Goal: Download file/media

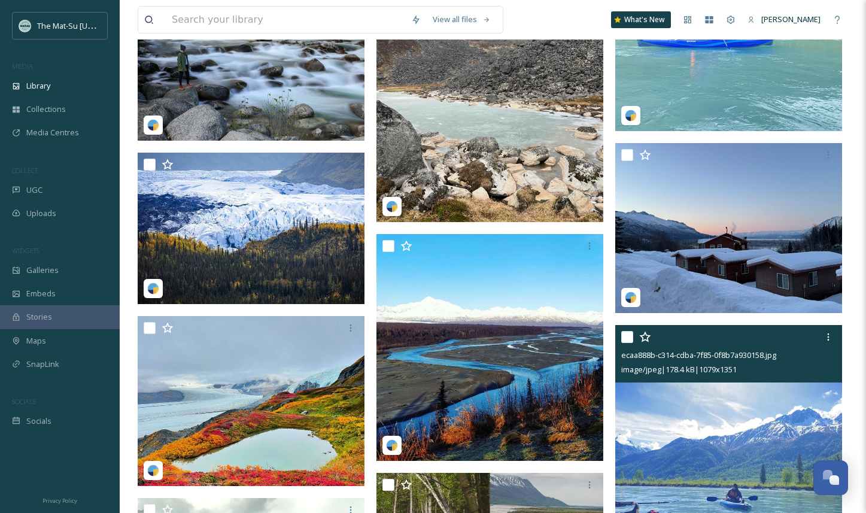
scroll to position [12504, 0]
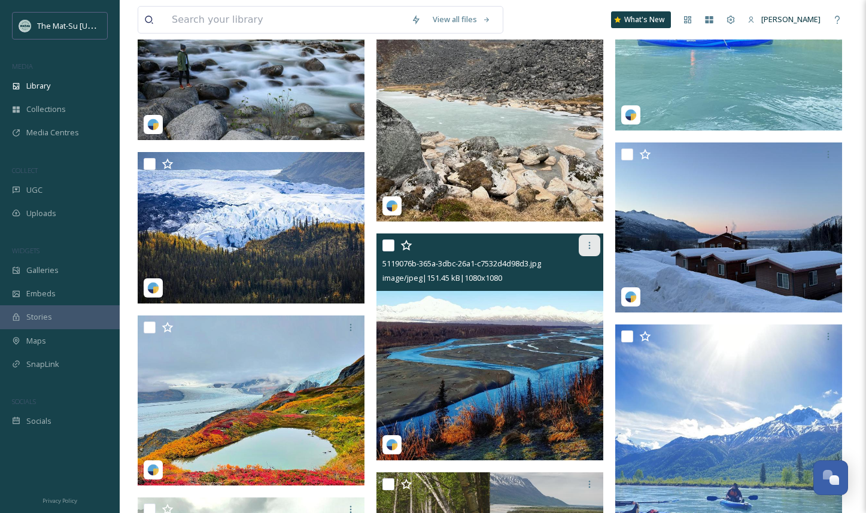
click at [588, 244] on icon at bounding box center [590, 246] width 10 height 10
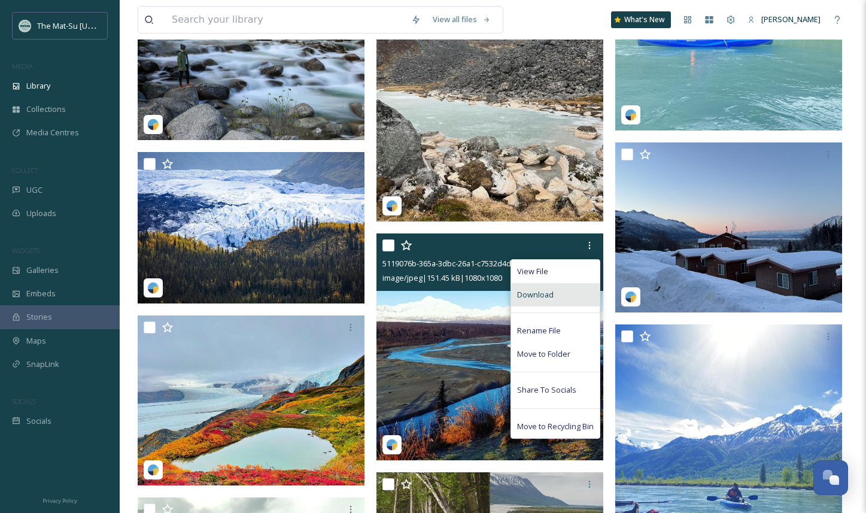
click at [548, 295] on span "Download" at bounding box center [535, 294] width 37 height 11
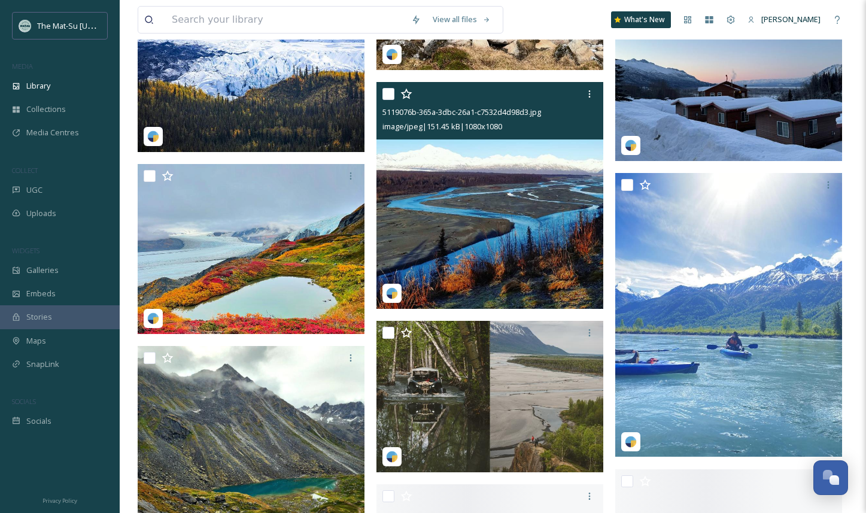
scroll to position [12660, 0]
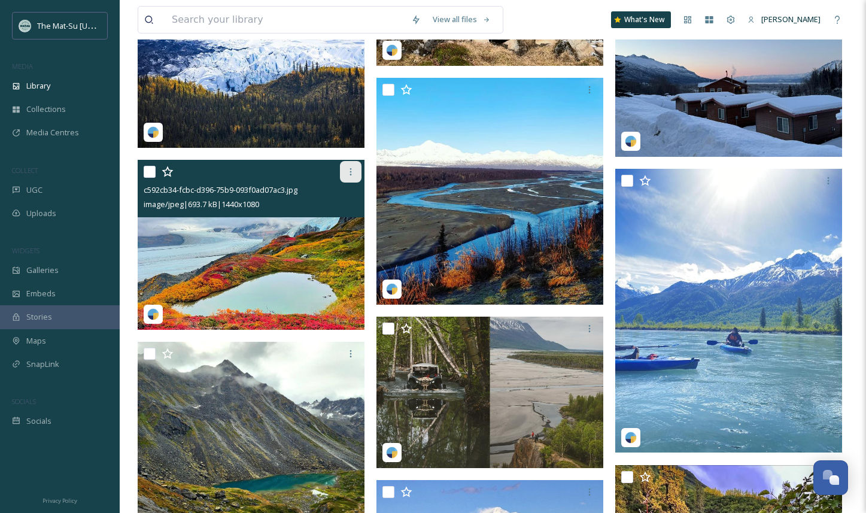
click at [351, 173] on icon at bounding box center [351, 172] width 10 height 10
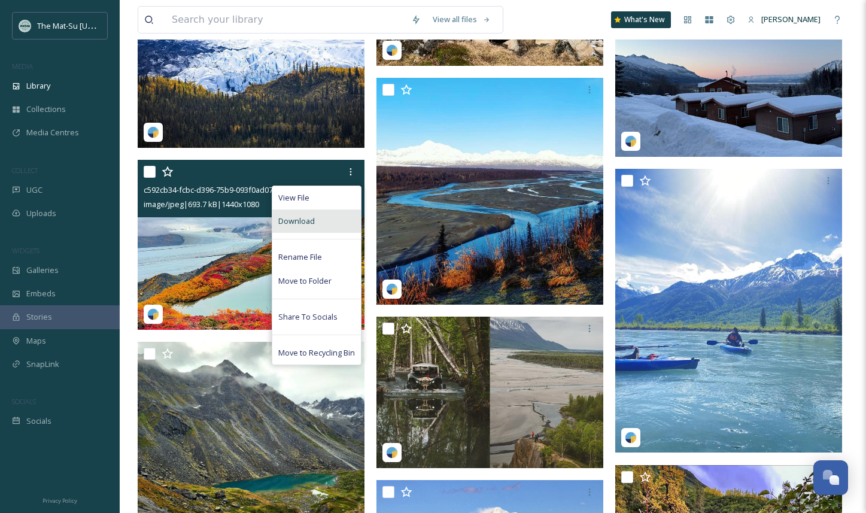
click at [313, 220] on span "Download" at bounding box center [296, 220] width 37 height 11
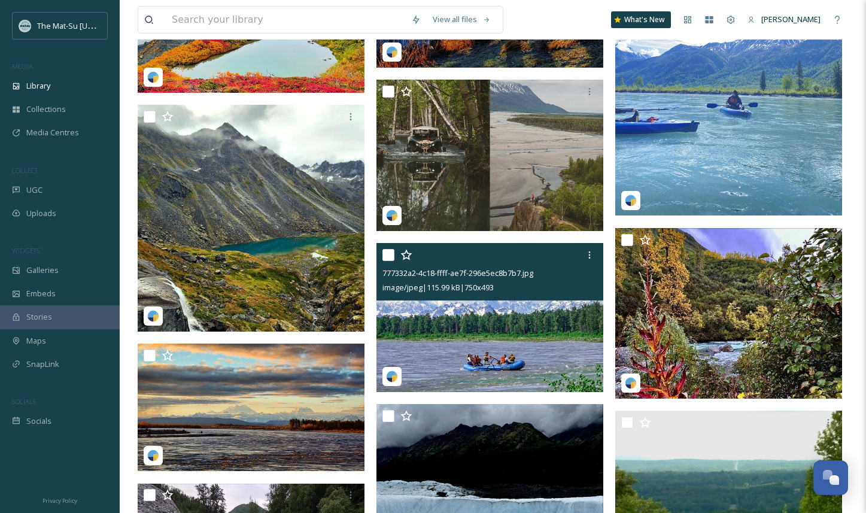
scroll to position [12883, 0]
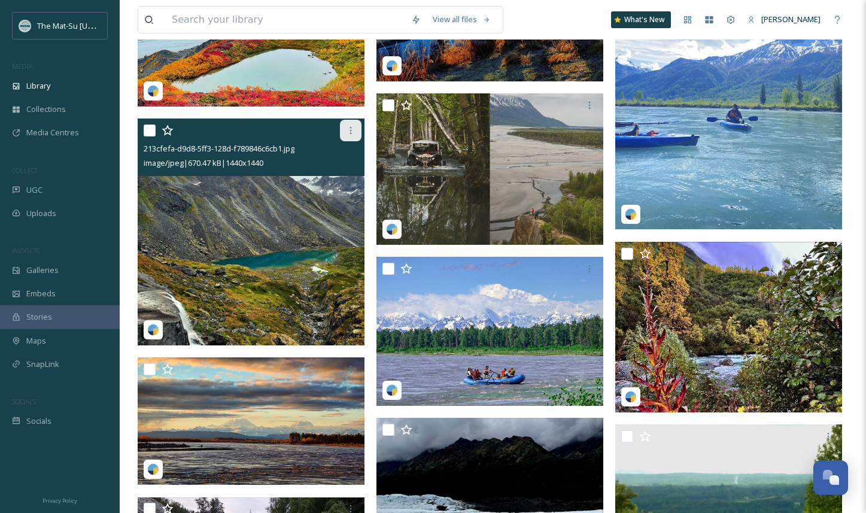
click at [351, 132] on icon at bounding box center [351, 131] width 10 height 10
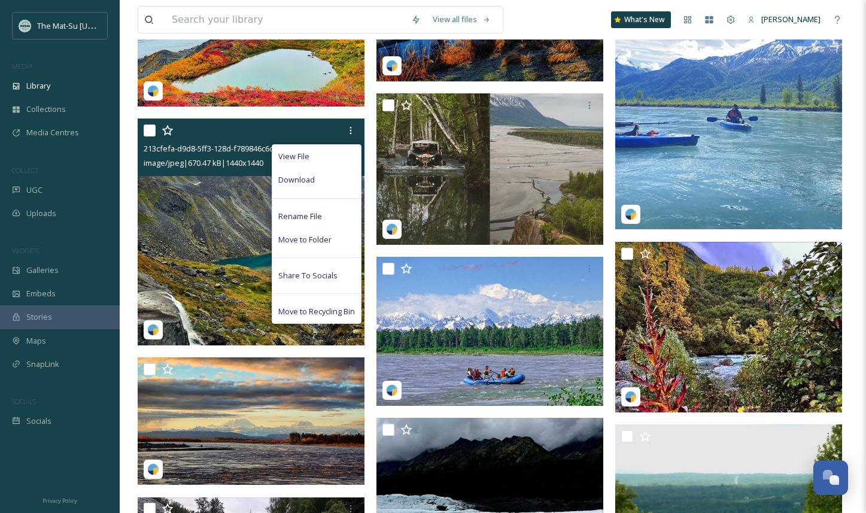
drag, startPoint x: 335, startPoint y: 181, endPoint x: 330, endPoint y: 195, distance: 14.6
click at [336, 181] on div "Download" at bounding box center [316, 179] width 89 height 23
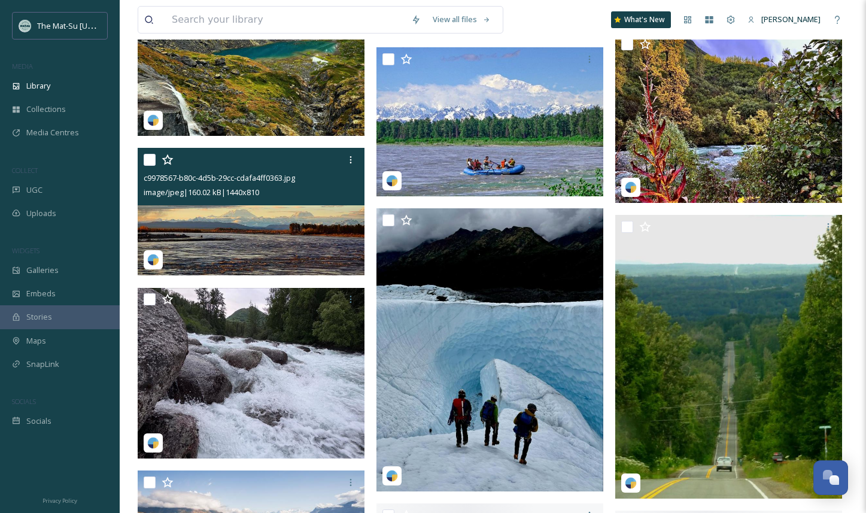
scroll to position [13097, 0]
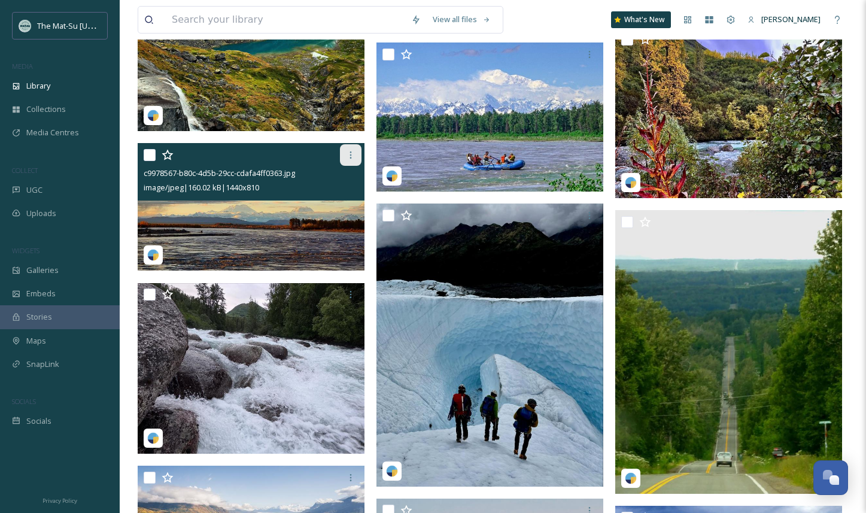
click at [352, 151] on icon at bounding box center [351, 155] width 10 height 10
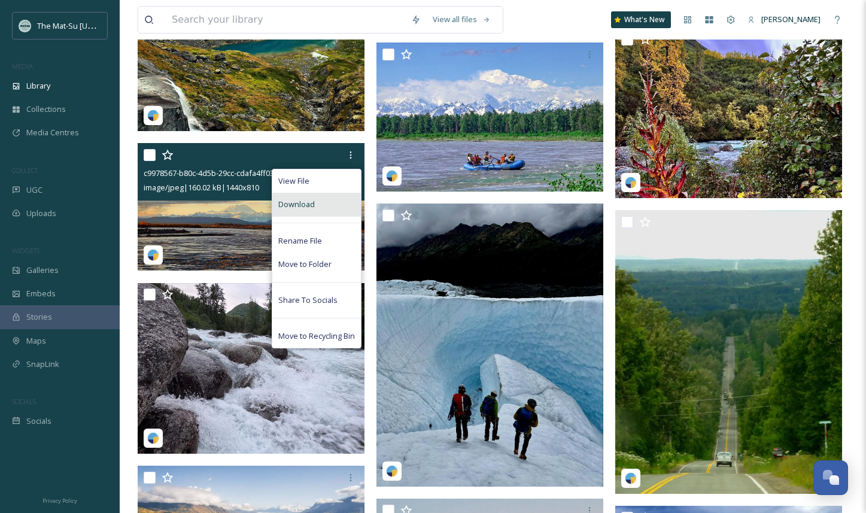
click at [305, 204] on span "Download" at bounding box center [296, 204] width 37 height 11
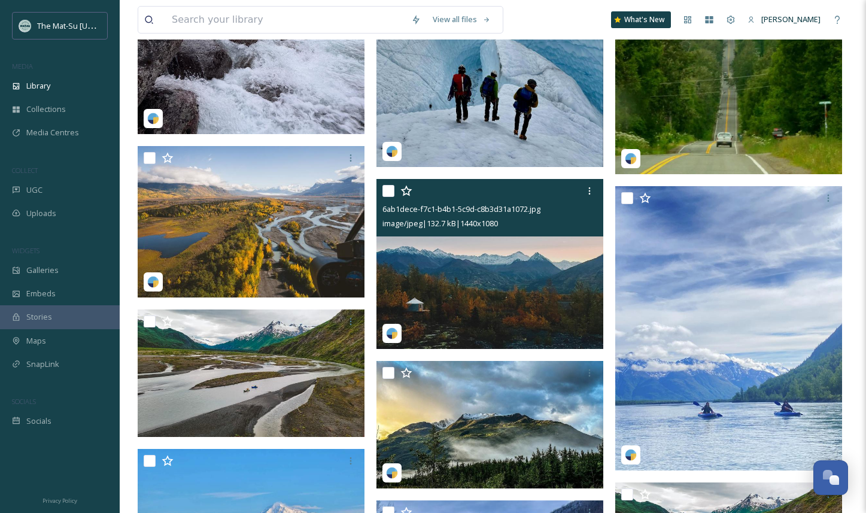
scroll to position [13443, 0]
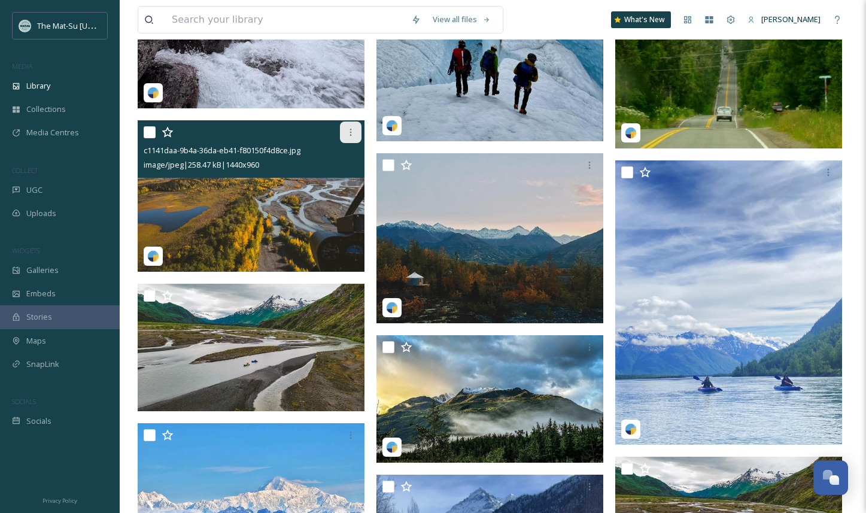
click at [352, 135] on icon at bounding box center [351, 132] width 10 height 10
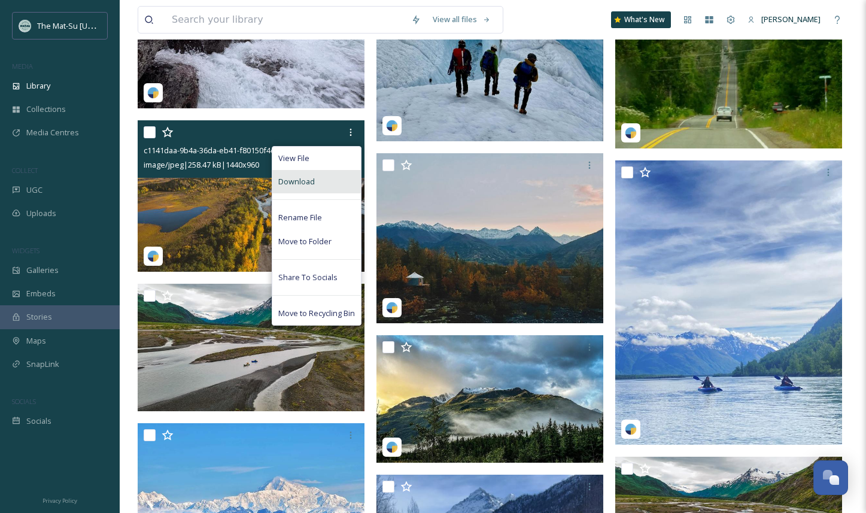
click at [317, 181] on div "Download" at bounding box center [316, 181] width 89 height 23
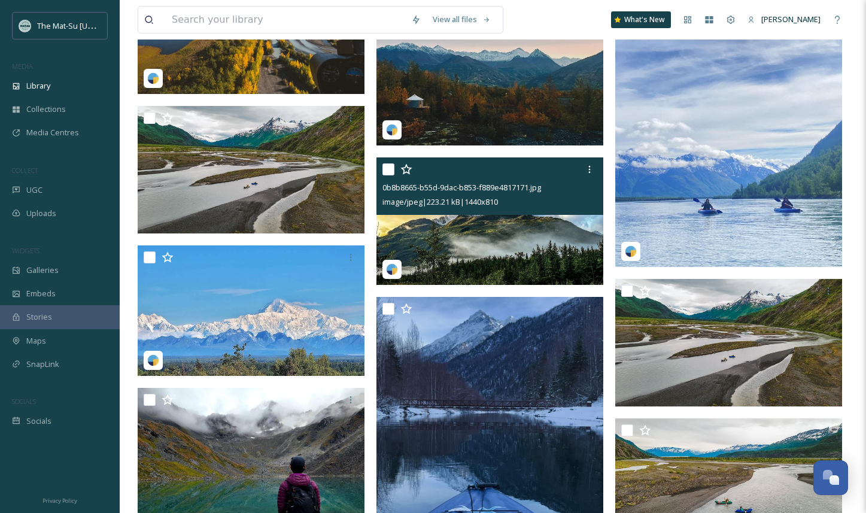
scroll to position [13624, 0]
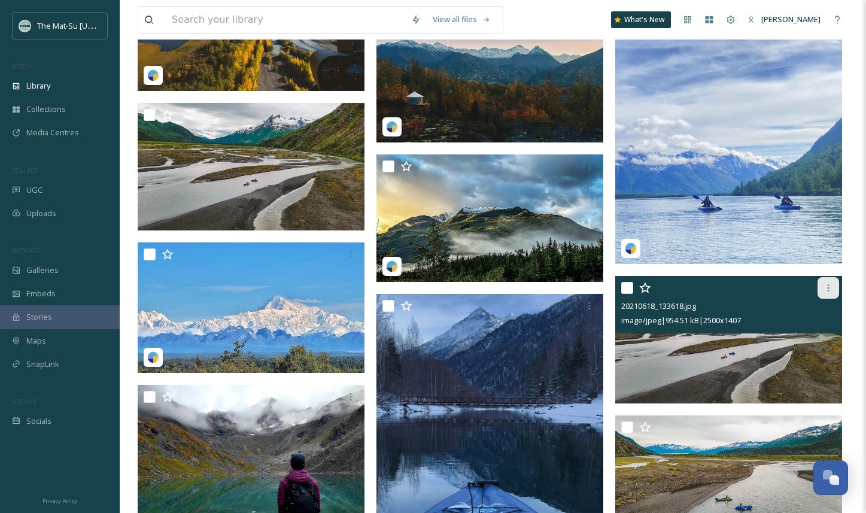
click at [828, 288] on icon at bounding box center [829, 287] width 2 height 7
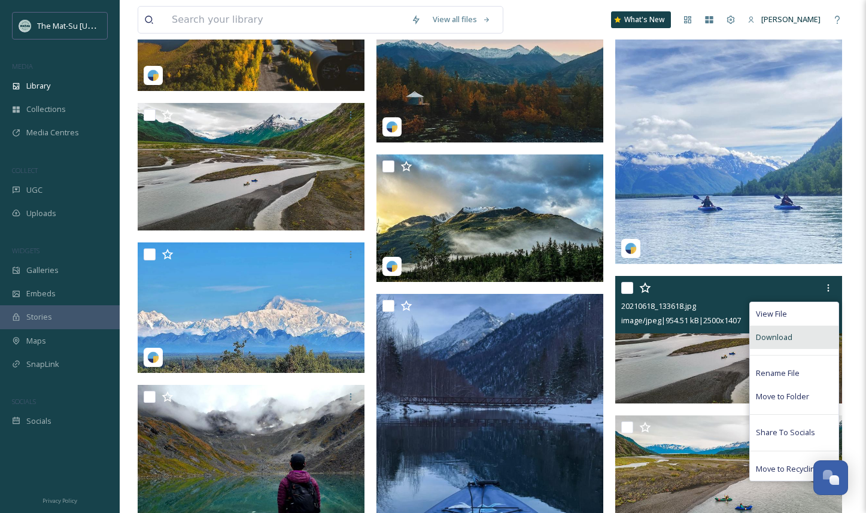
click at [776, 338] on span "Download" at bounding box center [774, 337] width 37 height 11
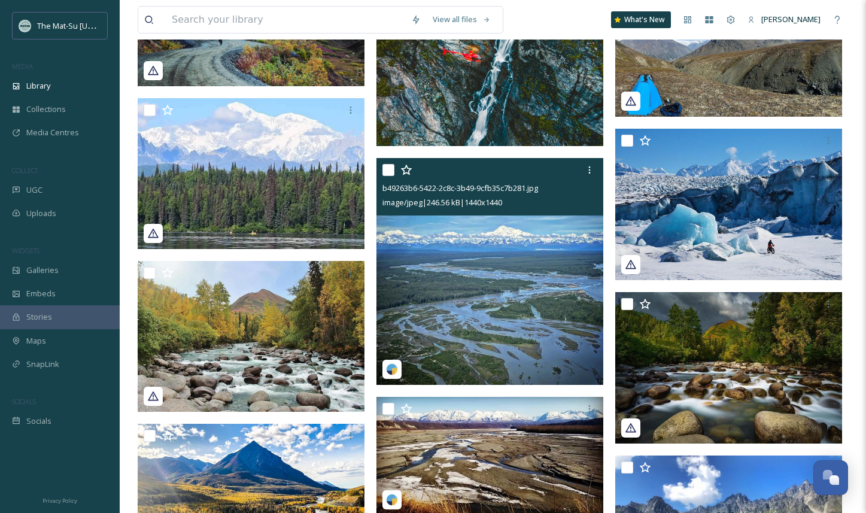
scroll to position [14662, 0]
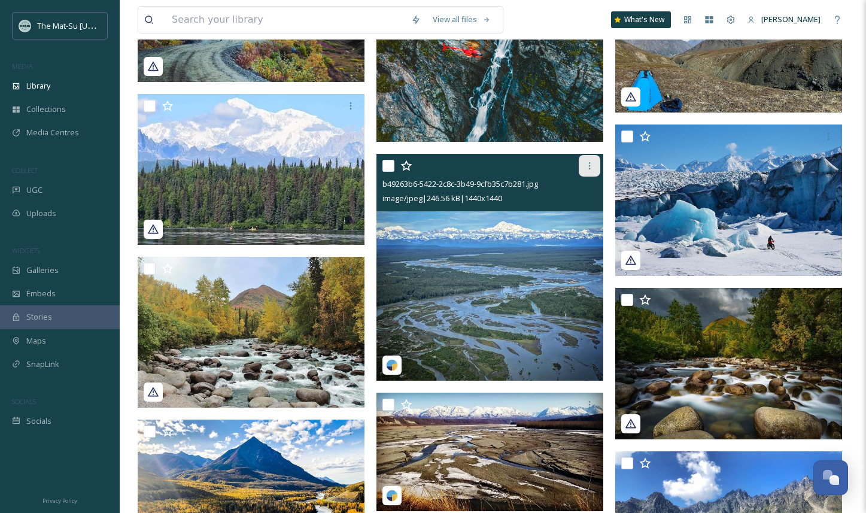
click at [593, 167] on icon at bounding box center [590, 166] width 10 height 10
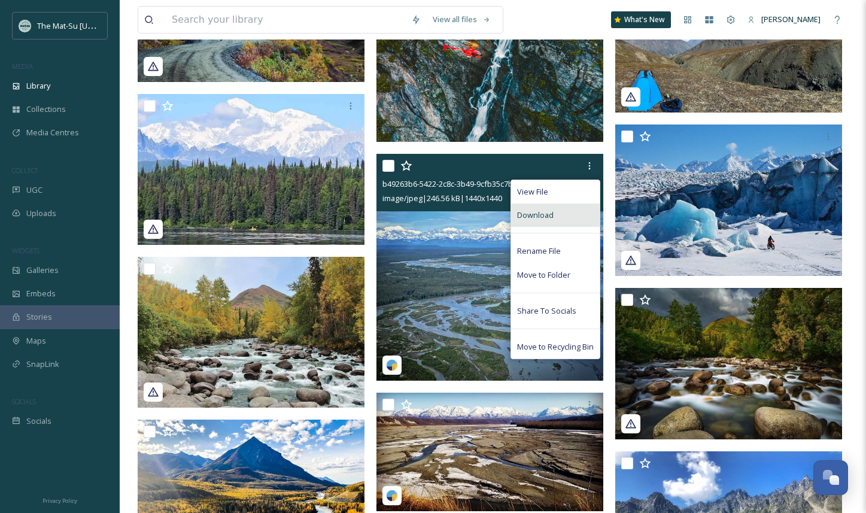
click at [534, 216] on span "Download" at bounding box center [535, 214] width 37 height 11
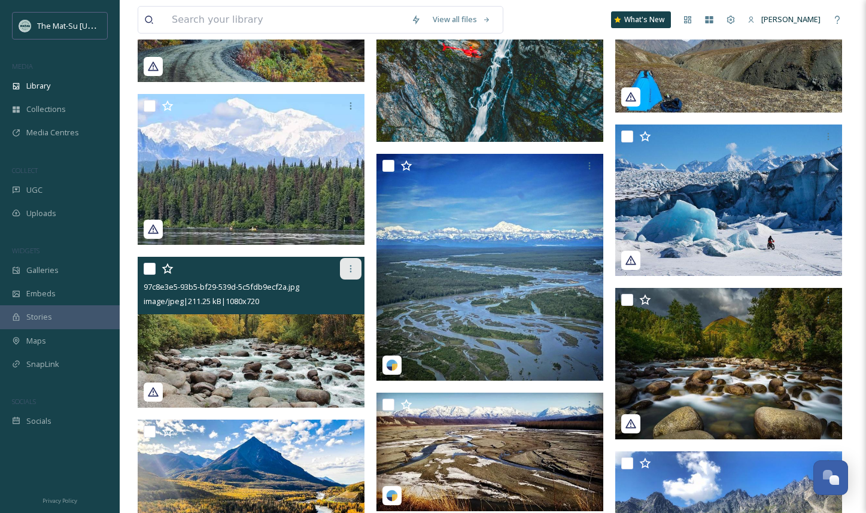
click at [352, 270] on icon at bounding box center [351, 269] width 10 height 10
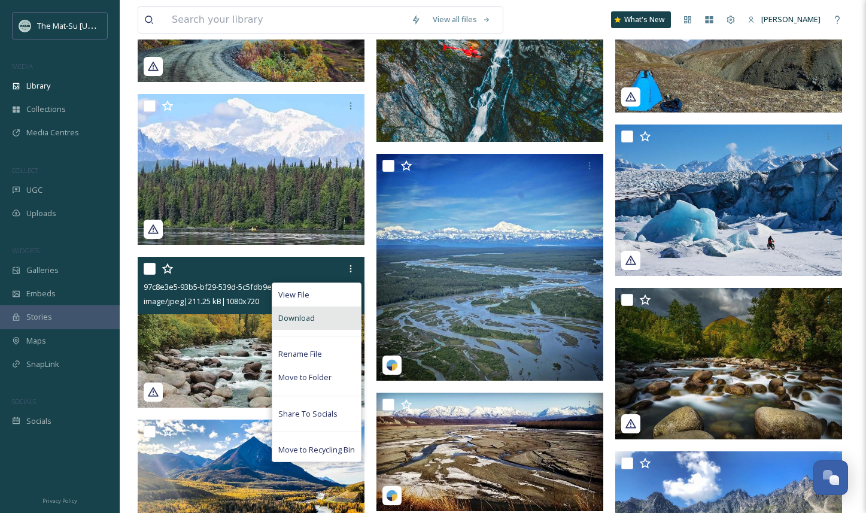
click at [320, 320] on div "Download" at bounding box center [316, 317] width 89 height 23
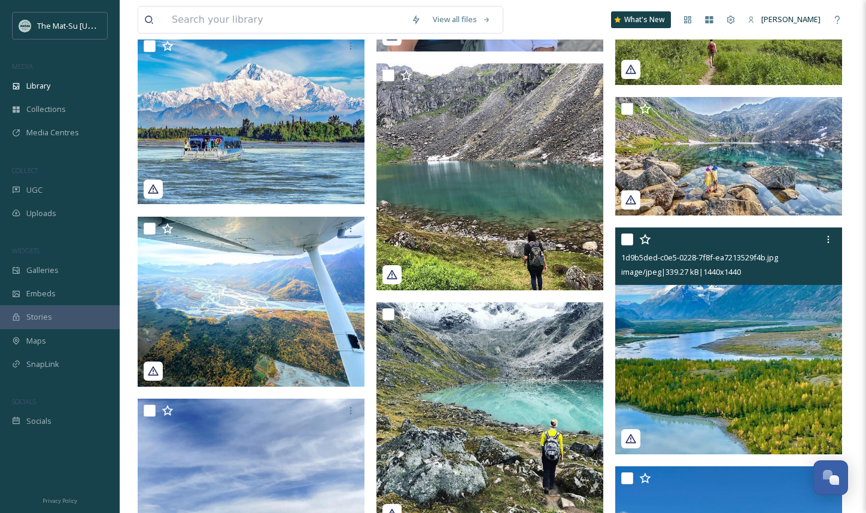
scroll to position [15363, 0]
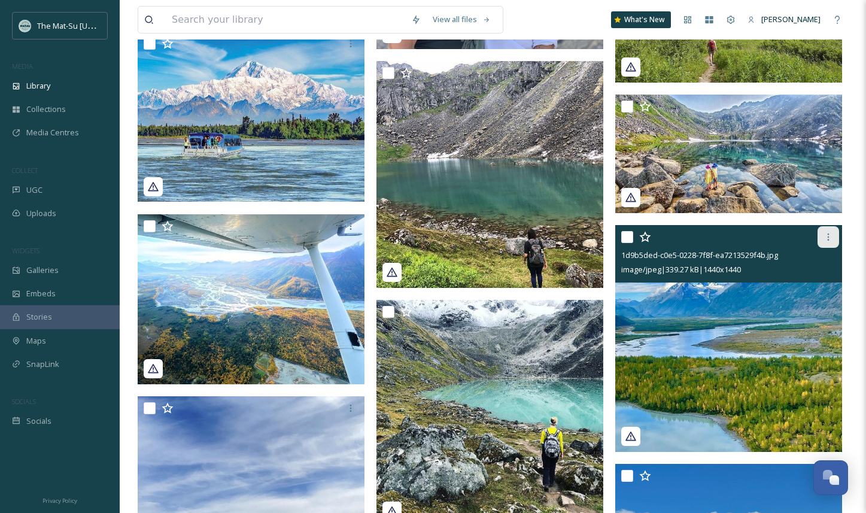
click at [831, 240] on icon at bounding box center [829, 237] width 10 height 10
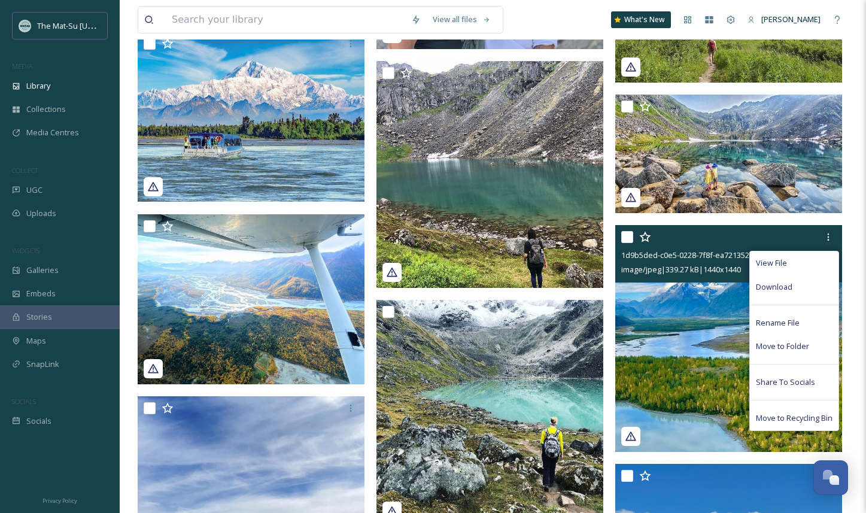
click at [776, 288] on span "Download" at bounding box center [774, 286] width 37 height 11
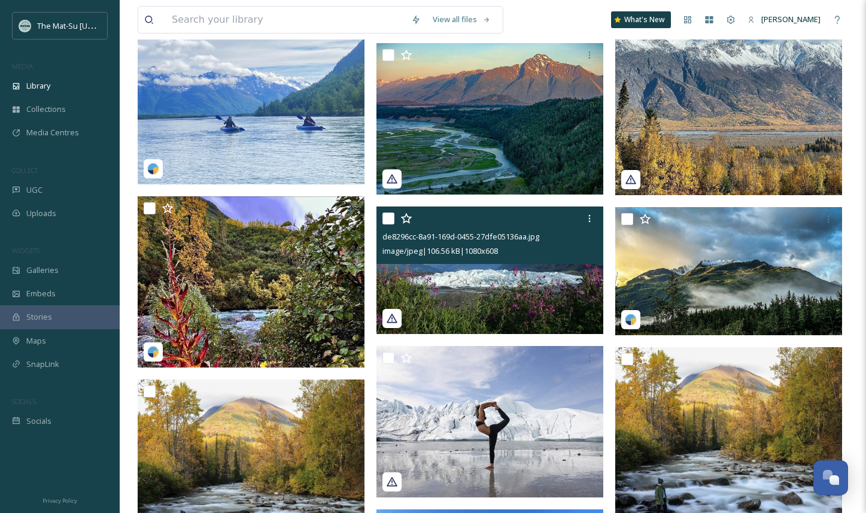
scroll to position [15844, 0]
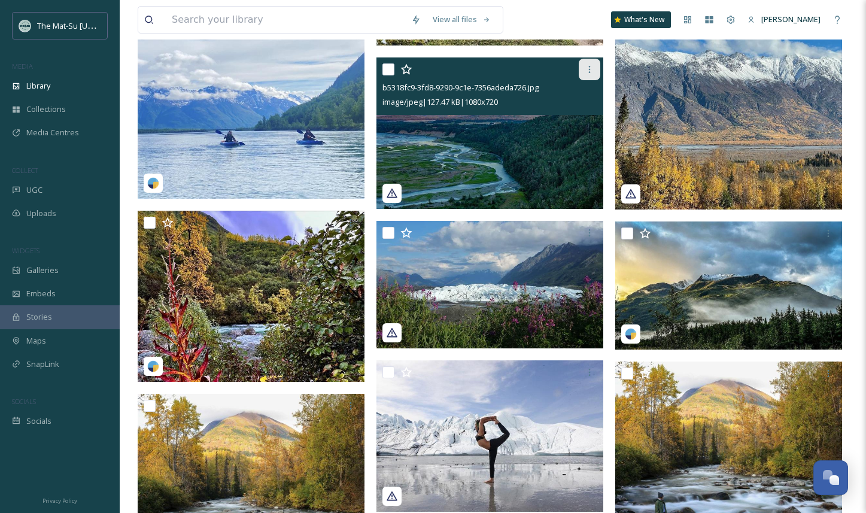
click at [593, 75] on div at bounding box center [590, 70] width 22 height 22
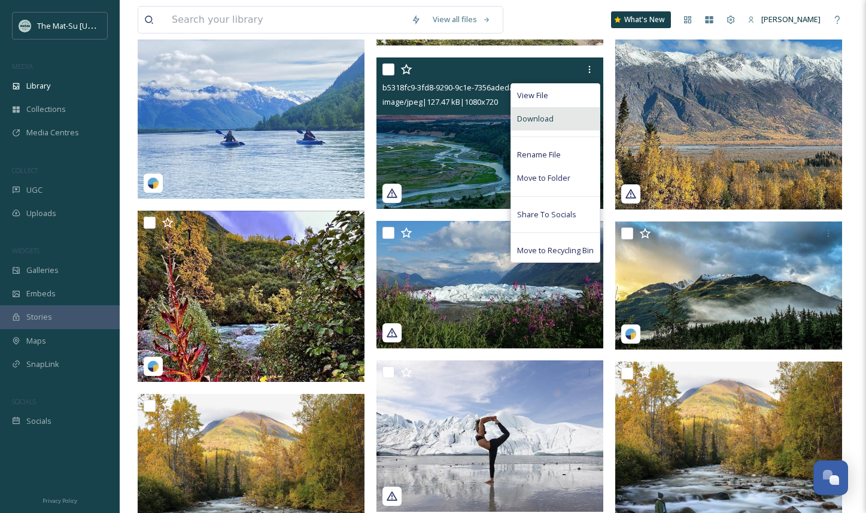
click at [544, 117] on span "Download" at bounding box center [535, 118] width 37 height 11
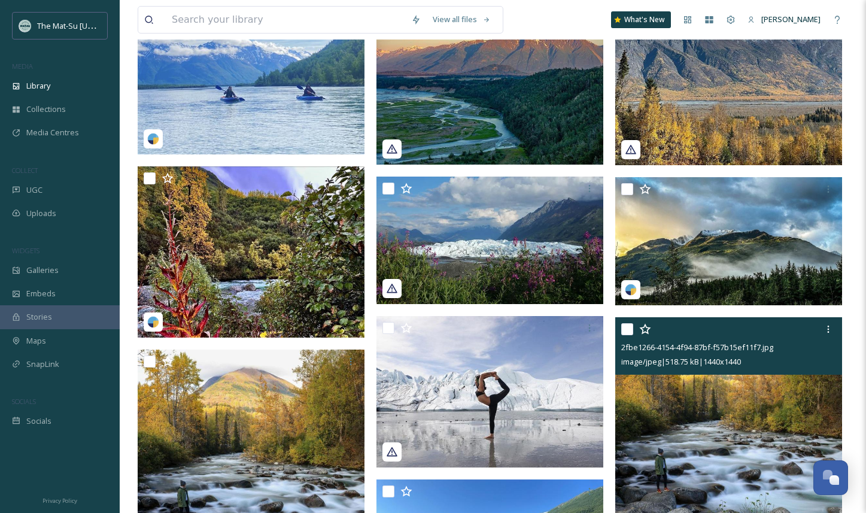
scroll to position [15898, 0]
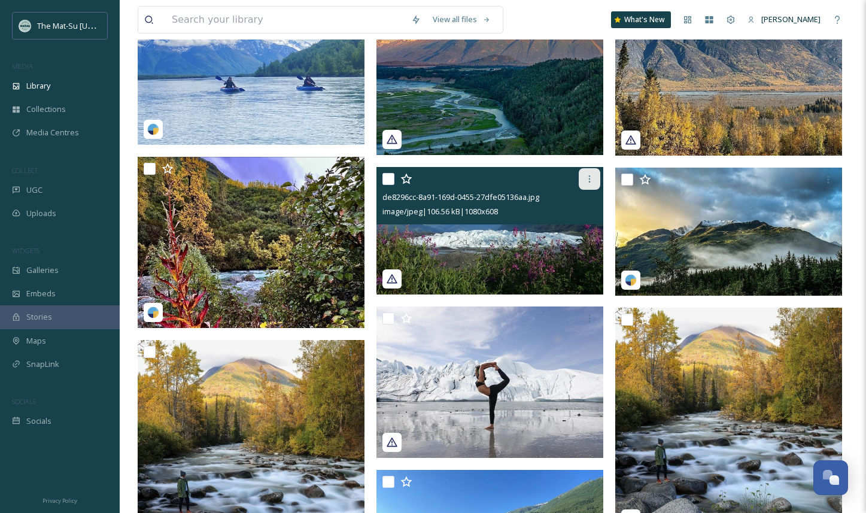
click at [589, 180] on icon at bounding box center [590, 179] width 10 height 10
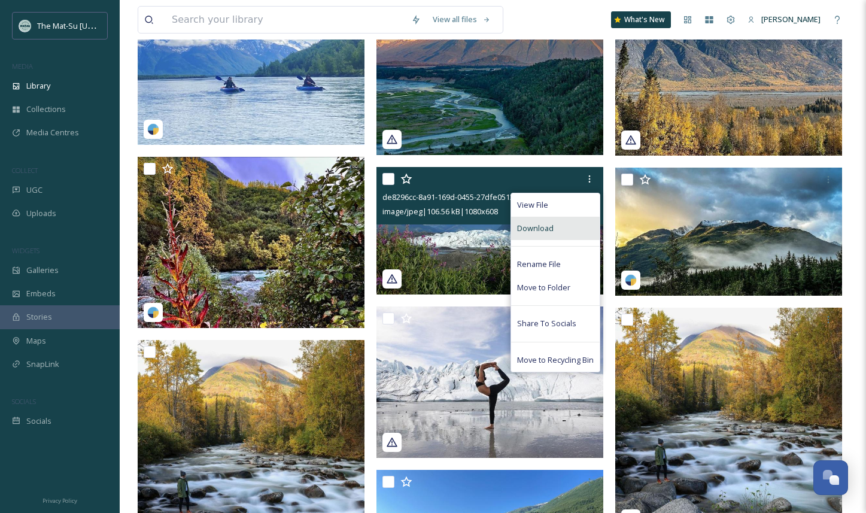
click at [548, 229] on span "Download" at bounding box center [535, 228] width 37 height 11
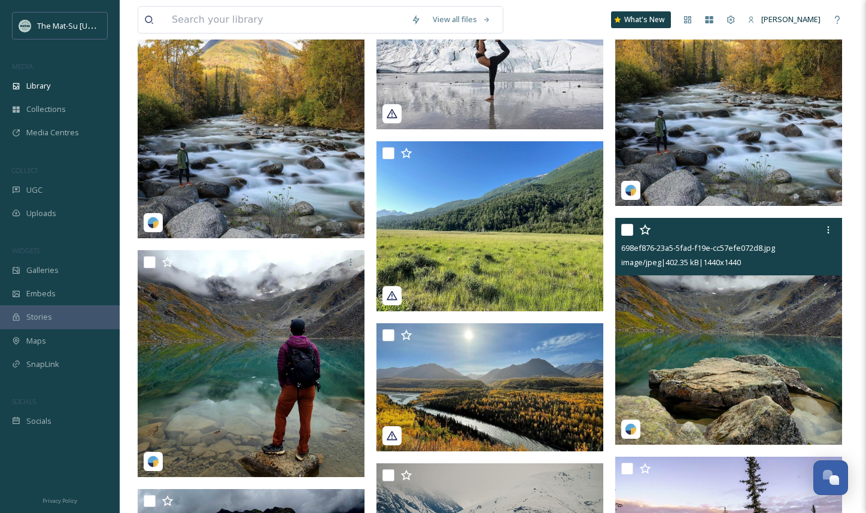
scroll to position [16228, 0]
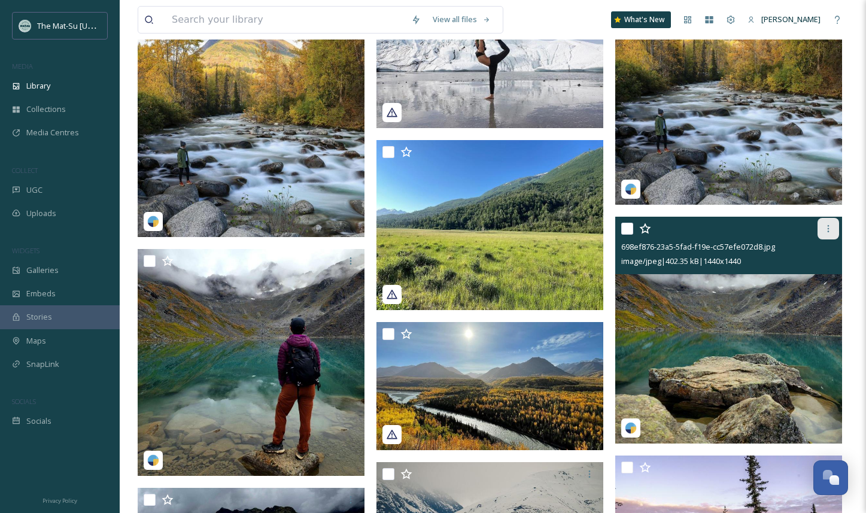
click at [827, 229] on icon at bounding box center [829, 229] width 10 height 10
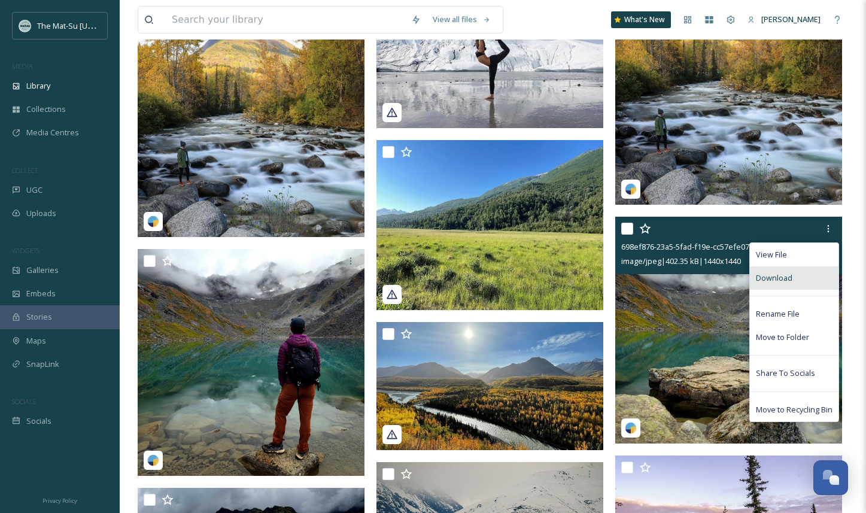
click at [774, 275] on span "Download" at bounding box center [774, 277] width 37 height 11
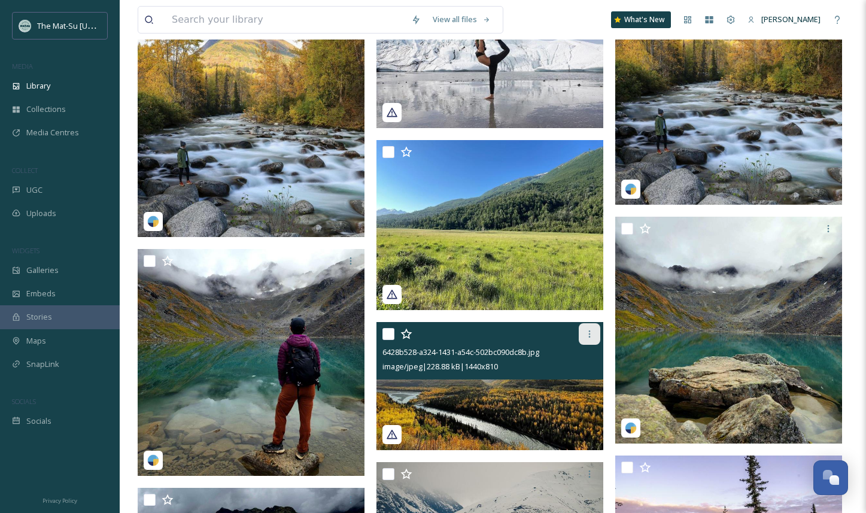
click at [585, 332] on icon at bounding box center [590, 334] width 10 height 10
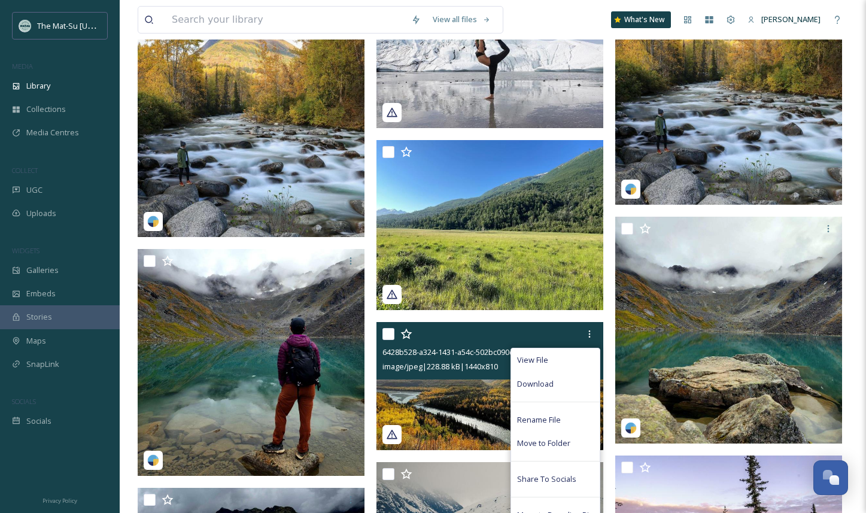
click at [560, 388] on div "Download" at bounding box center [555, 383] width 89 height 23
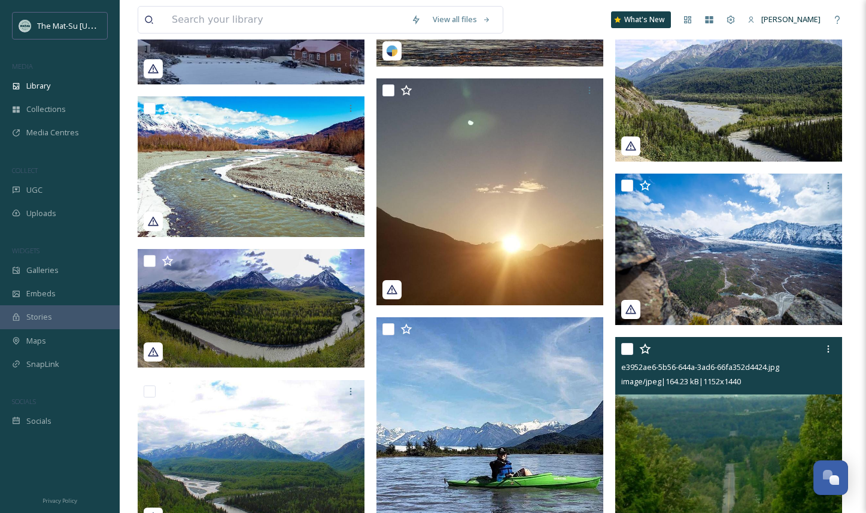
scroll to position [18055, 0]
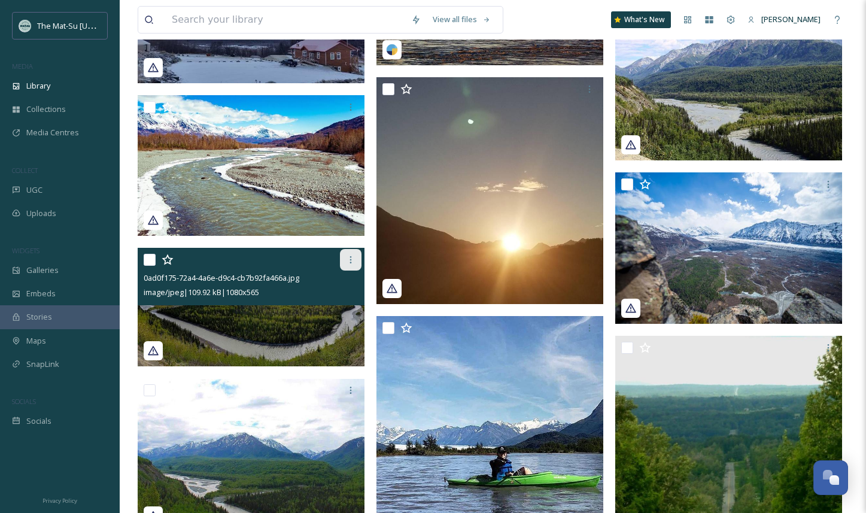
click at [355, 259] on icon at bounding box center [351, 260] width 10 height 10
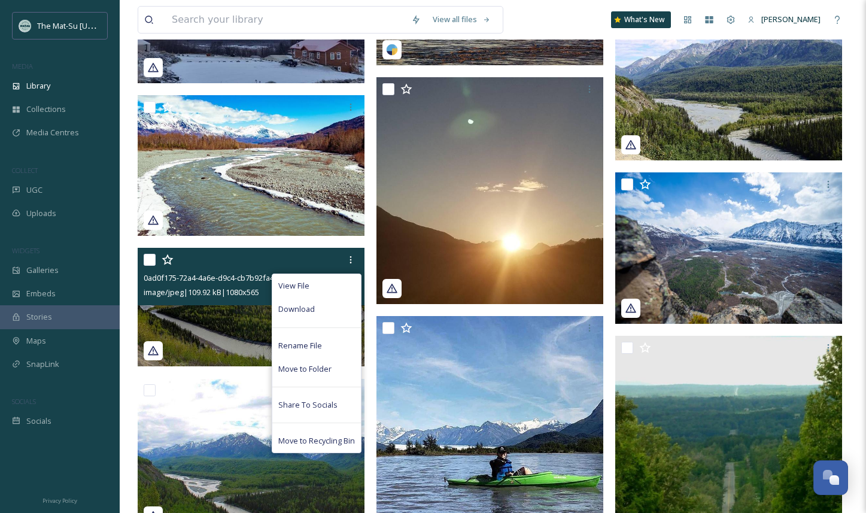
click at [324, 309] on div "Download" at bounding box center [316, 308] width 89 height 23
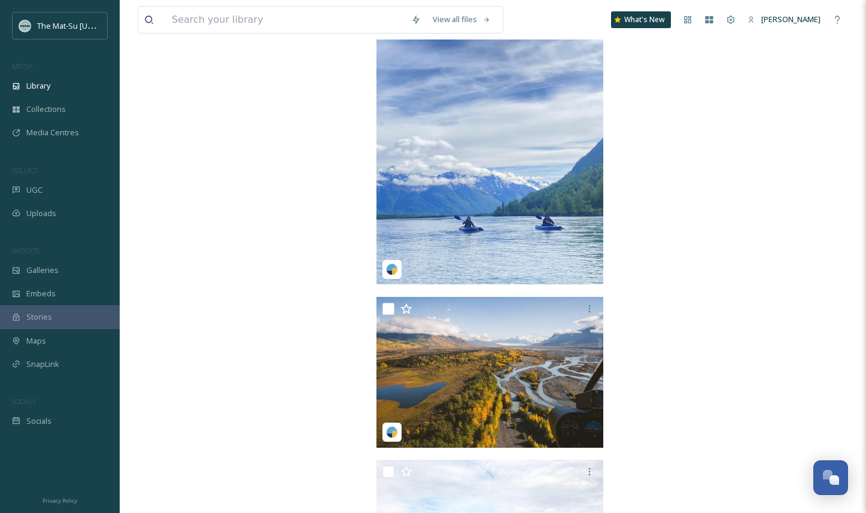
scroll to position [20840, 0]
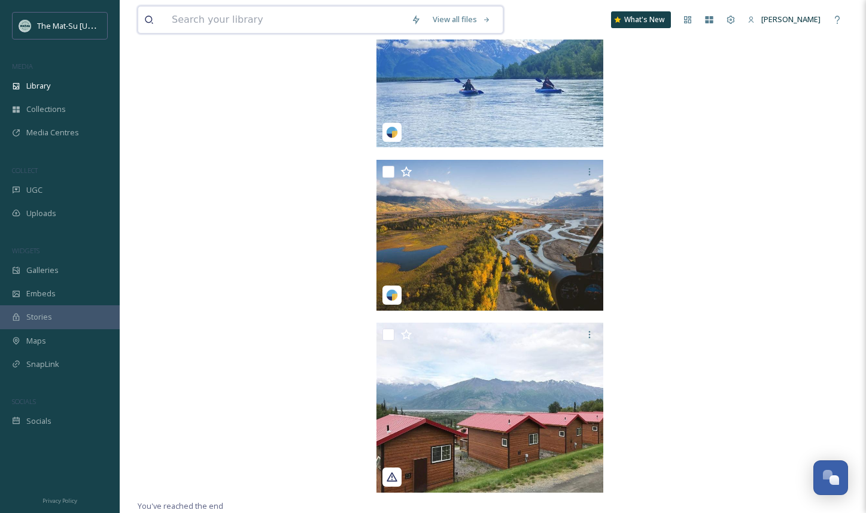
click at [237, 18] on input at bounding box center [285, 20] width 239 height 26
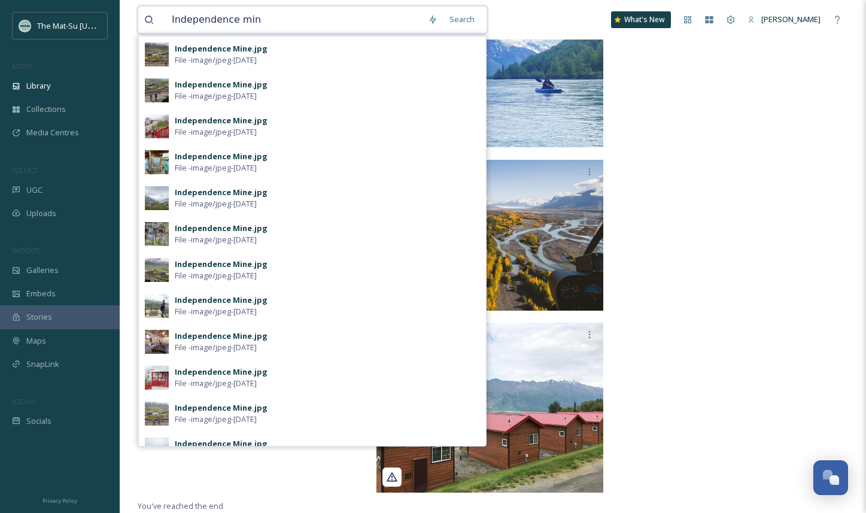
type input "Independence mine"
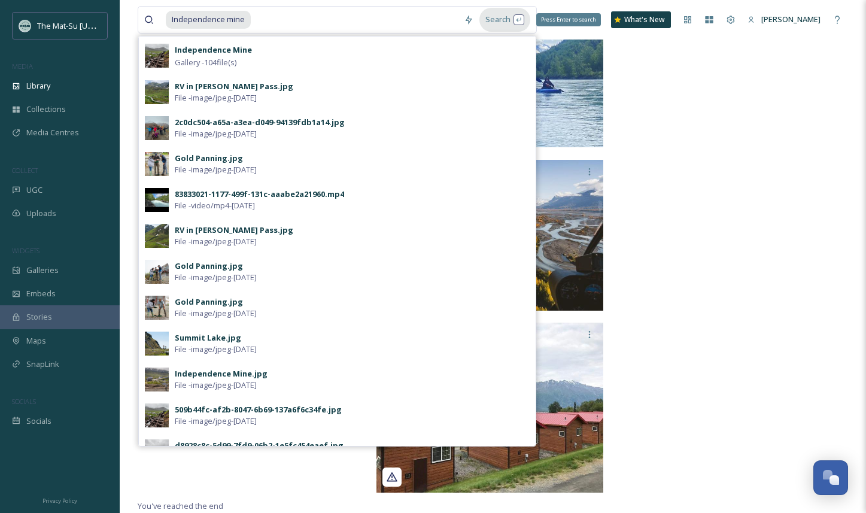
click at [502, 19] on div "Search Press Enter to search" at bounding box center [504, 19] width 51 height 23
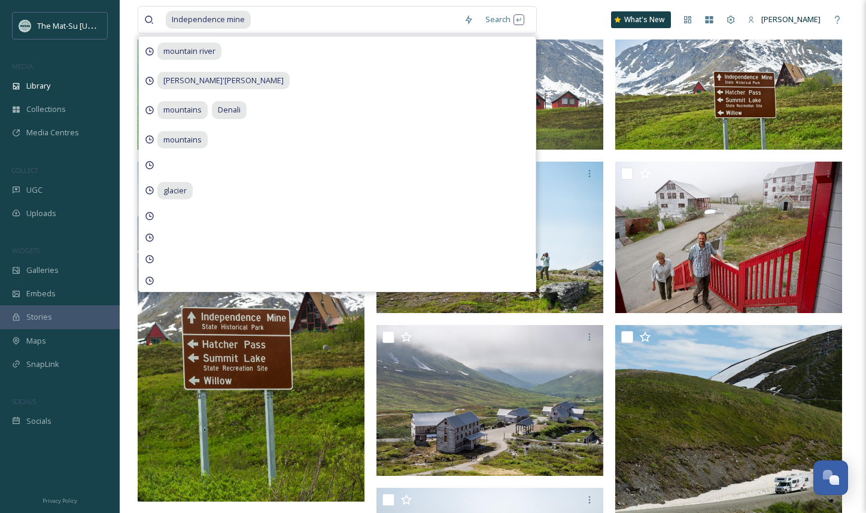
scroll to position [145, 0]
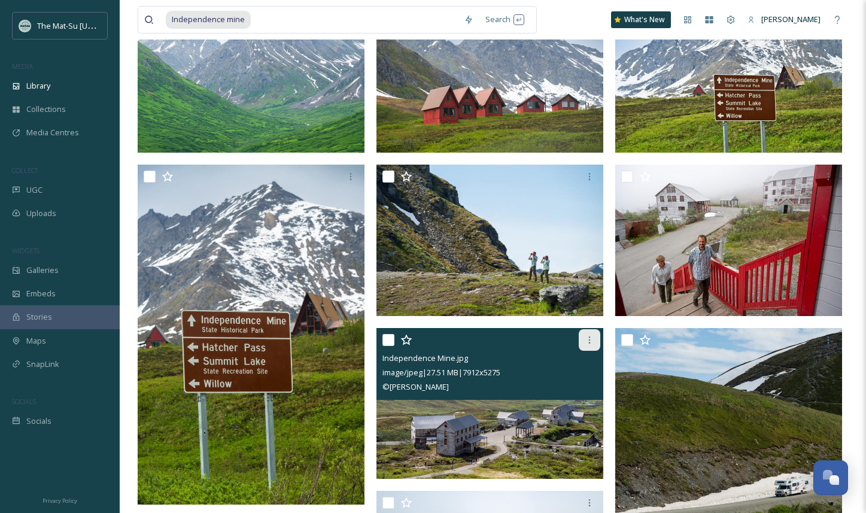
click at [590, 338] on icon at bounding box center [590, 340] width 10 height 10
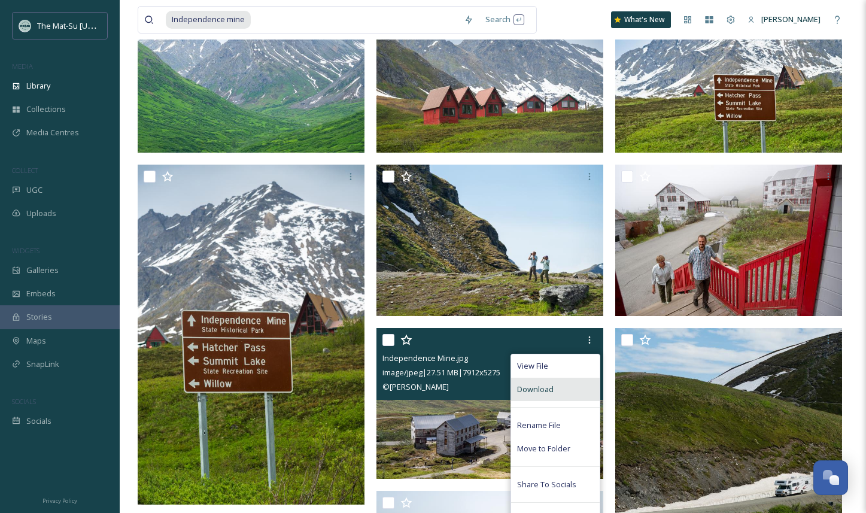
click at [552, 391] on span "Download" at bounding box center [535, 389] width 37 height 11
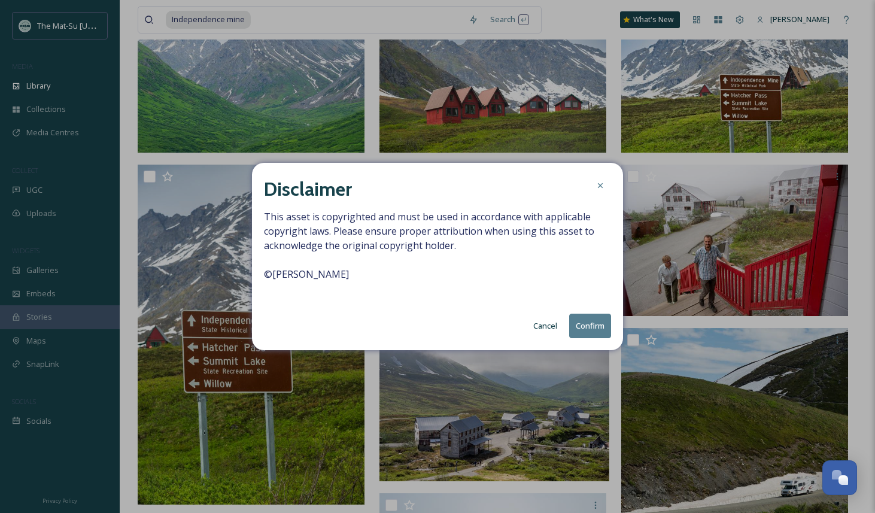
click at [590, 322] on button "Confirm" at bounding box center [590, 326] width 42 height 25
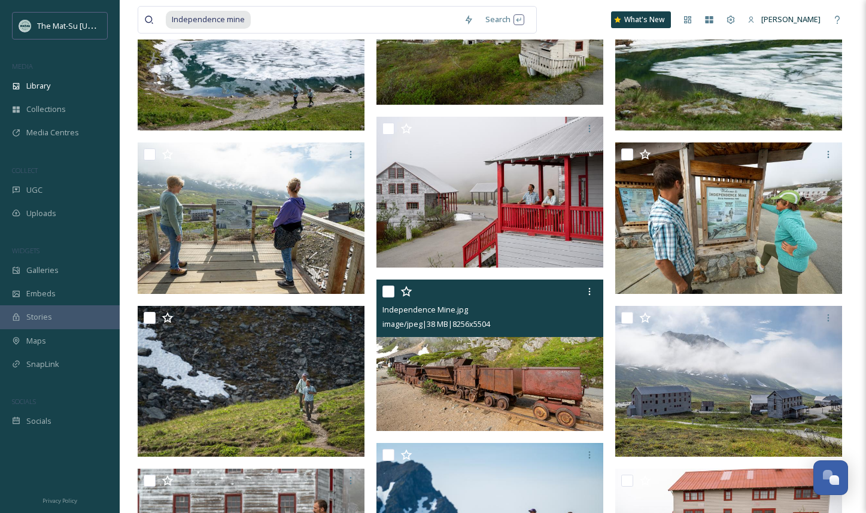
scroll to position [684, 0]
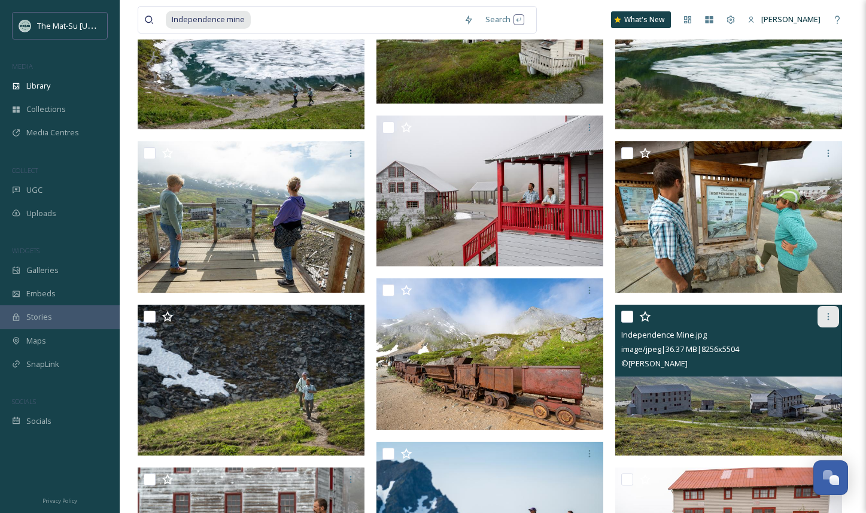
click at [828, 319] on icon at bounding box center [829, 316] width 2 height 7
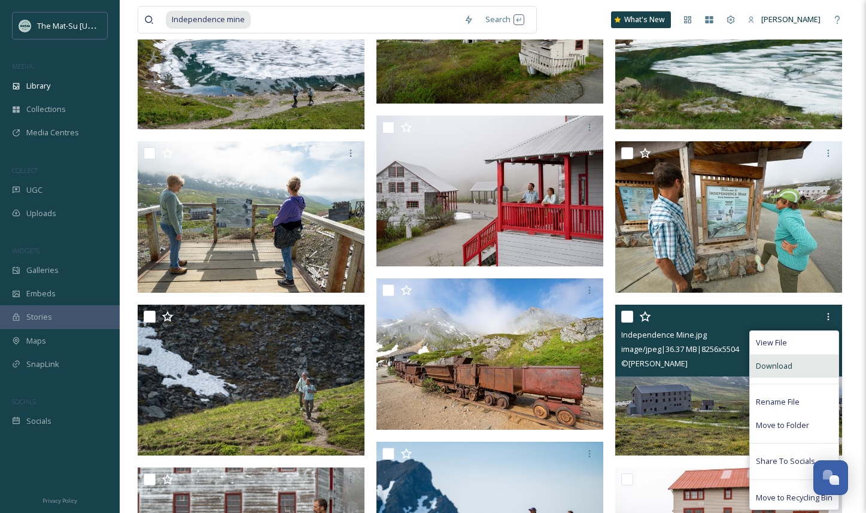
click at [781, 365] on span "Download" at bounding box center [774, 365] width 37 height 11
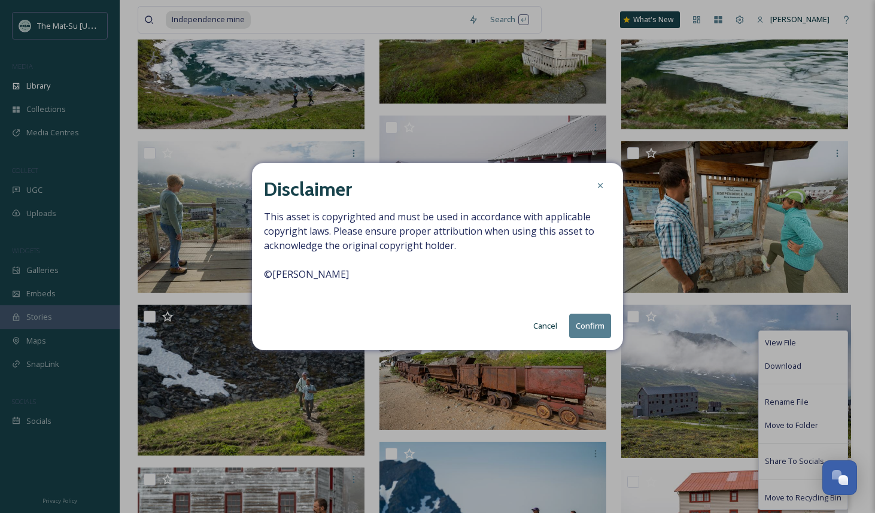
click at [588, 334] on button "Confirm" at bounding box center [590, 326] width 42 height 25
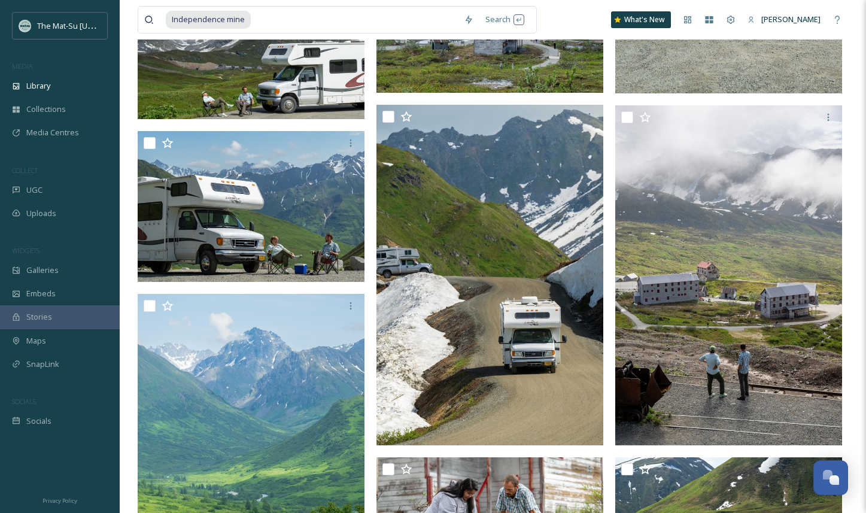
scroll to position [4032, 0]
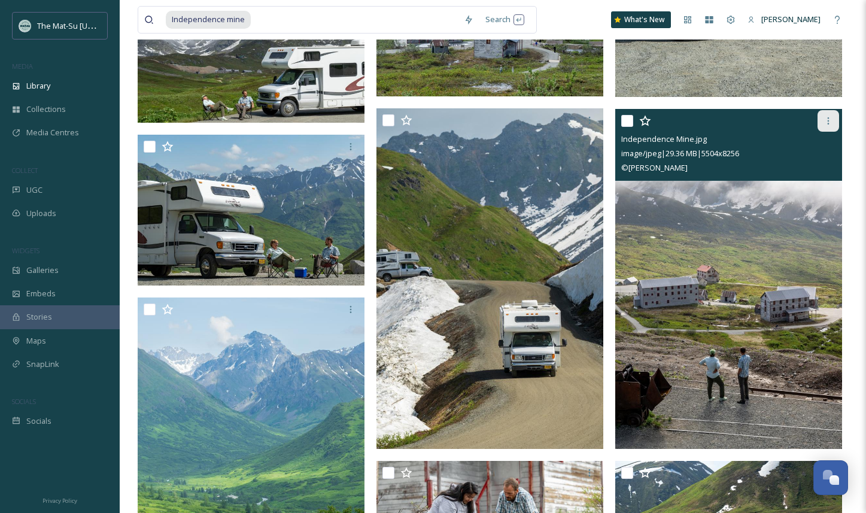
click at [830, 119] on icon at bounding box center [829, 121] width 10 height 10
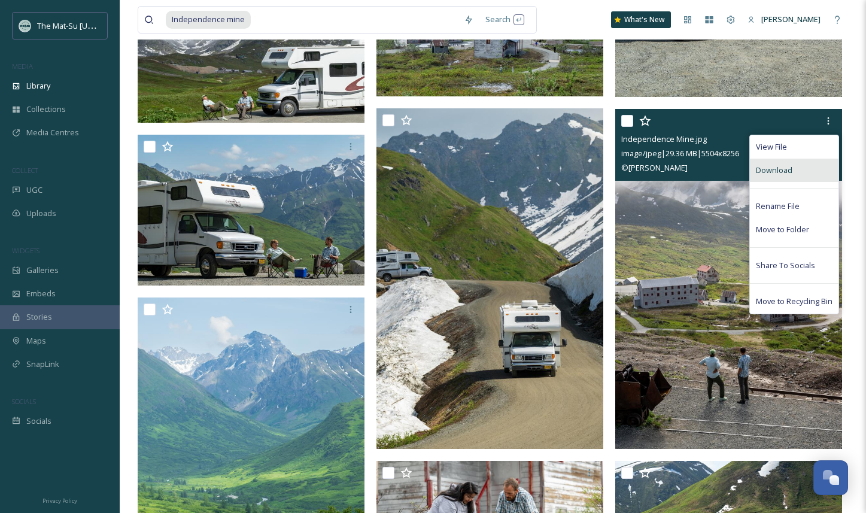
click at [794, 169] on div "Download" at bounding box center [794, 170] width 89 height 23
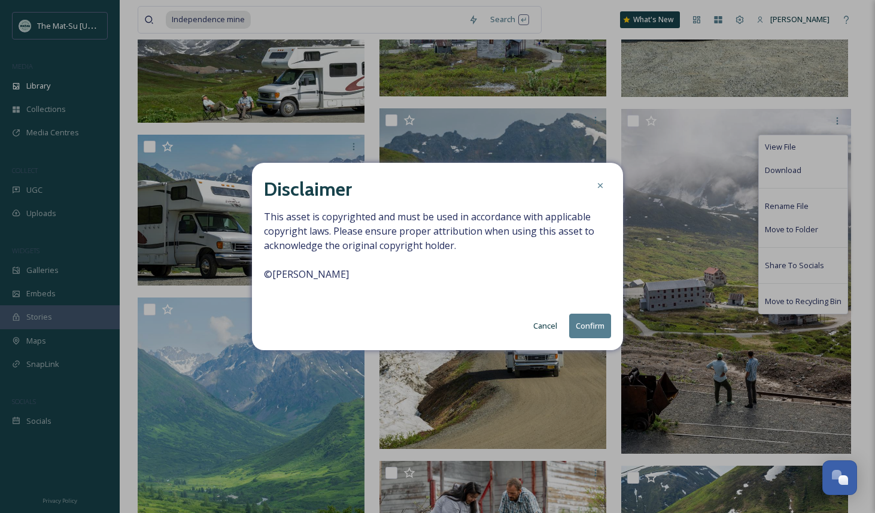
click at [596, 325] on button "Confirm" at bounding box center [590, 326] width 42 height 25
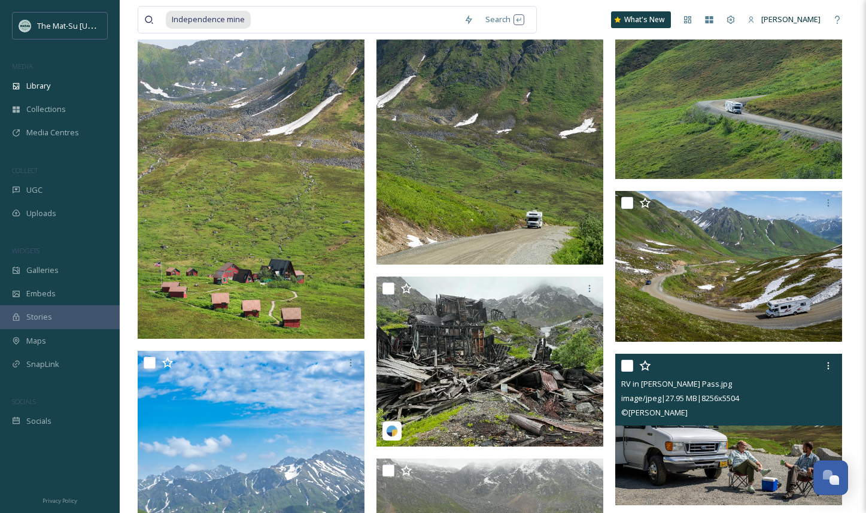
scroll to position [8234, 0]
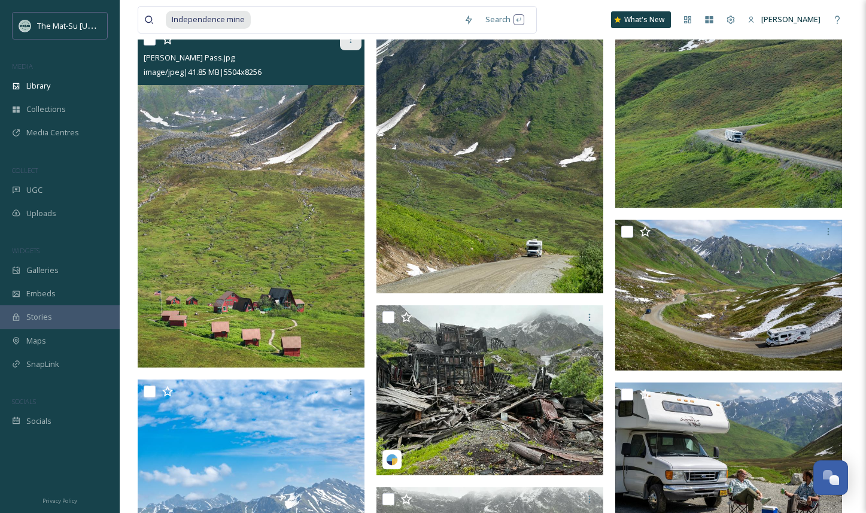
click at [352, 45] on div at bounding box center [351, 40] width 22 height 22
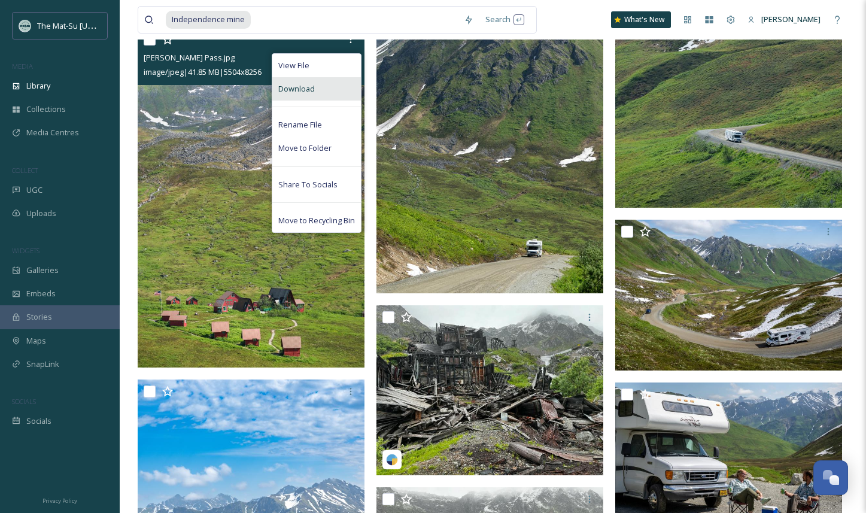
click at [312, 92] on span "Download" at bounding box center [296, 88] width 37 height 11
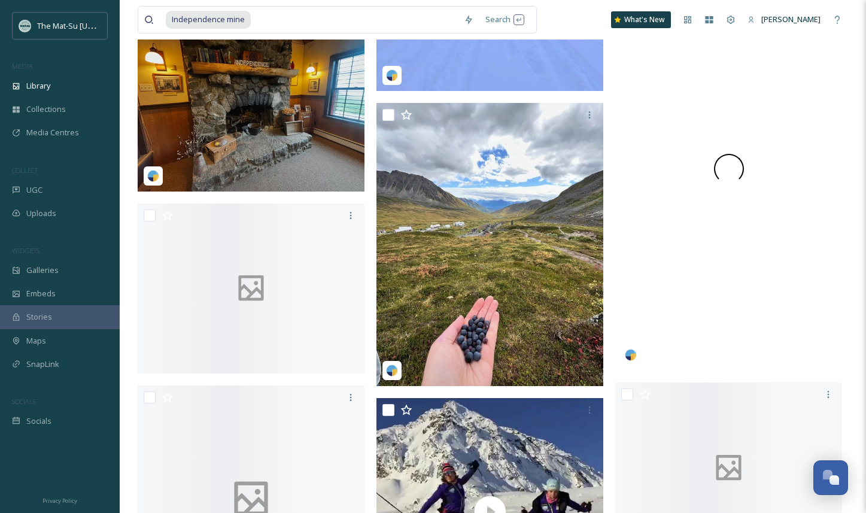
scroll to position [9668, 0]
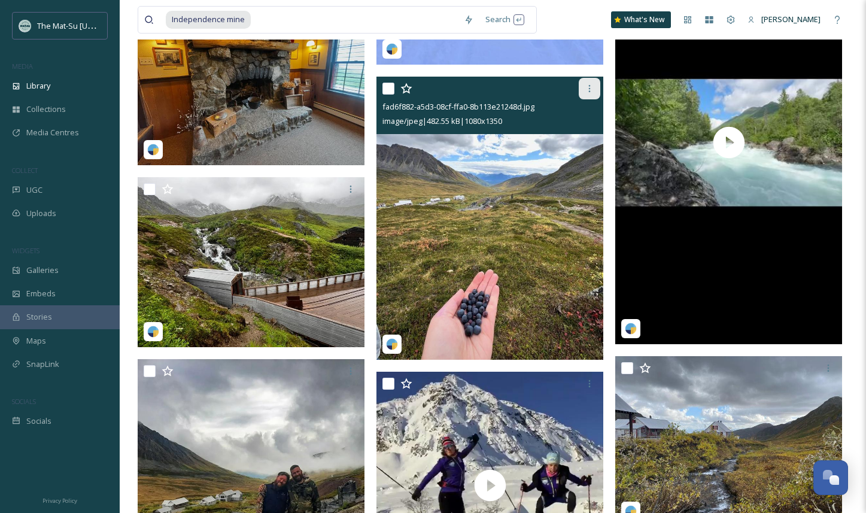
click at [590, 92] on icon at bounding box center [590, 89] width 10 height 10
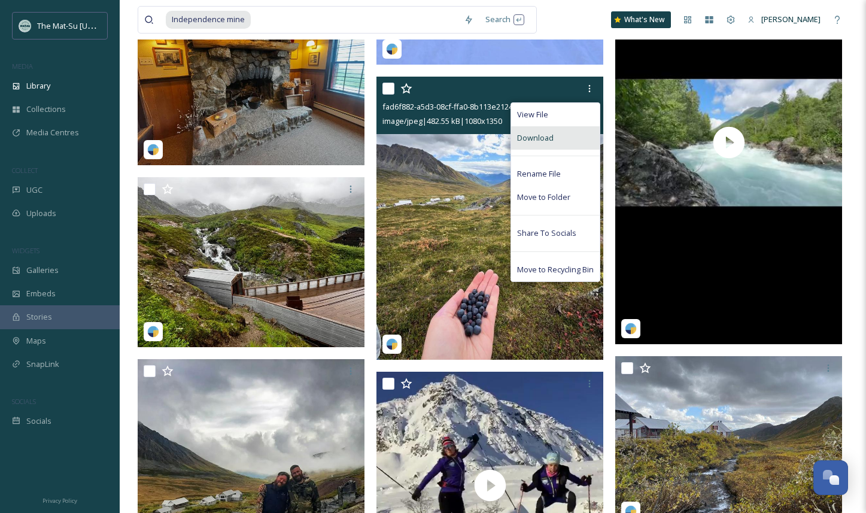
click at [543, 139] on span "Download" at bounding box center [535, 137] width 37 height 11
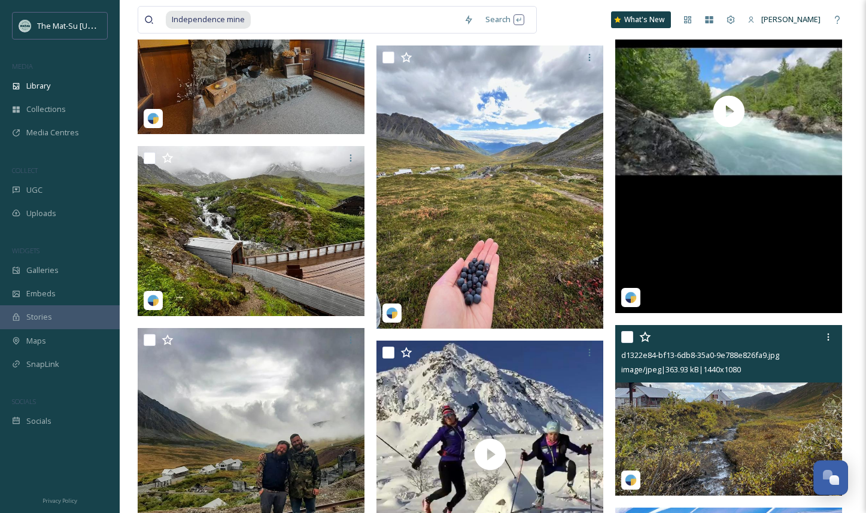
scroll to position [9700, 0]
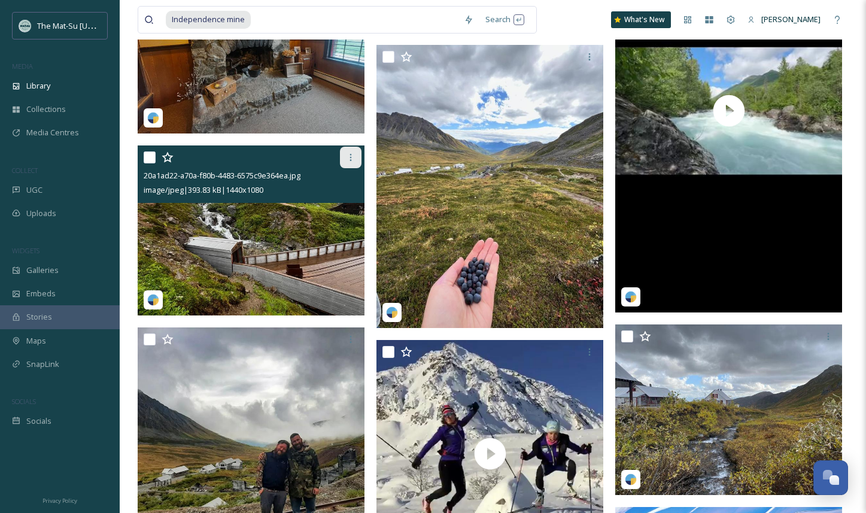
click at [351, 157] on icon at bounding box center [351, 158] width 10 height 10
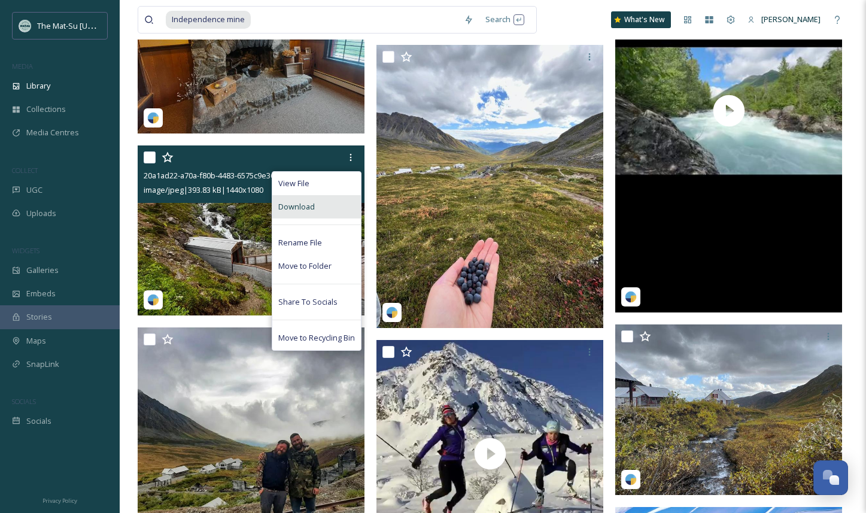
click at [310, 211] on span "Download" at bounding box center [296, 206] width 37 height 11
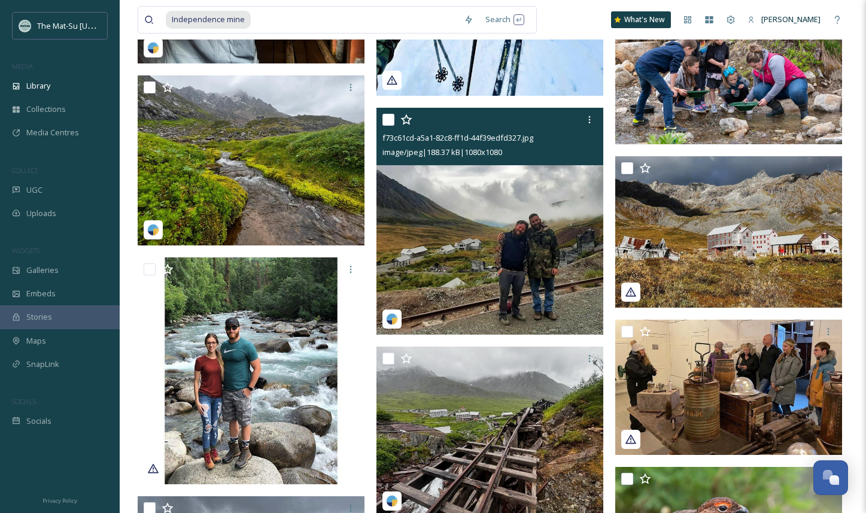
scroll to position [10854, 0]
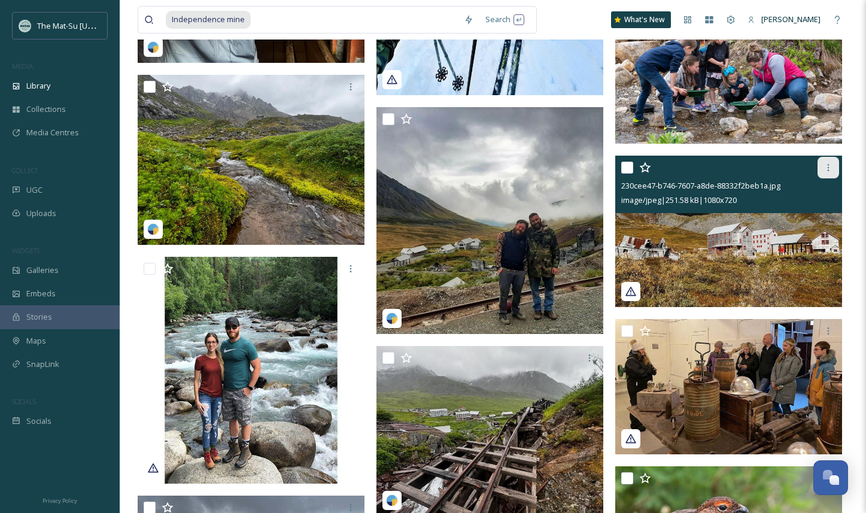
click at [831, 166] on icon at bounding box center [829, 168] width 10 height 10
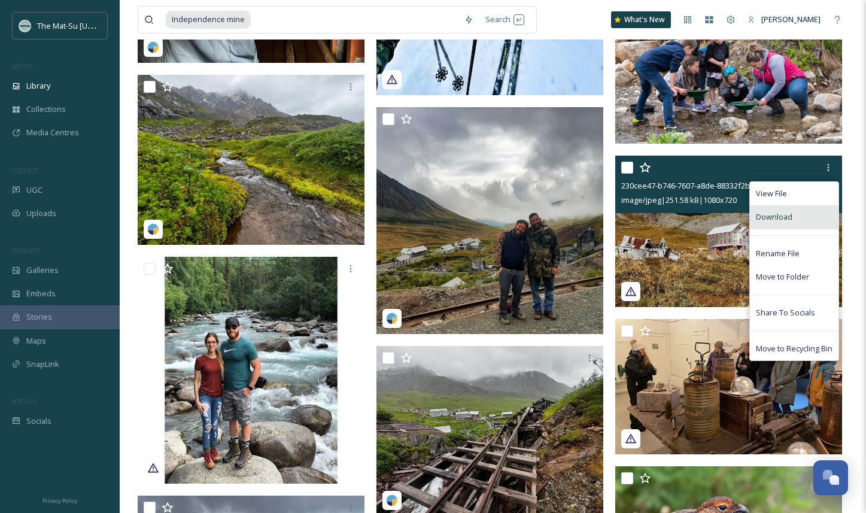
click at [768, 218] on span "Download" at bounding box center [774, 216] width 37 height 11
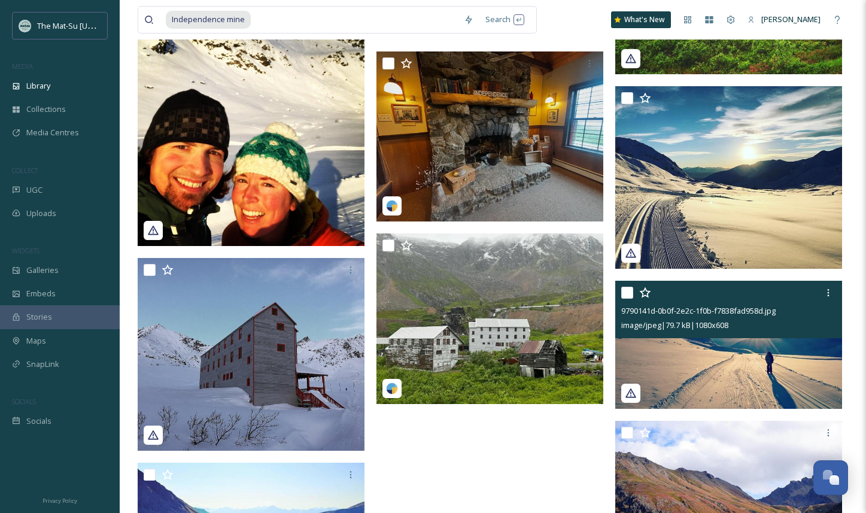
scroll to position [13753, 0]
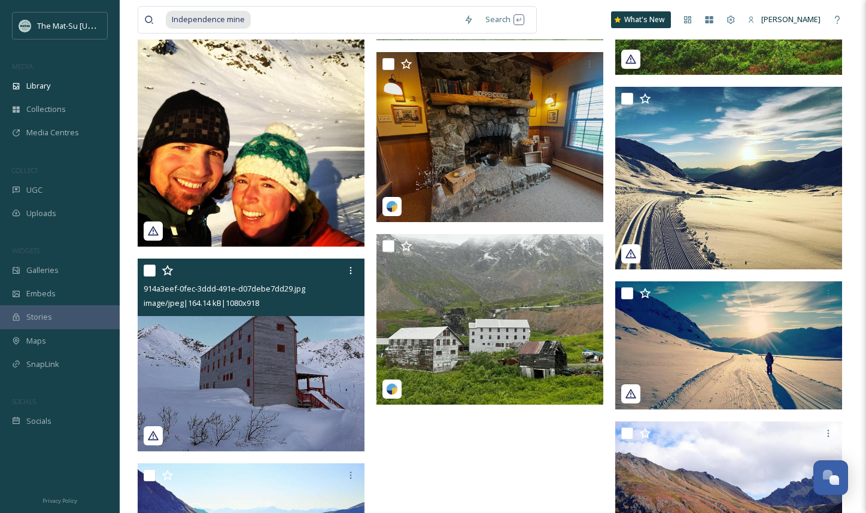
click at [290, 332] on img at bounding box center [251, 355] width 227 height 193
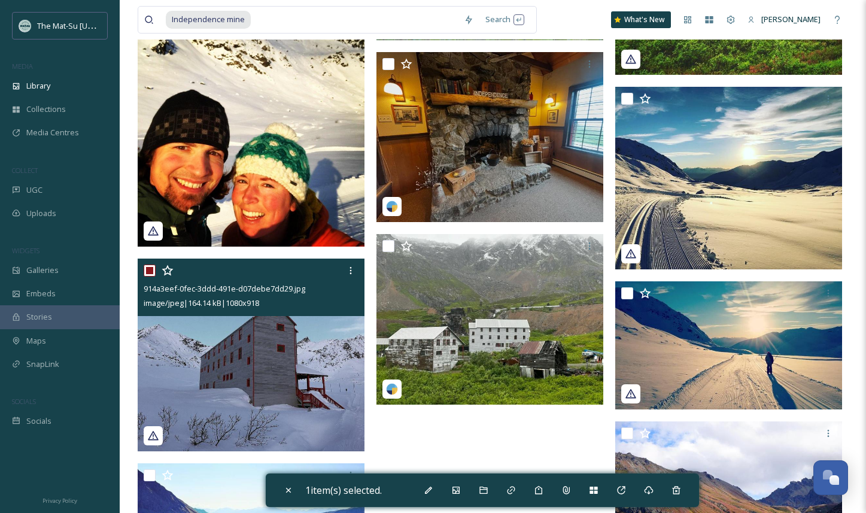
click at [324, 350] on img at bounding box center [251, 355] width 227 height 193
checkbox input "false"
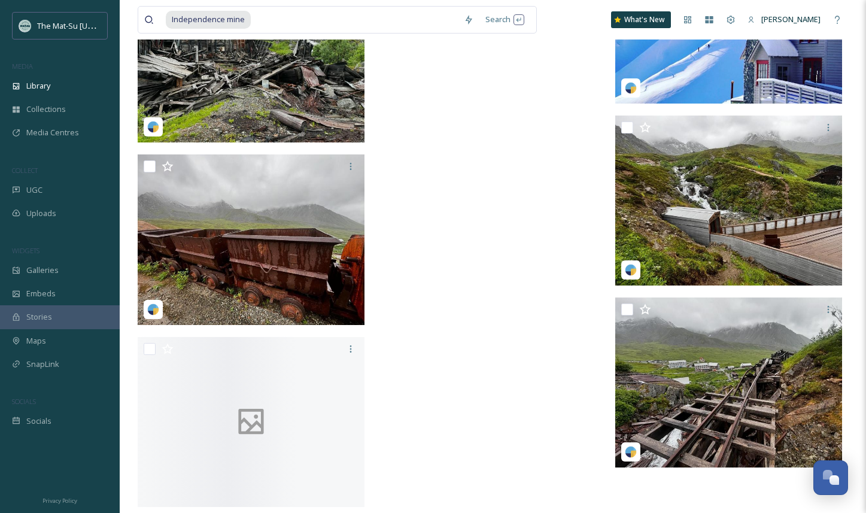
scroll to position [14399, 0]
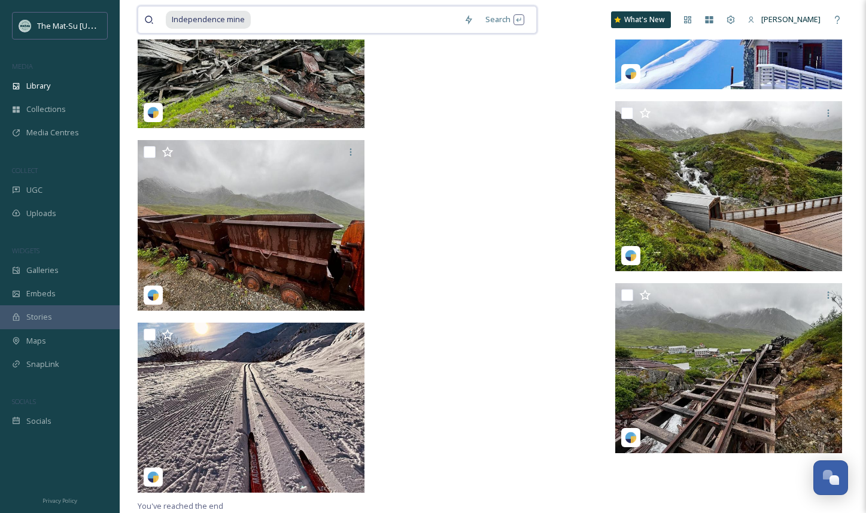
click at [253, 19] on input at bounding box center [355, 20] width 206 height 26
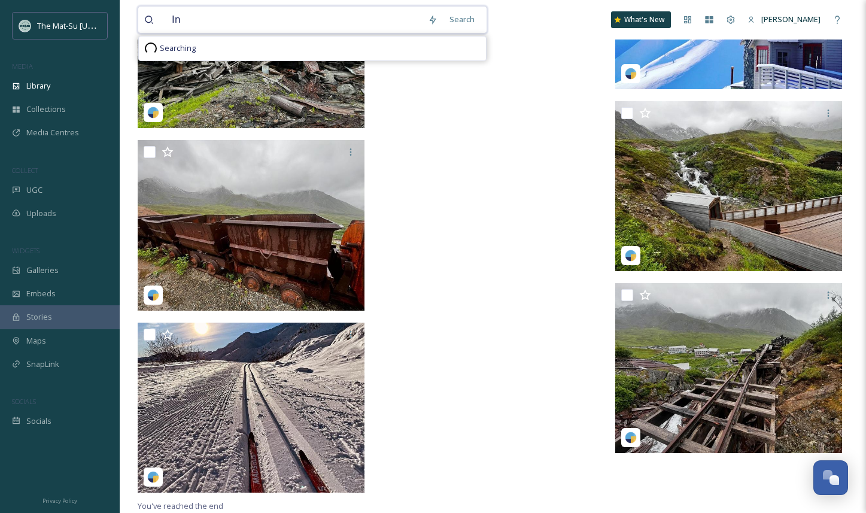
type input "I"
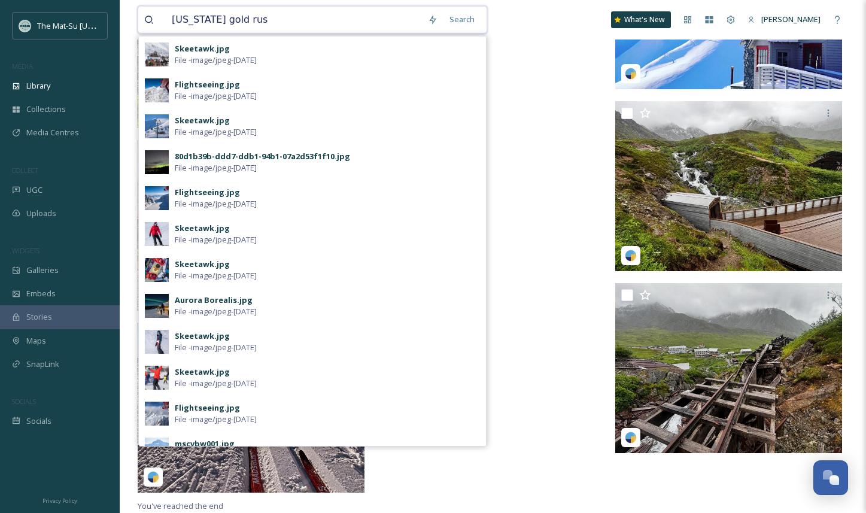
type input "[US_STATE] gold rush"
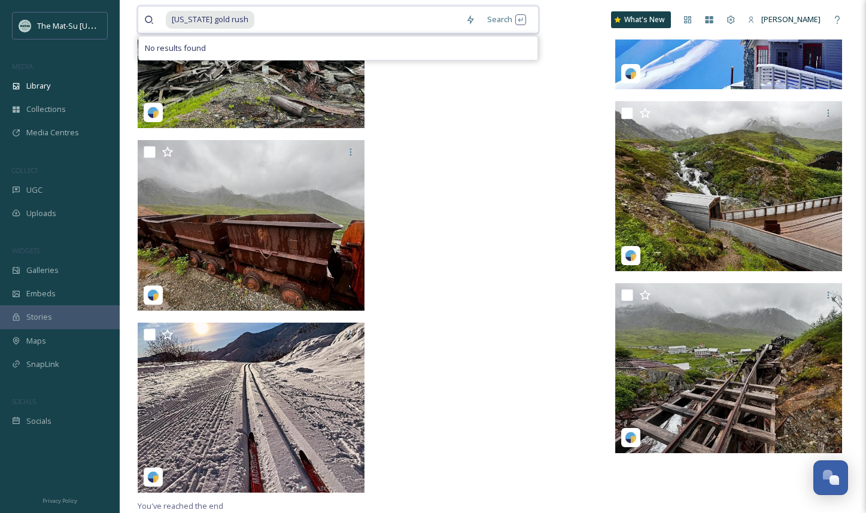
click at [256, 19] on input at bounding box center [358, 20] width 204 height 26
click at [234, 20] on span "[US_STATE] gold rush" at bounding box center [210, 19] width 89 height 17
click at [508, 23] on div "Search Press Enter to search" at bounding box center [506, 19] width 51 height 23
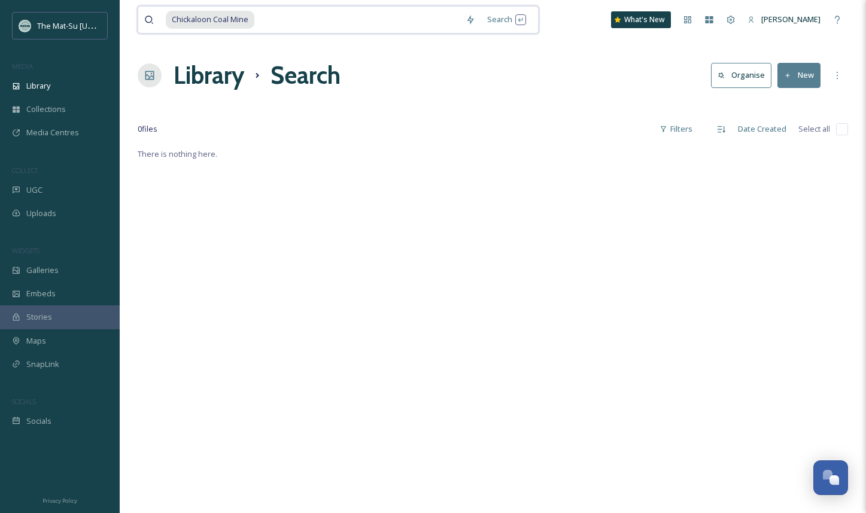
click at [269, 21] on input at bounding box center [358, 20] width 204 height 26
drag, startPoint x: 259, startPoint y: 19, endPoint x: 136, endPoint y: 12, distance: 122.3
click at [127, 15] on div "Chickaloon Coal Mine Search What's New [PERSON_NAME] Library Search Organise Ne…" at bounding box center [493, 330] width 746 height 660
drag, startPoint x: 259, startPoint y: 19, endPoint x: 235, endPoint y: 0, distance: 29.8
click at [166, 19] on div "Chickaloon Coal Mine" at bounding box center [313, 20] width 294 height 26
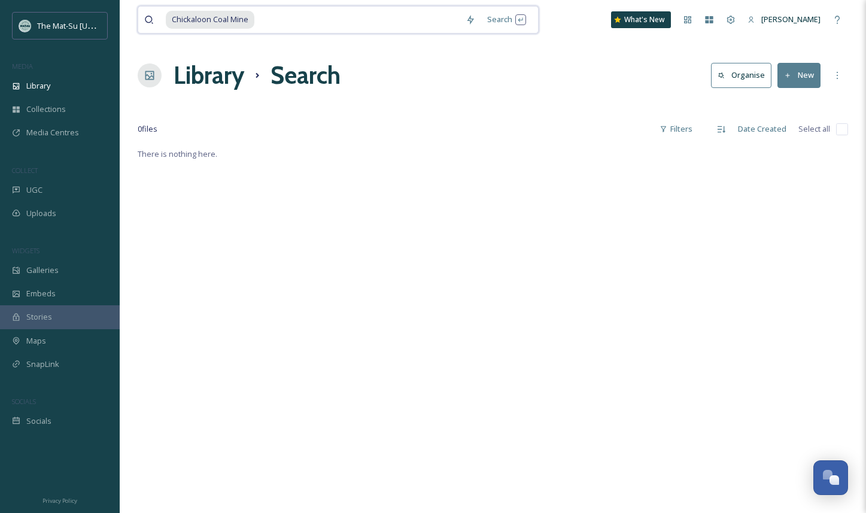
drag, startPoint x: 262, startPoint y: 20, endPoint x: 154, endPoint y: 8, distance: 108.9
click at [154, 8] on div "Chickaloon Coal Mine" at bounding box center [301, 20] width 315 height 26
drag, startPoint x: 260, startPoint y: 20, endPoint x: 193, endPoint y: 17, distance: 67.1
click at [193, 17] on div "Chickaloon Coal Mine" at bounding box center [313, 20] width 294 height 26
type input "Chickaloon Coal M"
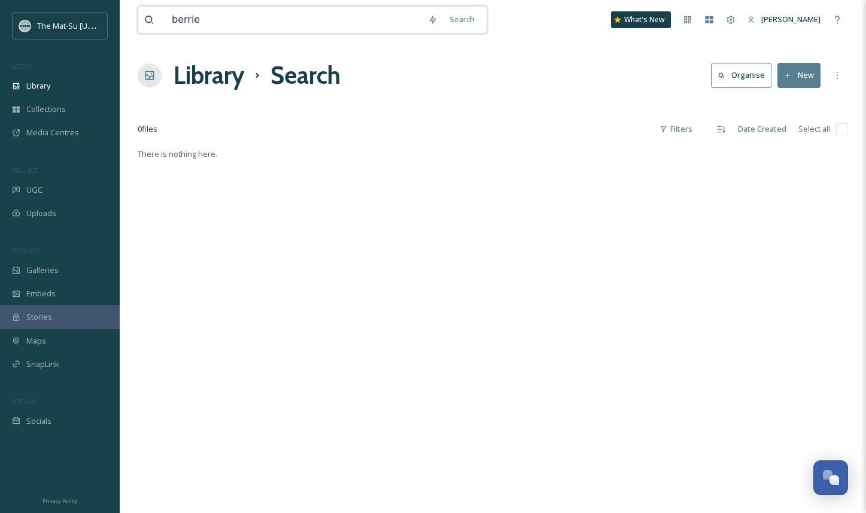
type input "berries"
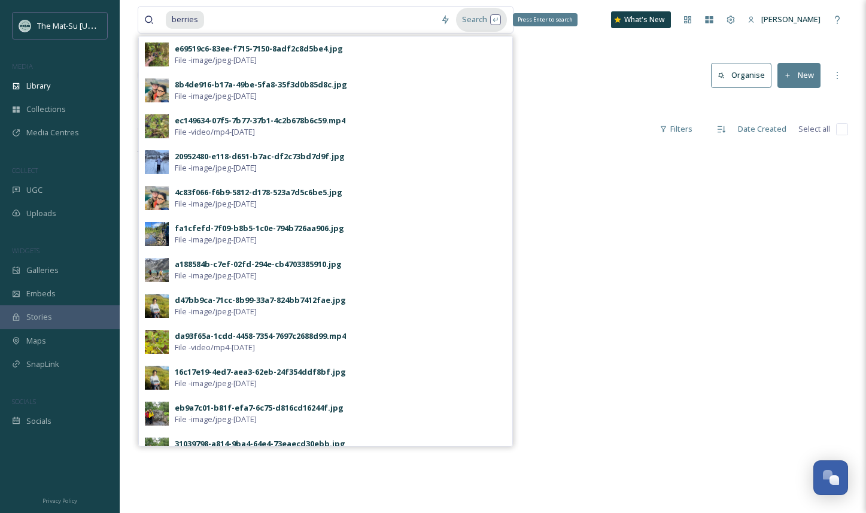
click at [479, 22] on div "Search Press Enter to search" at bounding box center [481, 19] width 51 height 23
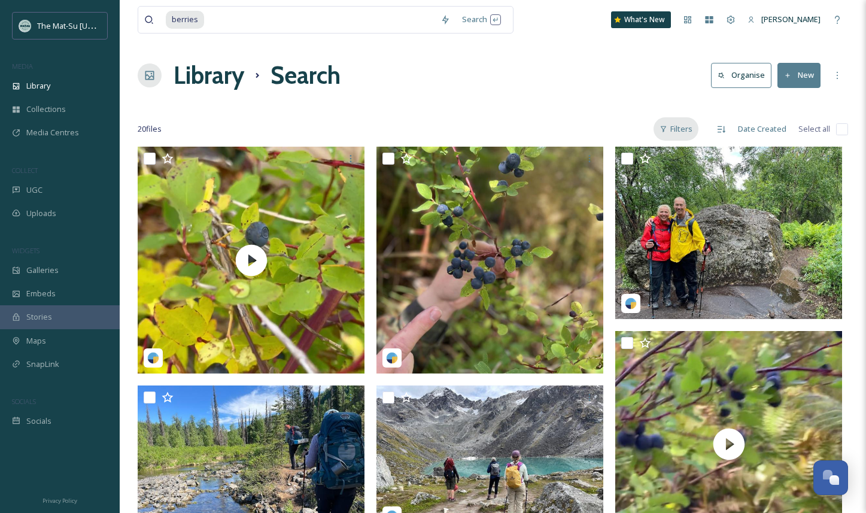
click at [688, 129] on div "Filters" at bounding box center [676, 128] width 45 height 23
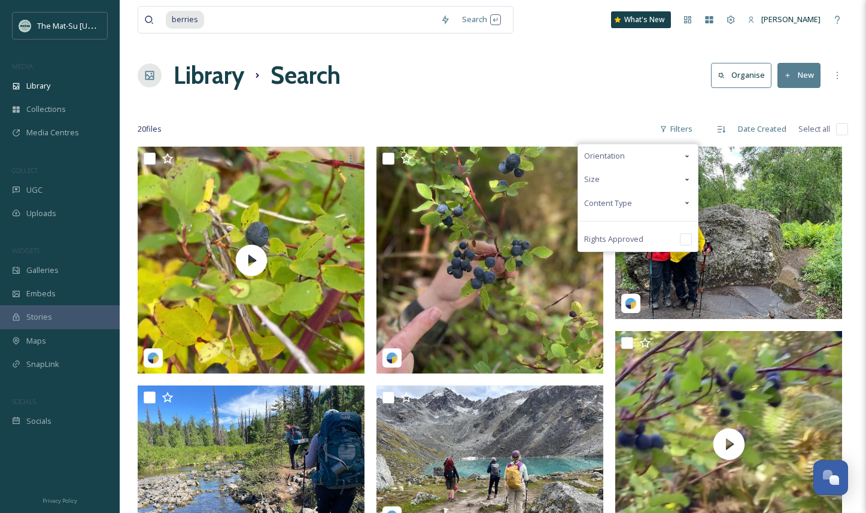
click at [621, 203] on span "Content Type" at bounding box center [608, 203] width 48 height 11
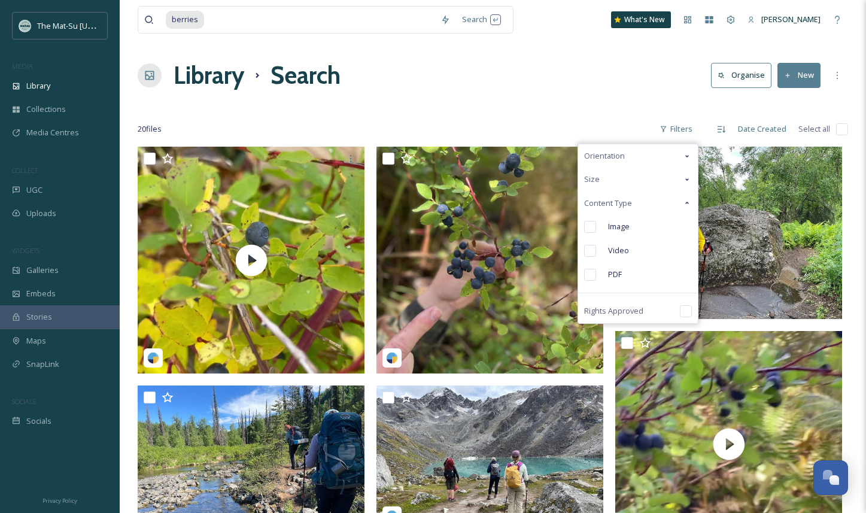
click at [593, 227] on input "checkbox" at bounding box center [590, 227] width 12 height 12
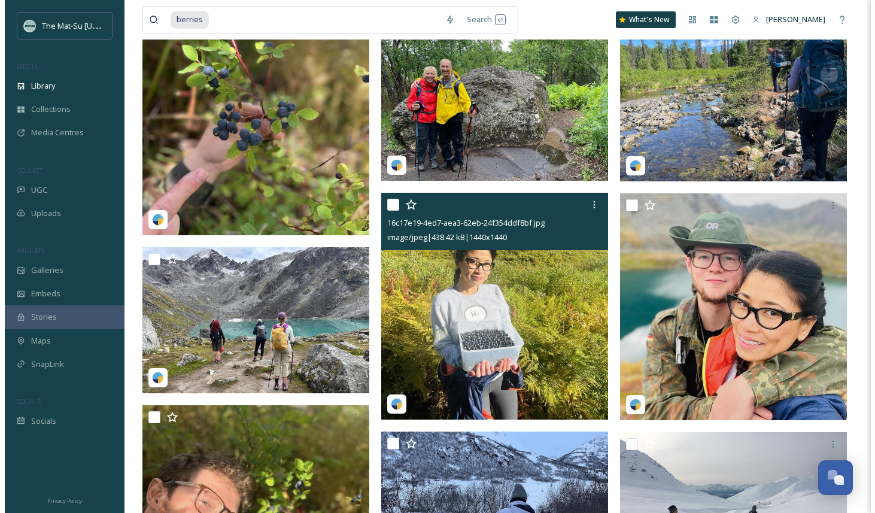
scroll to position [138, 0]
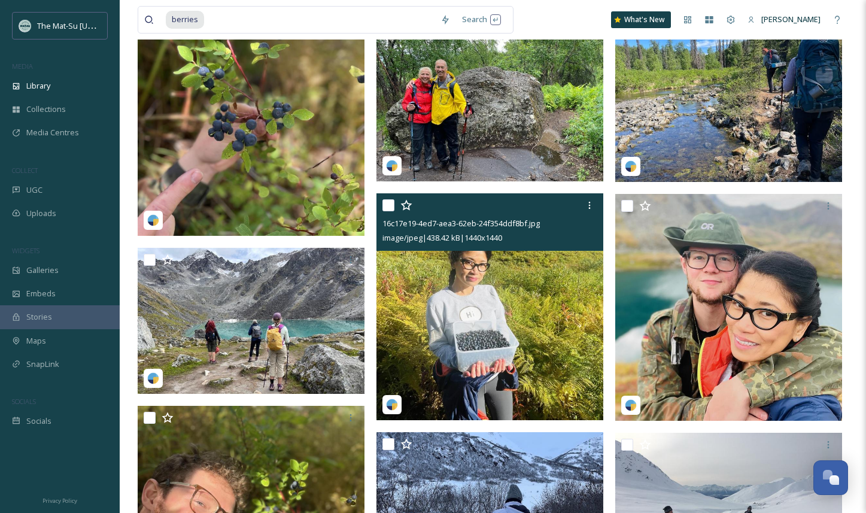
click at [560, 287] on img at bounding box center [489, 306] width 227 height 227
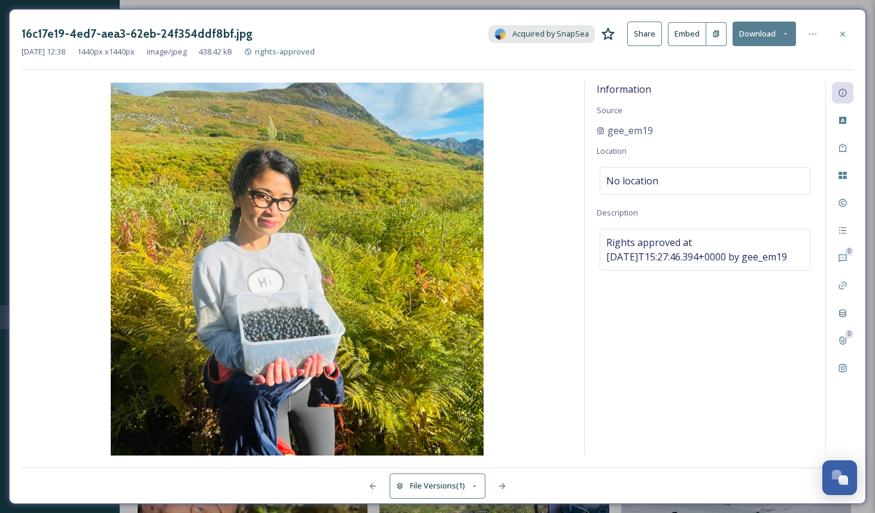
click at [760, 31] on button "Download" at bounding box center [764, 34] width 63 height 25
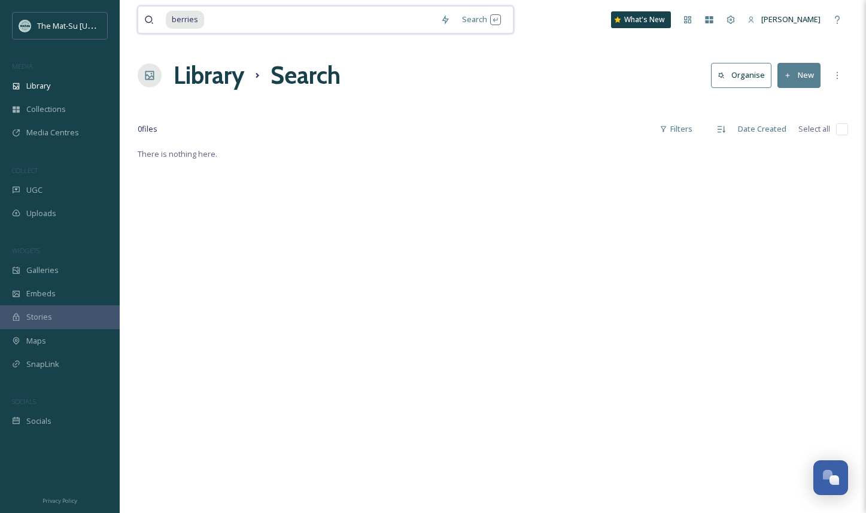
click at [252, 26] on input at bounding box center [319, 20] width 229 height 26
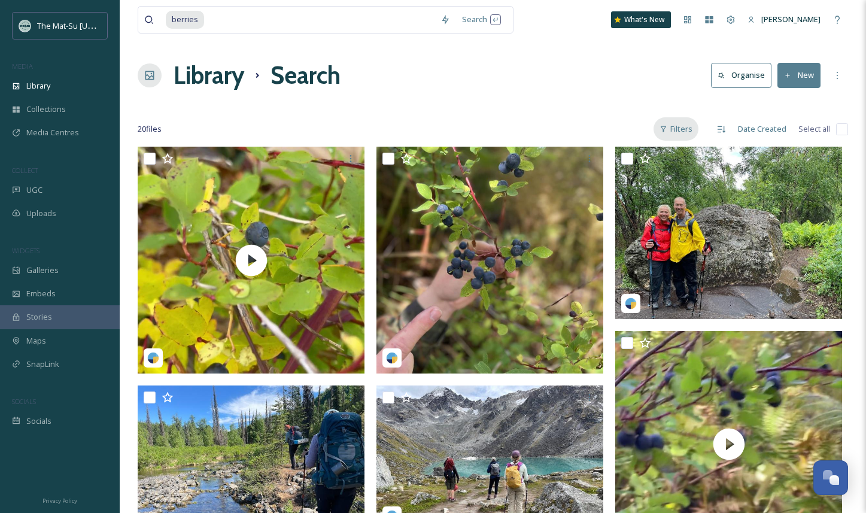
click at [685, 129] on div "Filters" at bounding box center [676, 128] width 45 height 23
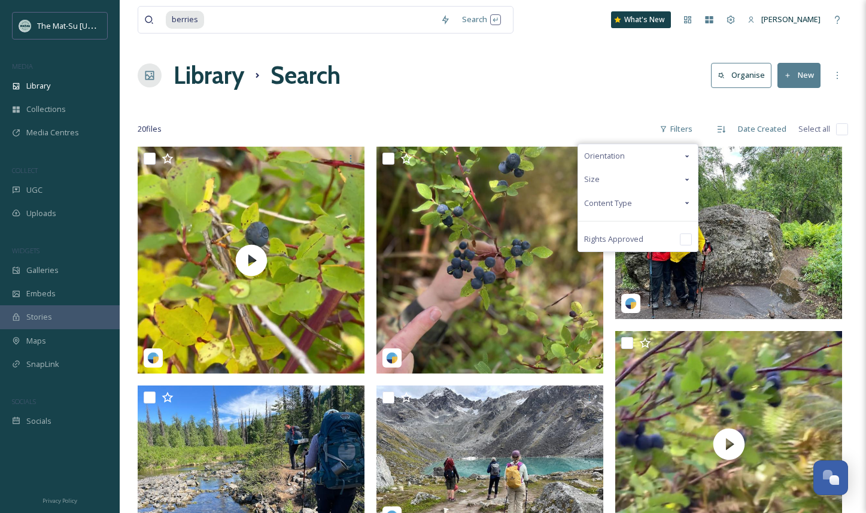
click at [629, 202] on span "Content Type" at bounding box center [608, 203] width 48 height 11
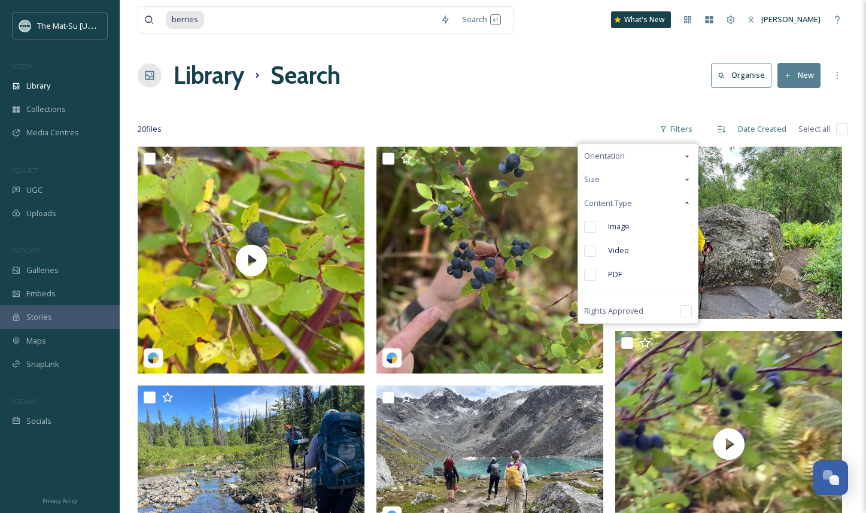
click at [591, 229] on input "checkbox" at bounding box center [590, 227] width 12 height 12
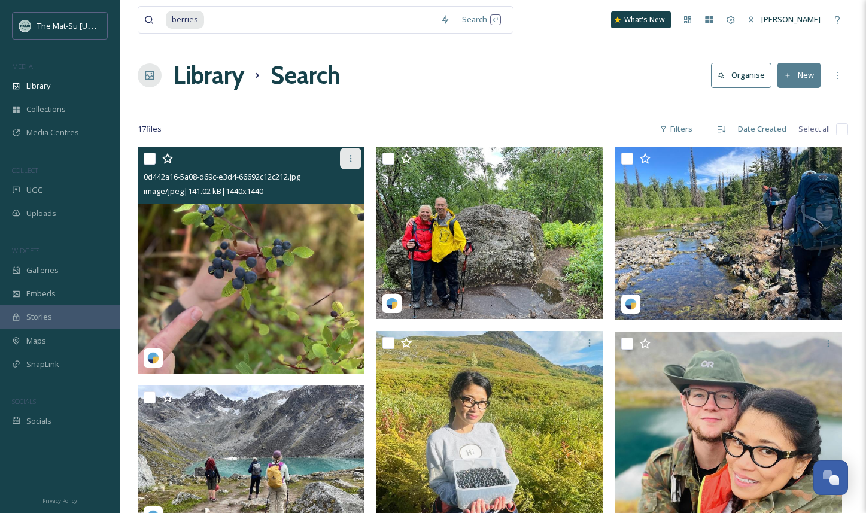
click at [354, 160] on icon at bounding box center [351, 159] width 10 height 10
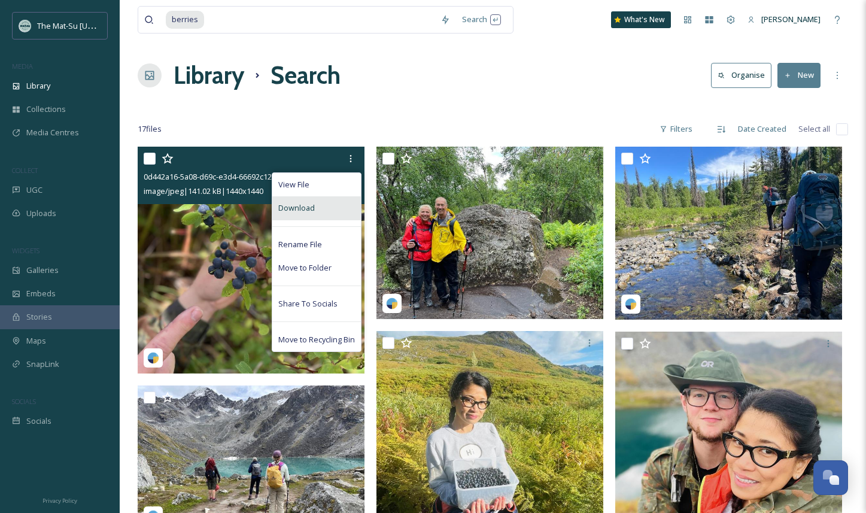
click at [318, 209] on div "Download" at bounding box center [316, 207] width 89 height 23
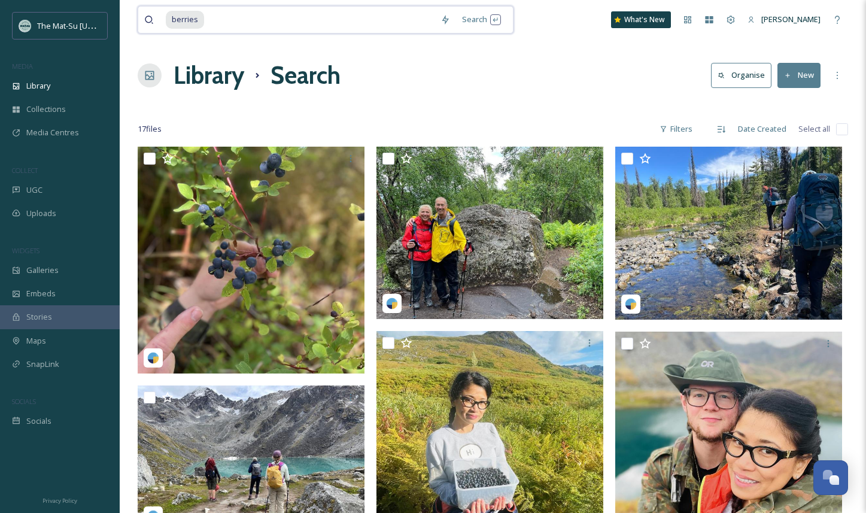
drag, startPoint x: 206, startPoint y: 18, endPoint x: 173, endPoint y: 16, distance: 33.6
click at [173, 16] on div "berries" at bounding box center [300, 20] width 269 height 26
type input "b"
paste input "[GEOGRAPHIC_DATA]"
type input "[GEOGRAPHIC_DATA]"
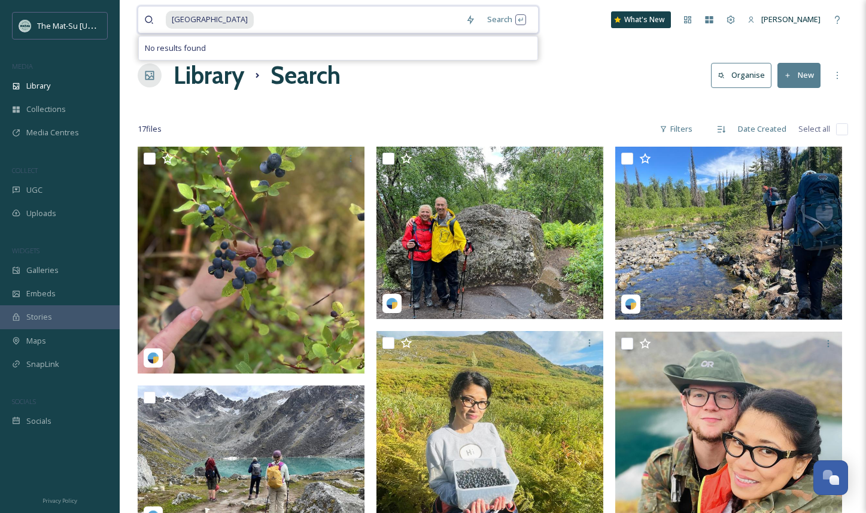
drag, startPoint x: 257, startPoint y: 20, endPoint x: 172, endPoint y: 17, distance: 85.6
click at [172, 17] on div "[GEOGRAPHIC_DATA]" at bounding box center [313, 20] width 294 height 26
drag, startPoint x: 256, startPoint y: 18, endPoint x: 170, endPoint y: 19, distance: 85.6
click at [166, 19] on div "Alpine Historical Park chickaloon" at bounding box center [316, 20] width 300 height 26
type input "chickaloon"
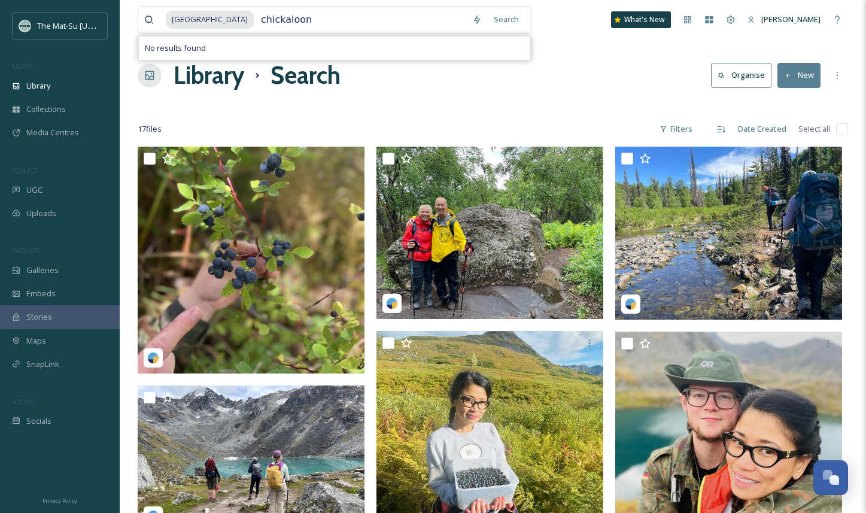
click at [147, 17] on icon at bounding box center [149, 20] width 10 height 10
drag, startPoint x: 261, startPoint y: 18, endPoint x: 153, endPoint y: 8, distance: 108.8
click at [152, 9] on div "Alpine Historical Park chickaloon" at bounding box center [305, 20] width 322 height 26
drag, startPoint x: 308, startPoint y: 20, endPoint x: 251, endPoint y: 19, distance: 57.5
click at [250, 20] on div "Alpine Historical Park chickaloon" at bounding box center [316, 20] width 300 height 26
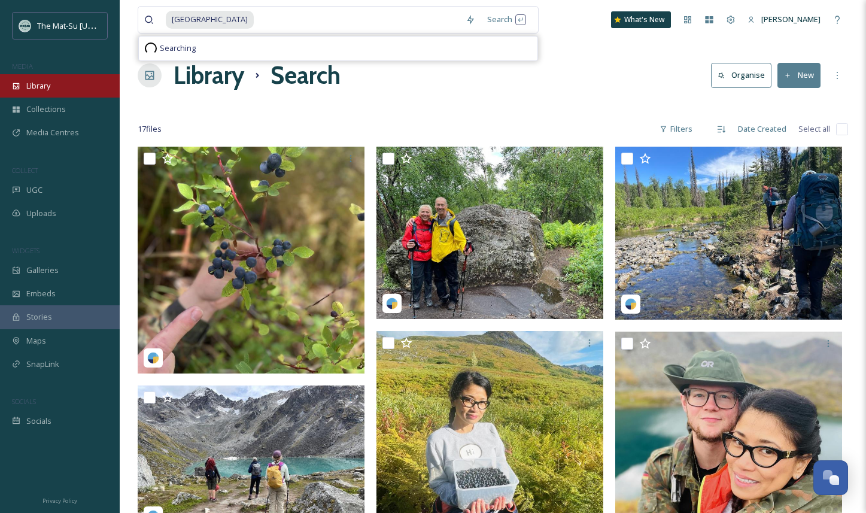
click at [42, 86] on span "Library" at bounding box center [38, 85] width 24 height 11
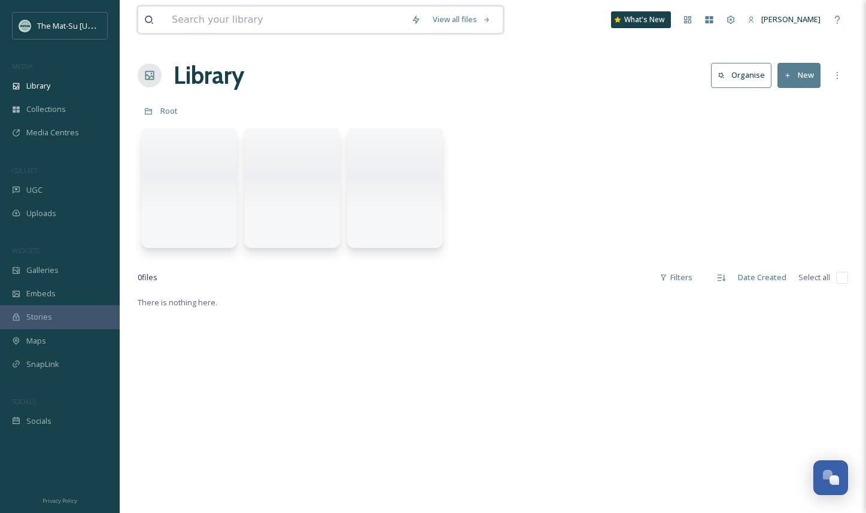
click at [215, 22] on input at bounding box center [285, 20] width 239 height 26
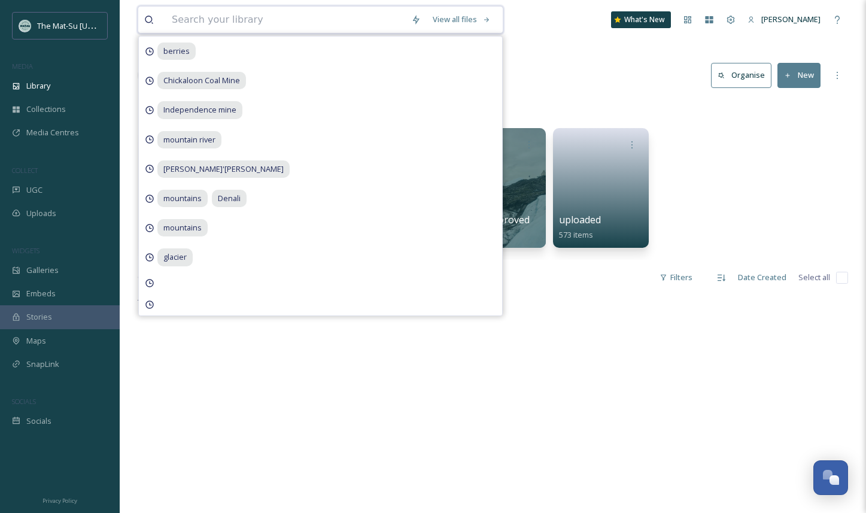
paste input "chickaloon"
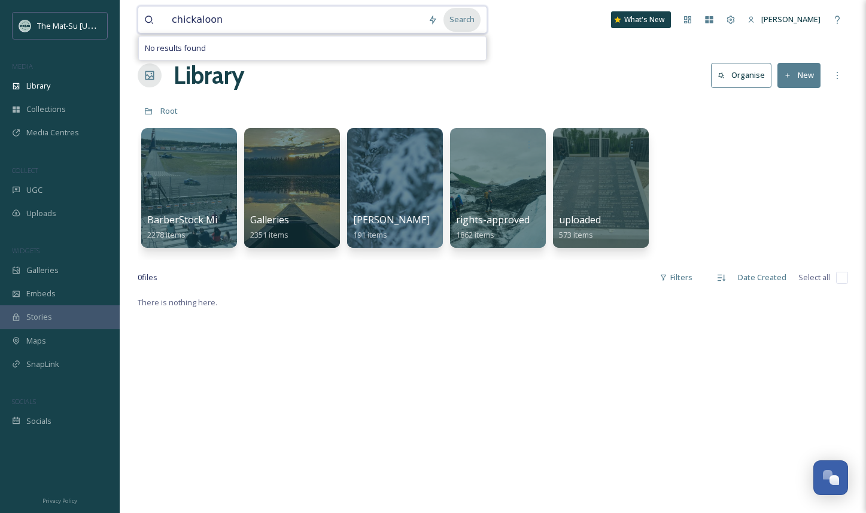
type input "chickaloon"
click at [466, 24] on div "Search" at bounding box center [461, 19] width 37 height 23
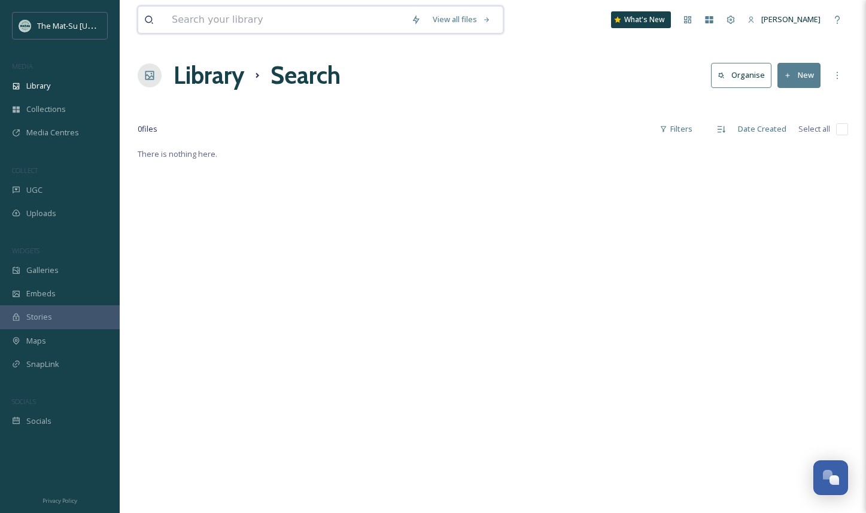
click at [174, 11] on input at bounding box center [285, 20] width 239 height 26
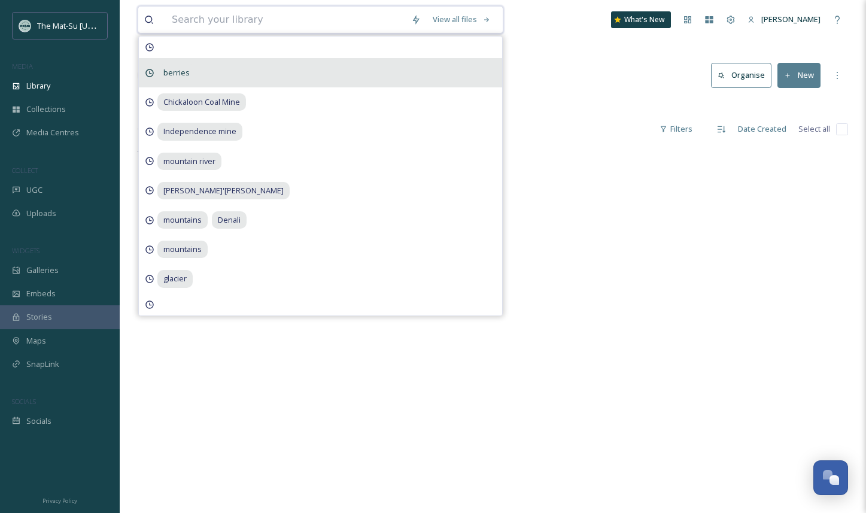
paste input "[GEOGRAPHIC_DATA]"
type input "[GEOGRAPHIC_DATA]"
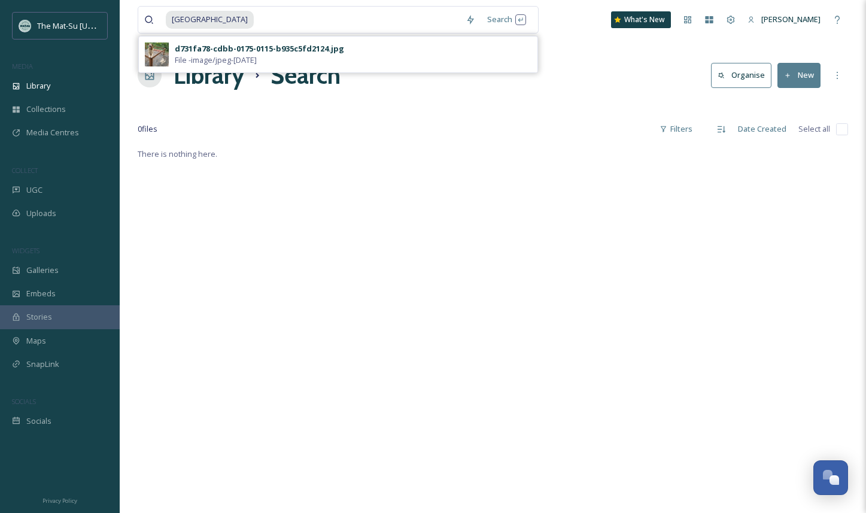
click at [149, 17] on icon at bounding box center [149, 20] width 10 height 10
click at [150, 17] on icon at bounding box center [149, 20] width 8 height 8
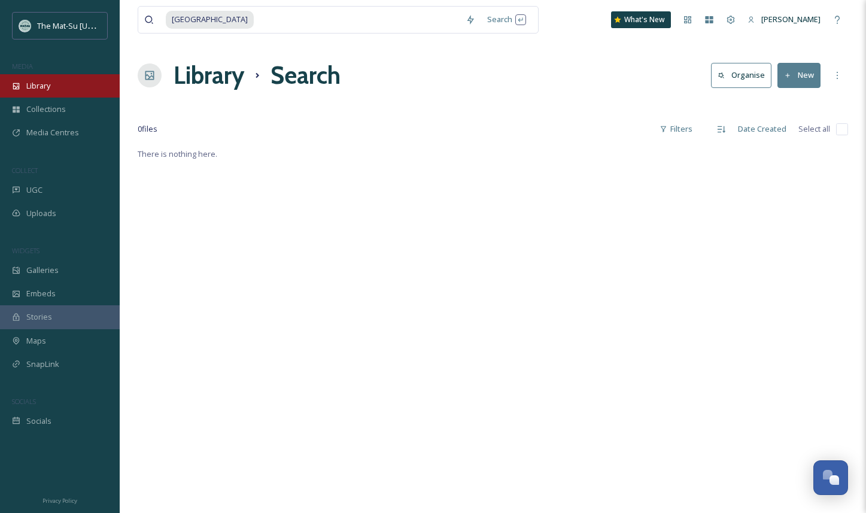
click at [41, 85] on span "Library" at bounding box center [38, 85] width 24 height 11
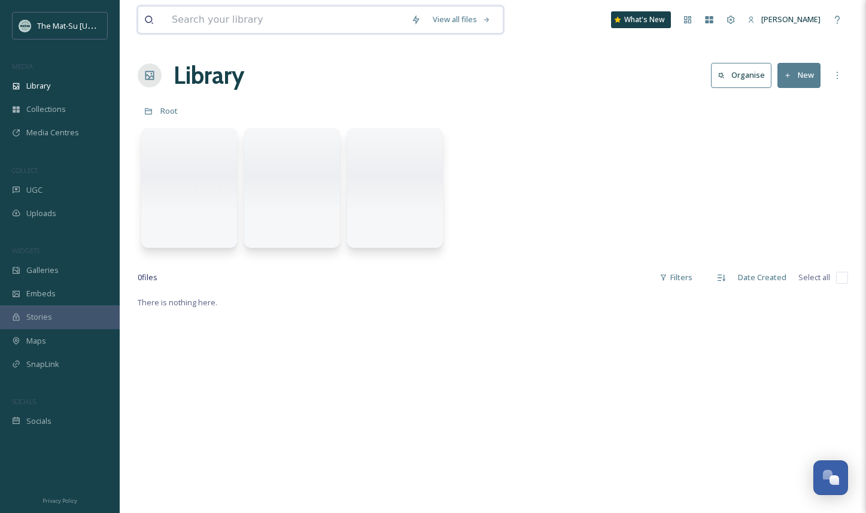
click at [201, 19] on input at bounding box center [285, 20] width 239 height 26
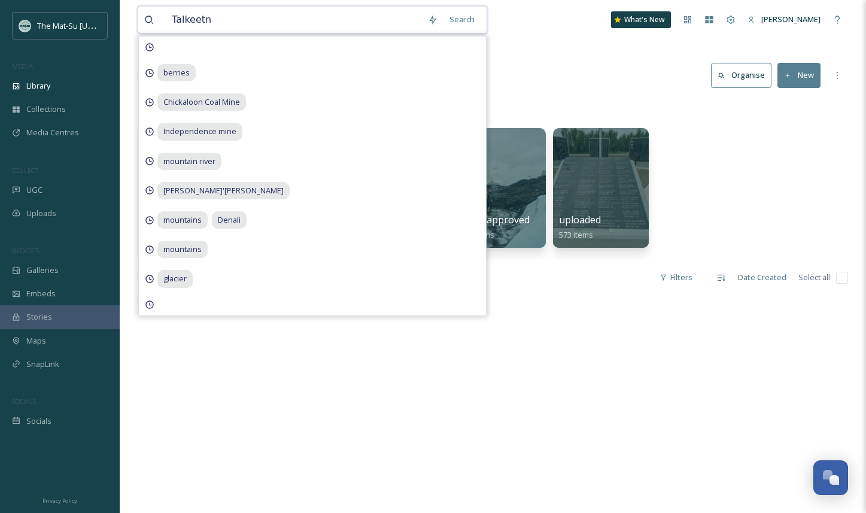
type input "Talkeetna"
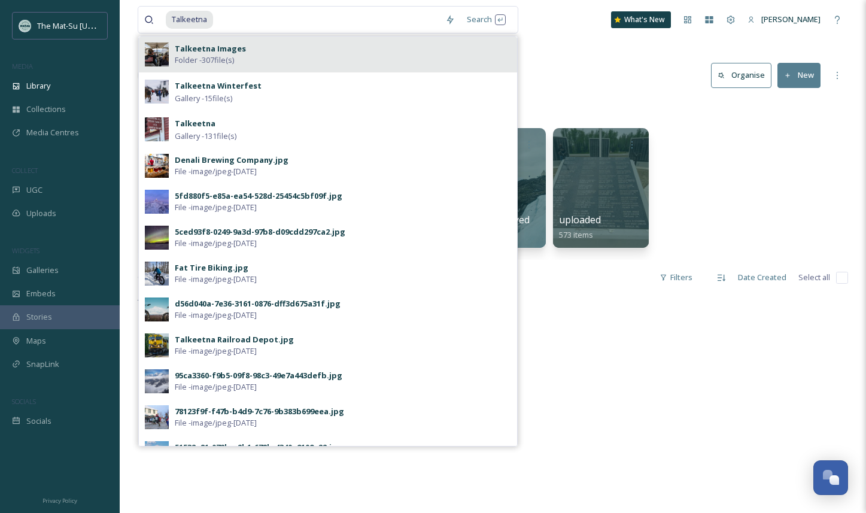
click at [237, 43] on span "Talkeetna Images" at bounding box center [210, 48] width 71 height 11
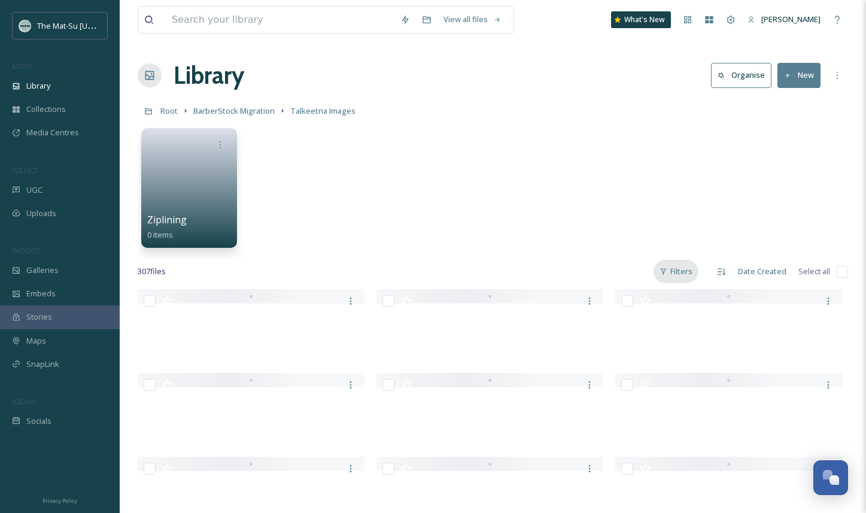
click at [682, 275] on div "Filters" at bounding box center [676, 271] width 45 height 23
click at [616, 344] on span "Content Type" at bounding box center [608, 345] width 48 height 11
click at [590, 370] on input "checkbox" at bounding box center [590, 369] width 12 height 12
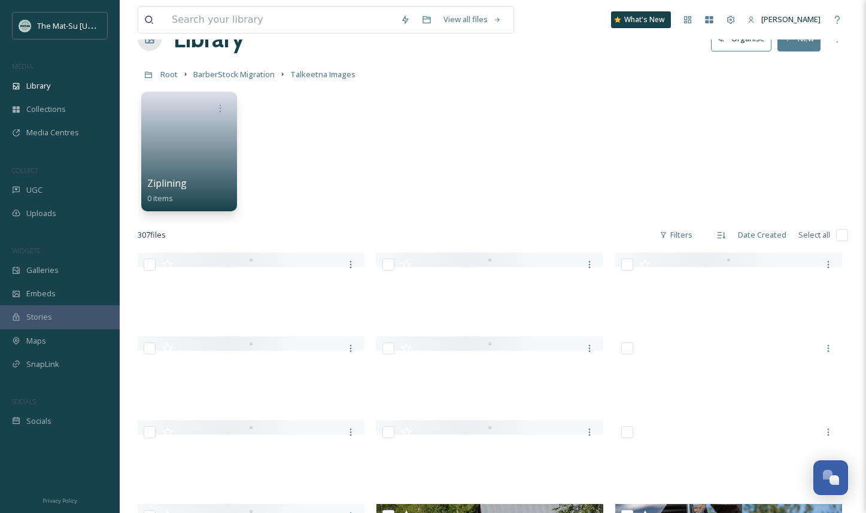
scroll to position [38, 0]
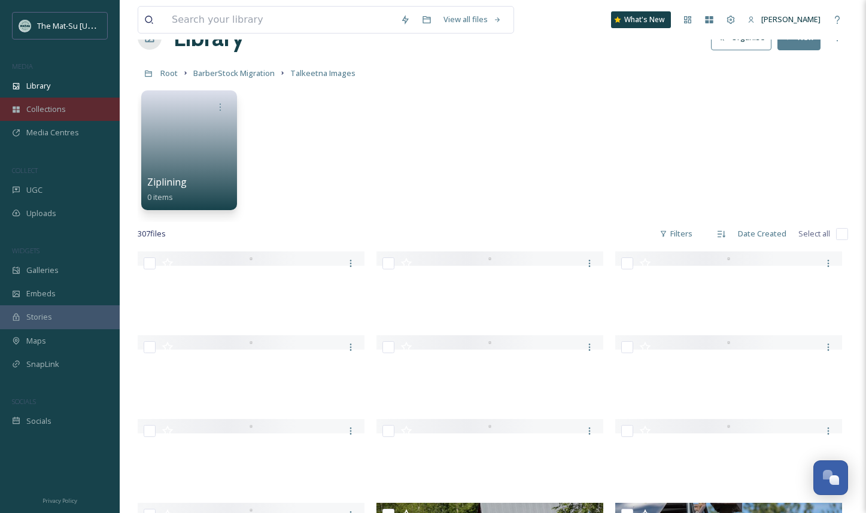
click at [43, 110] on span "Collections" at bounding box center [46, 109] width 40 height 11
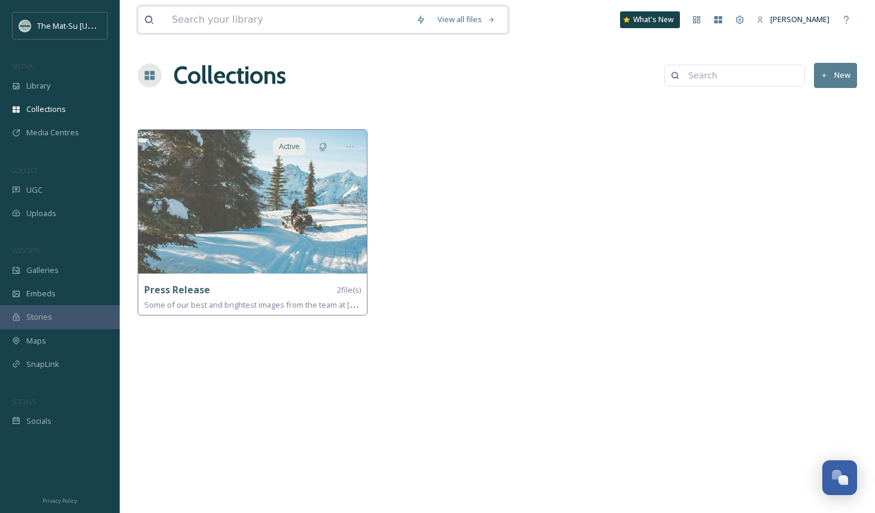
click at [216, 17] on input at bounding box center [288, 20] width 244 height 26
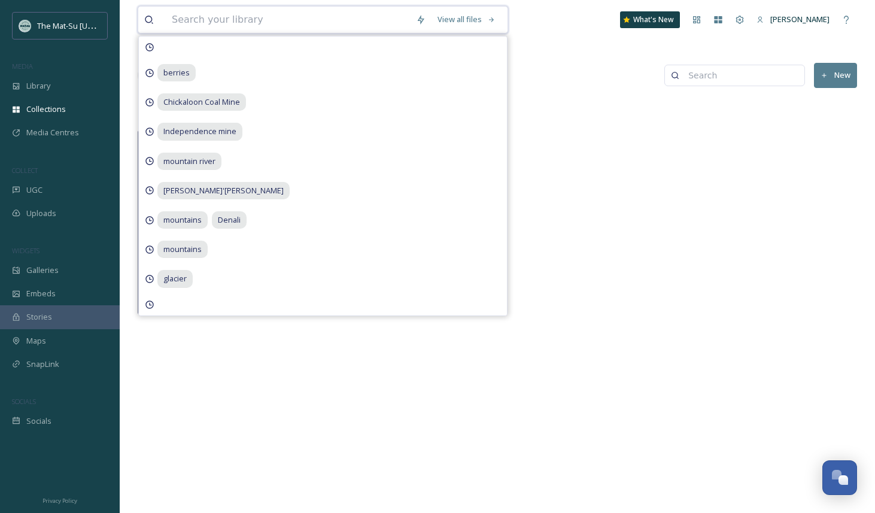
paste input "[GEOGRAPHIC_DATA]"
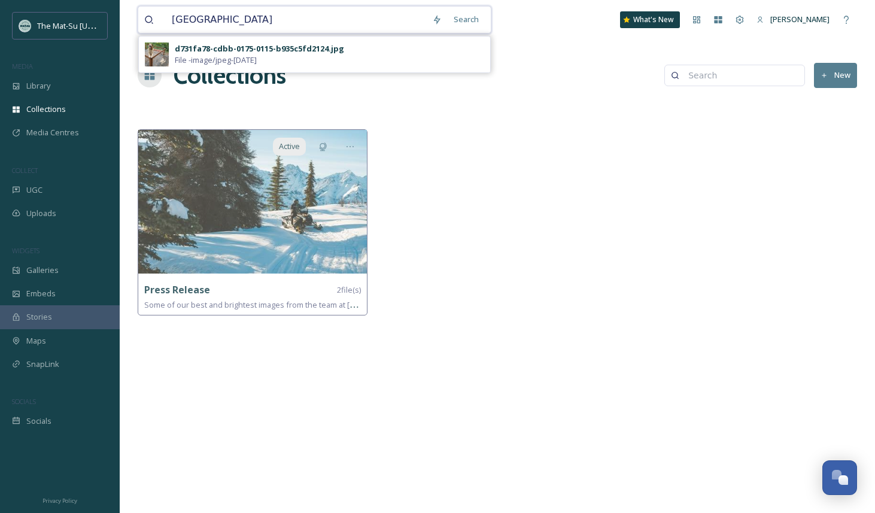
drag, startPoint x: 213, startPoint y: 20, endPoint x: 409, endPoint y: 32, distance: 196.7
click at [409, 32] on input "[GEOGRAPHIC_DATA]" at bounding box center [296, 20] width 260 height 26
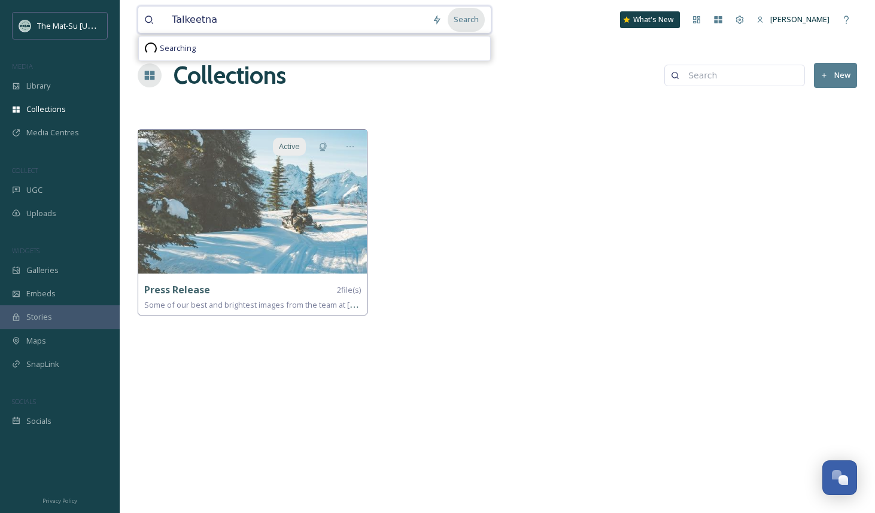
type input "Talkeetna"
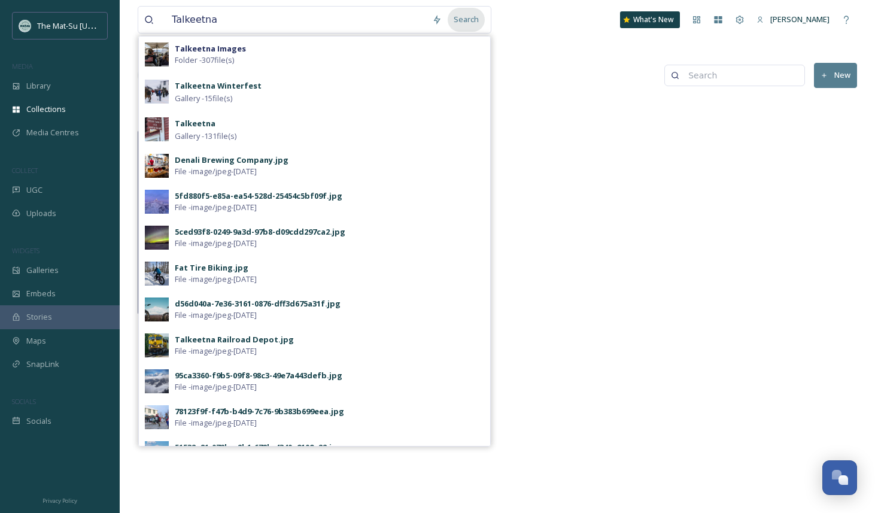
click at [470, 21] on div "Search" at bounding box center [466, 19] width 37 height 23
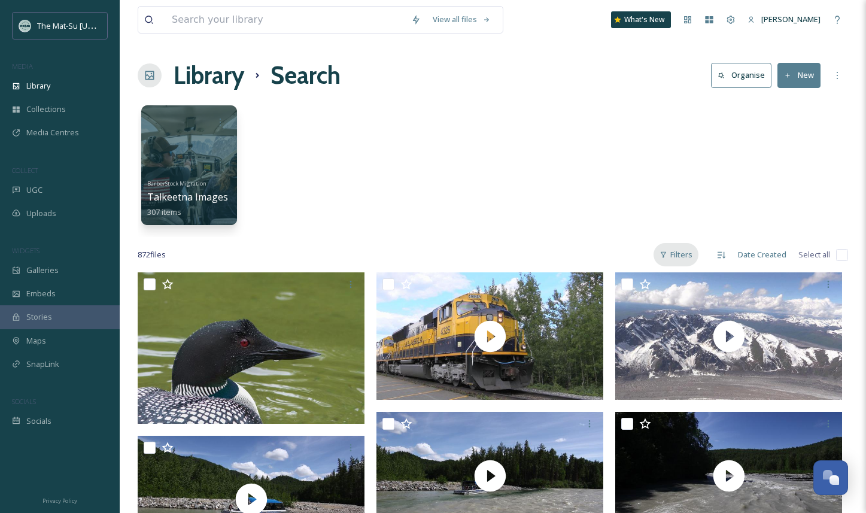
click at [688, 254] on div "Filters" at bounding box center [676, 254] width 45 height 23
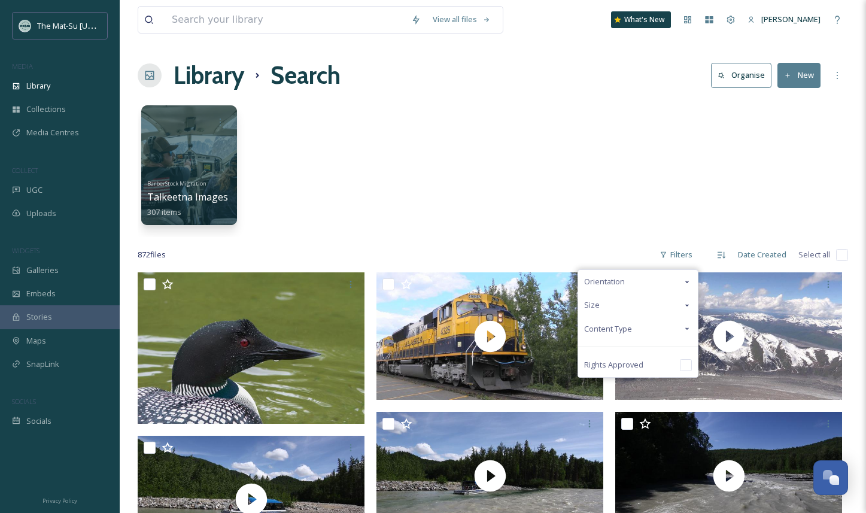
click at [622, 330] on span "Content Type" at bounding box center [608, 328] width 48 height 11
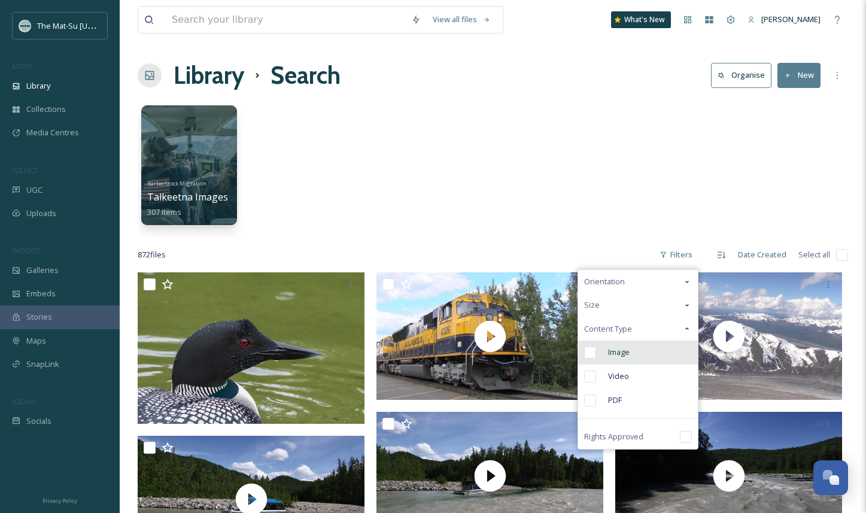
click at [590, 348] on input "checkbox" at bounding box center [590, 353] width 12 height 12
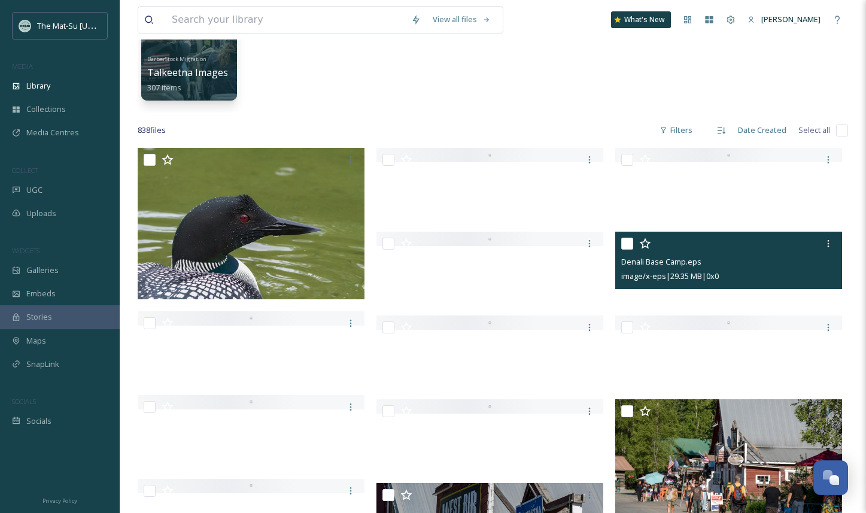
scroll to position [136, 0]
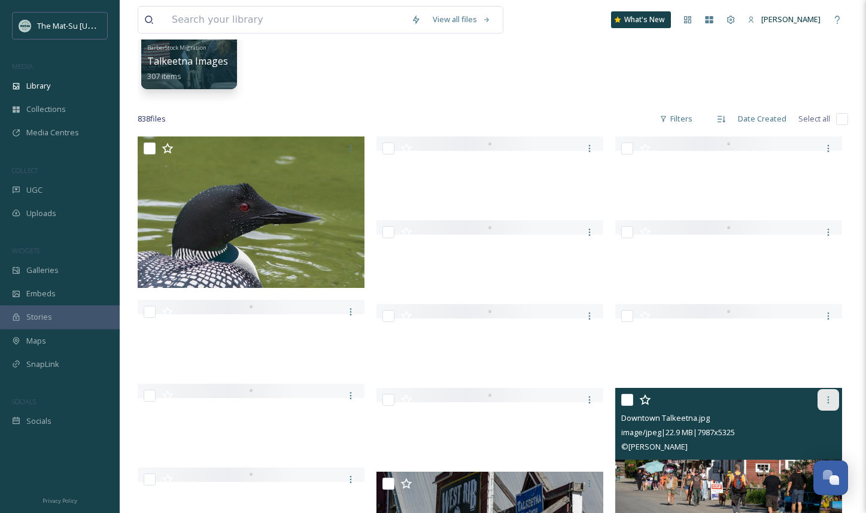
click at [825, 400] on icon at bounding box center [829, 400] width 10 height 10
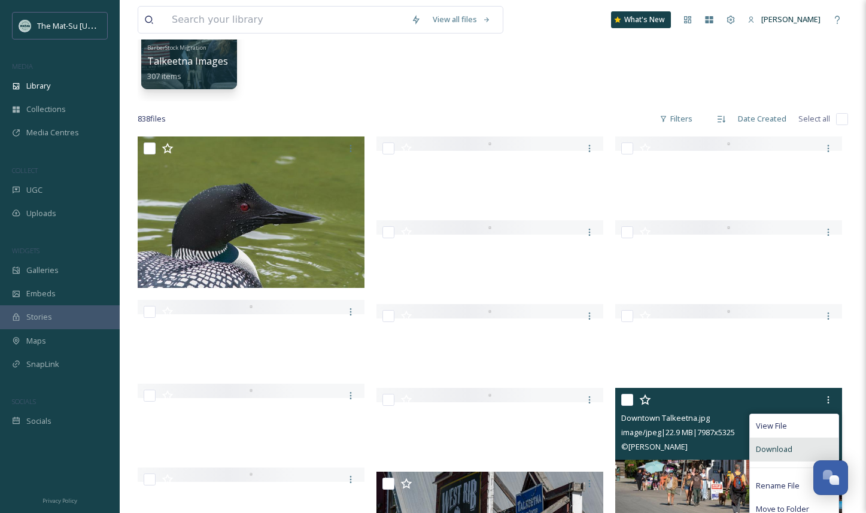
click at [777, 446] on span "Download" at bounding box center [774, 448] width 37 height 11
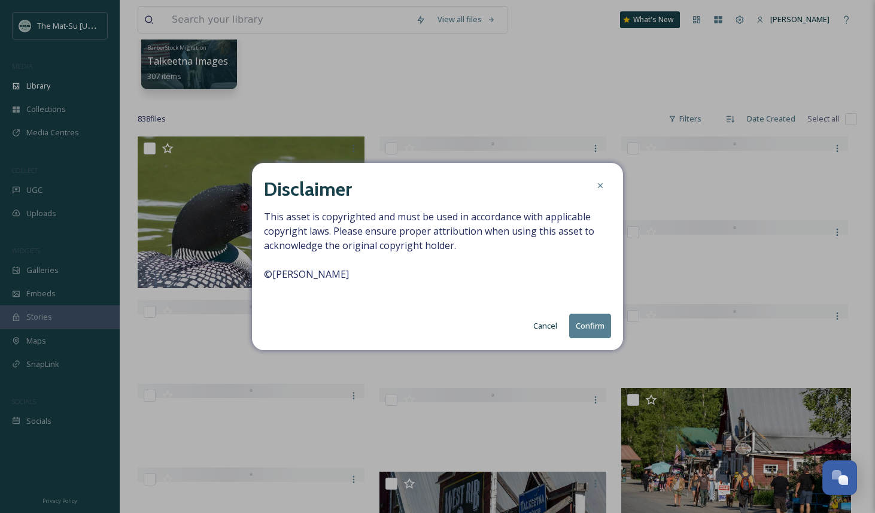
click at [584, 326] on button "Confirm" at bounding box center [590, 326] width 42 height 25
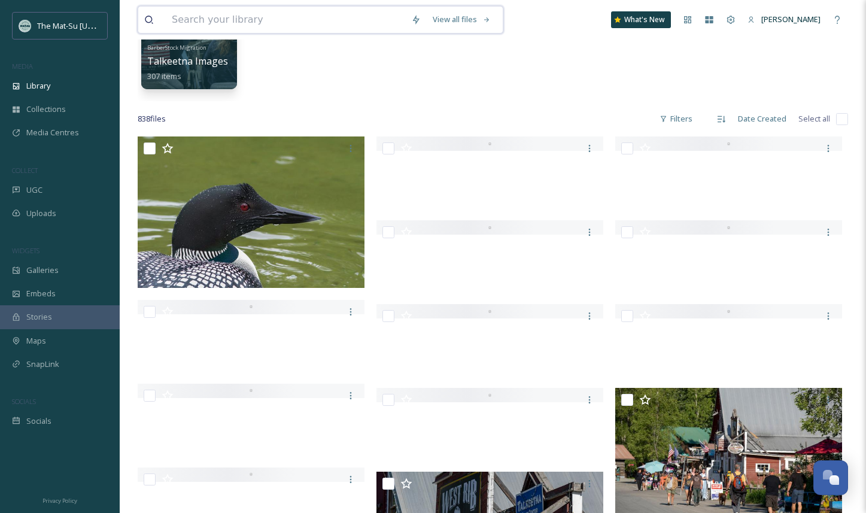
click at [190, 19] on input at bounding box center [285, 20] width 239 height 26
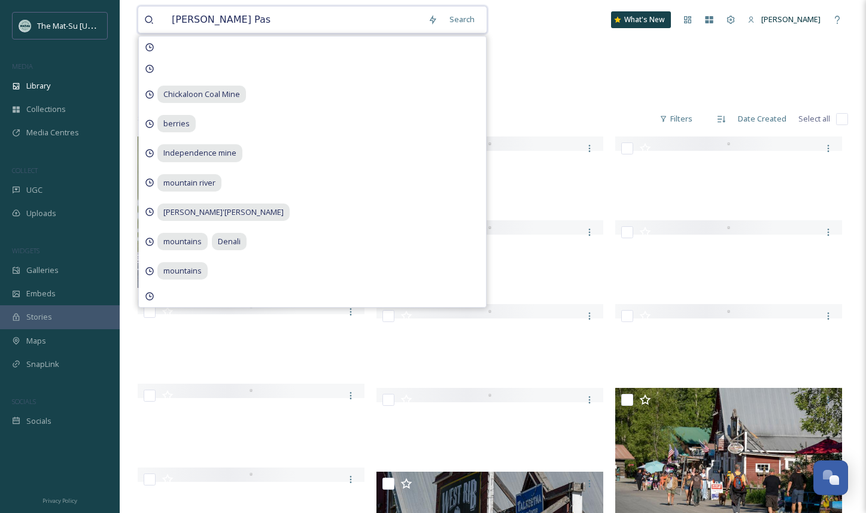
type input "[PERSON_NAME] Pass"
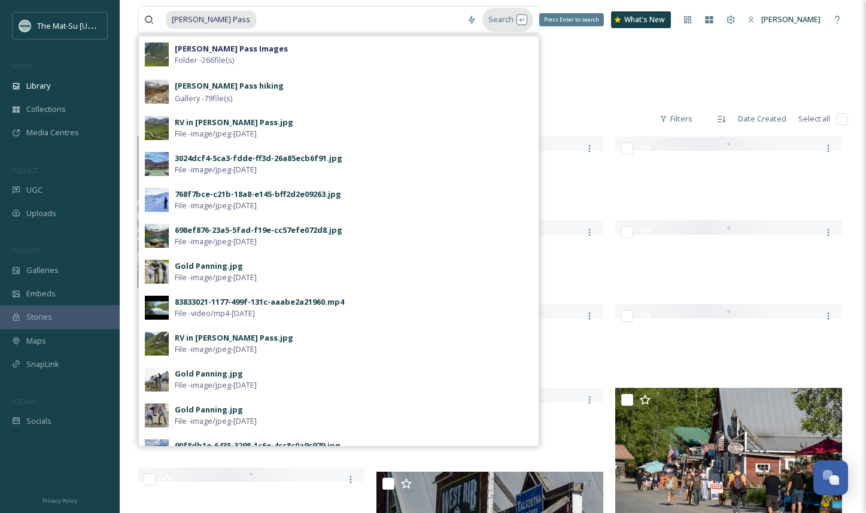
click at [483, 19] on div "Search Press Enter to search" at bounding box center [507, 19] width 51 height 23
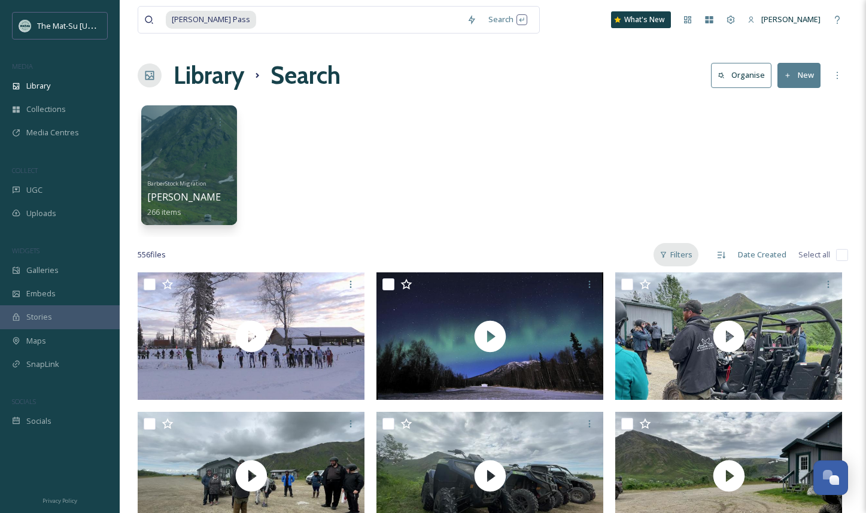
click at [680, 256] on div "Filters" at bounding box center [676, 254] width 45 height 23
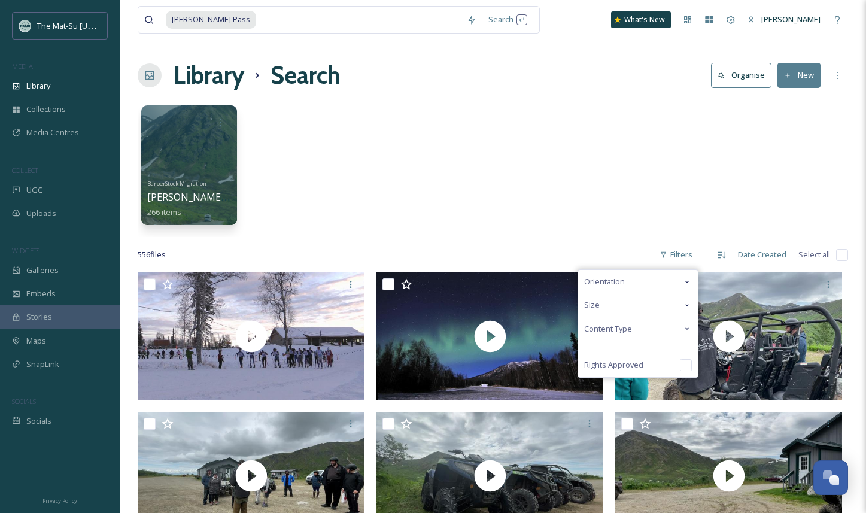
click at [643, 324] on div "Content Type" at bounding box center [638, 328] width 120 height 23
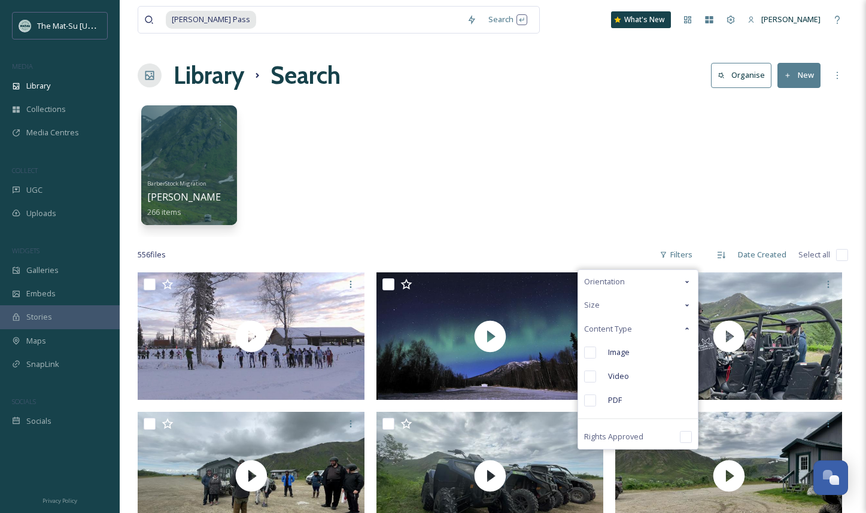
click at [593, 350] on input "checkbox" at bounding box center [590, 353] width 12 height 12
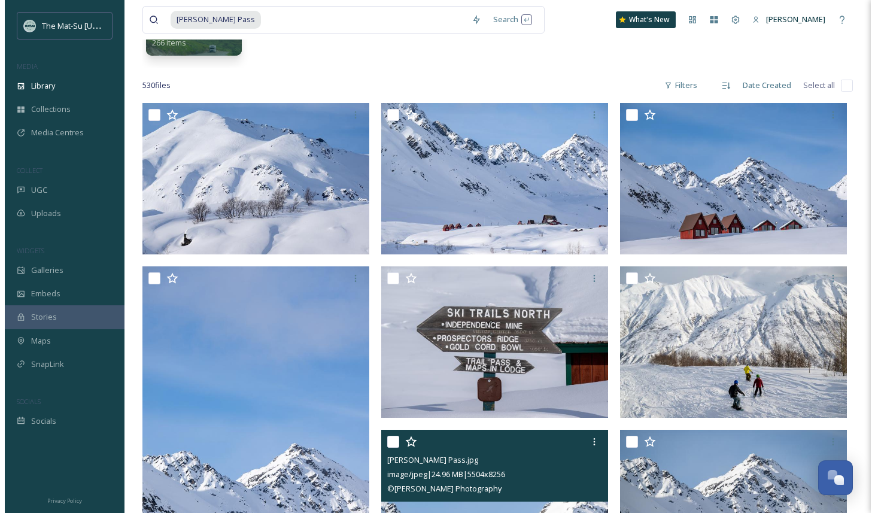
scroll to position [168, 0]
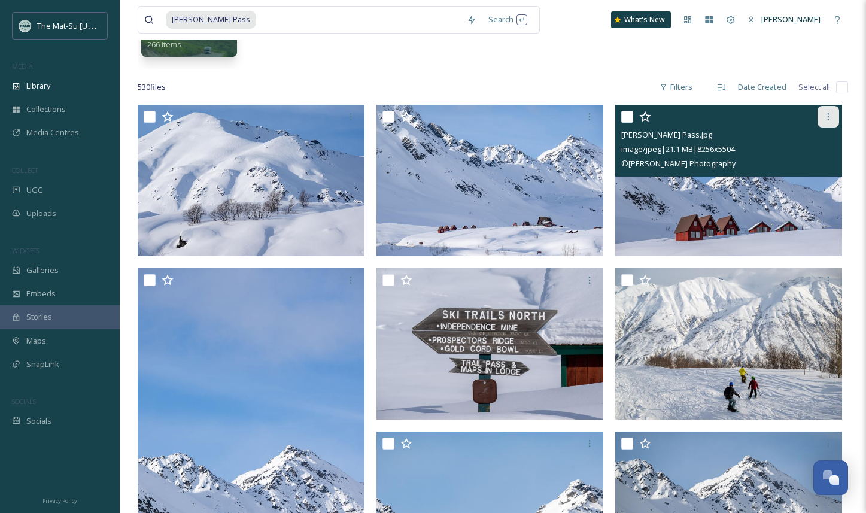
click at [827, 115] on icon at bounding box center [829, 117] width 10 height 10
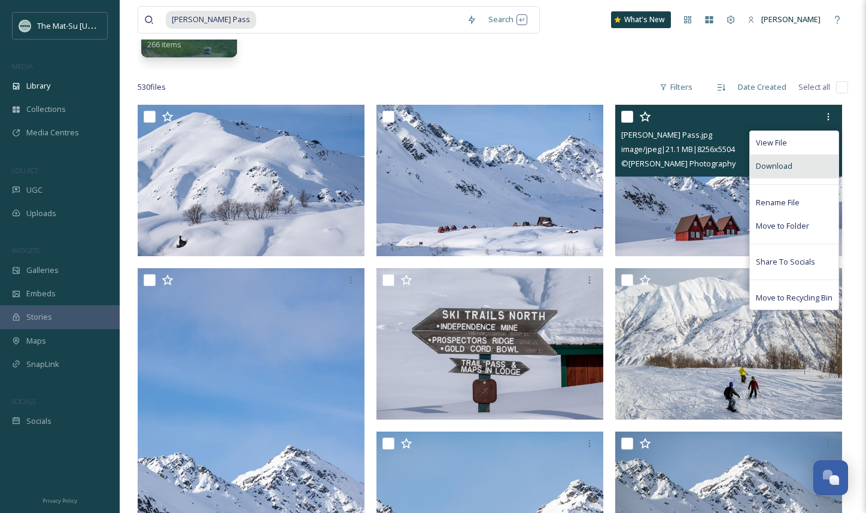
click at [773, 163] on span "Download" at bounding box center [774, 165] width 37 height 11
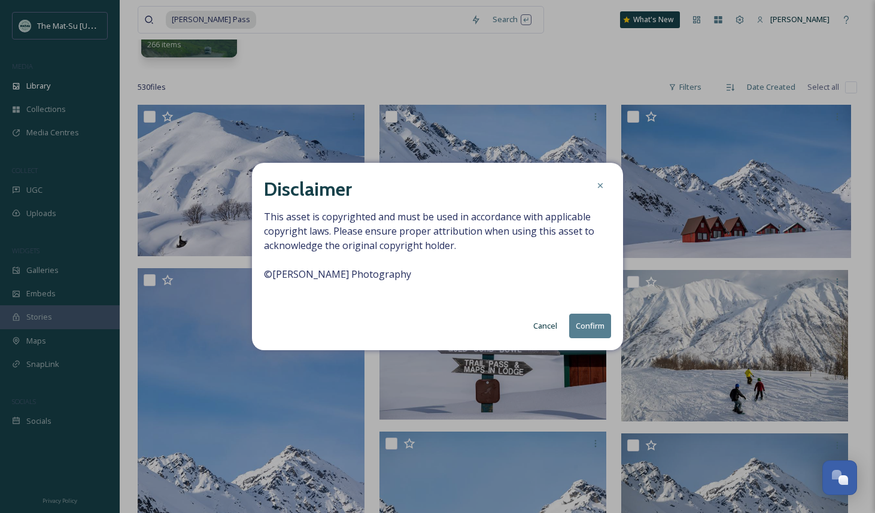
click at [594, 327] on button "Confirm" at bounding box center [590, 326] width 42 height 25
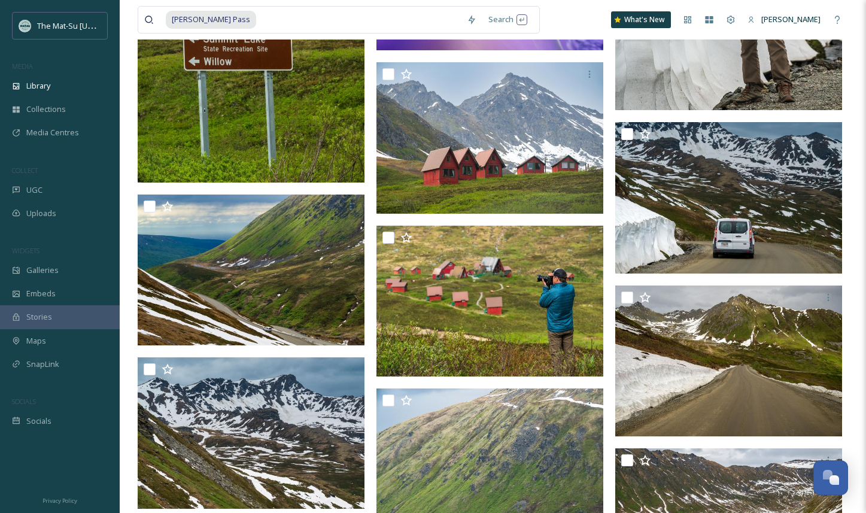
scroll to position [7587, 0]
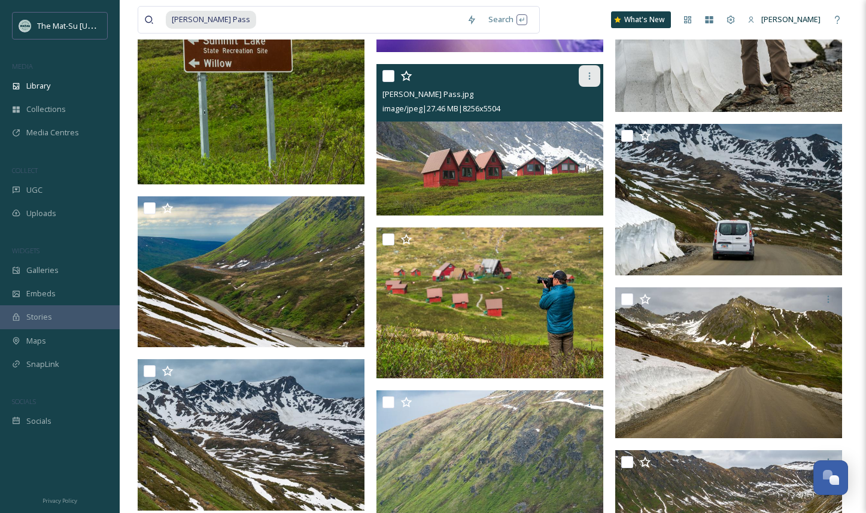
click at [590, 77] on icon at bounding box center [590, 76] width 10 height 10
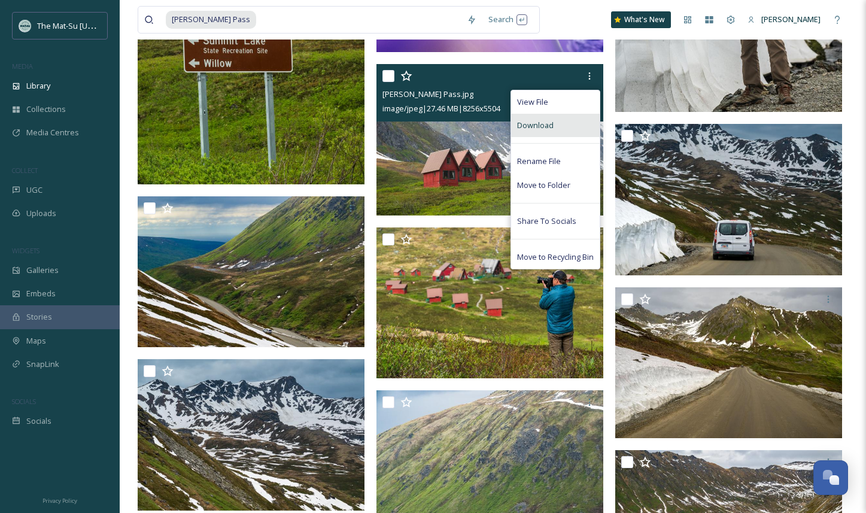
click at [552, 127] on span "Download" at bounding box center [535, 125] width 37 height 11
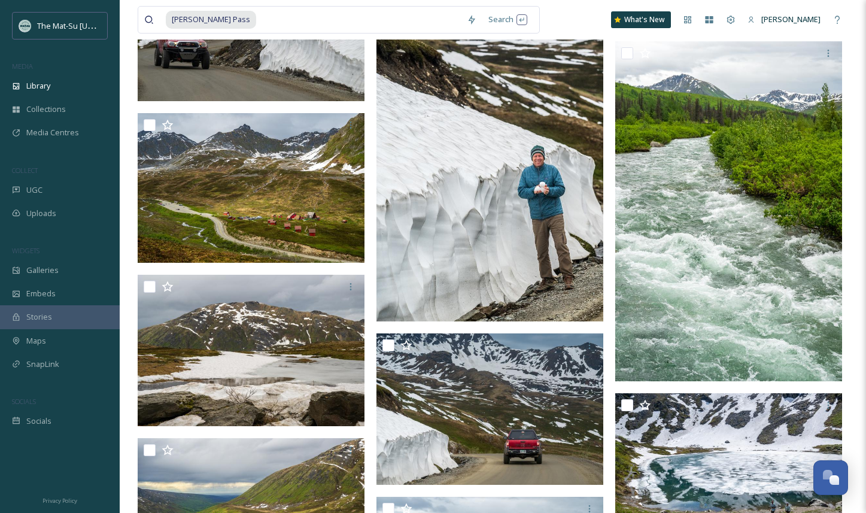
scroll to position [8321, 0]
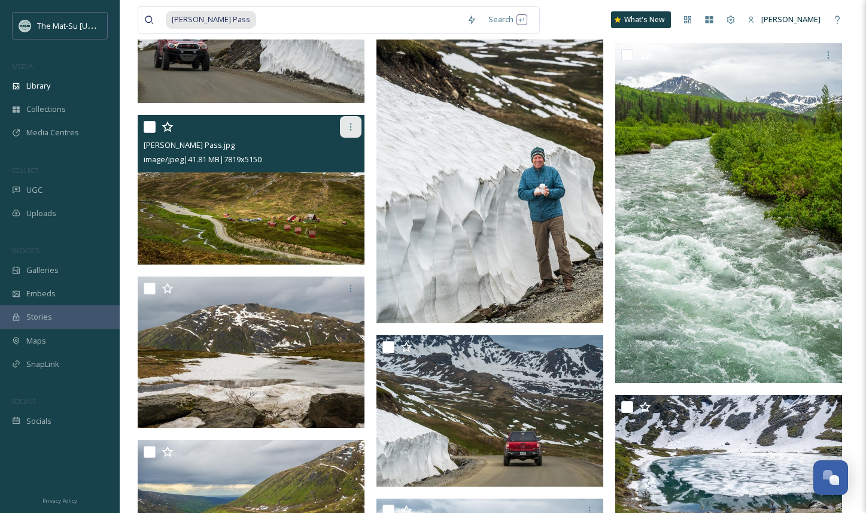
click at [353, 127] on icon at bounding box center [351, 127] width 10 height 10
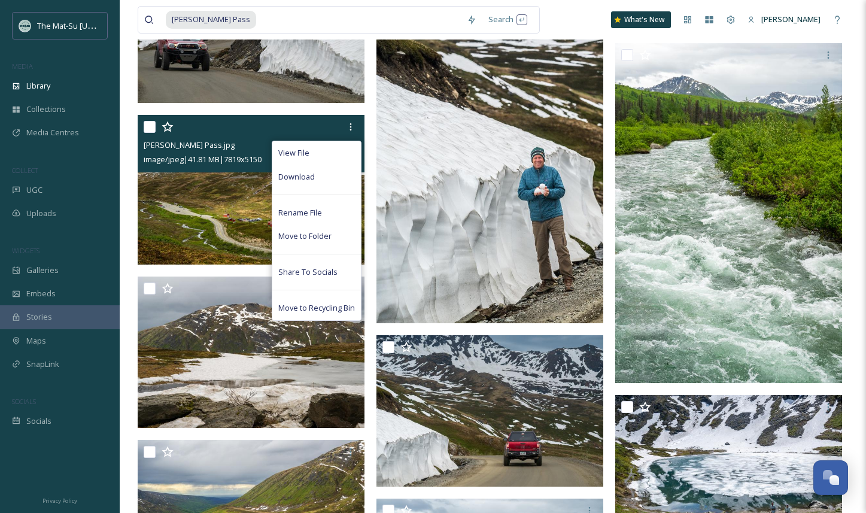
drag, startPoint x: 312, startPoint y: 175, endPoint x: 330, endPoint y: 176, distance: 18.0
click at [313, 175] on span "Download" at bounding box center [296, 176] width 37 height 11
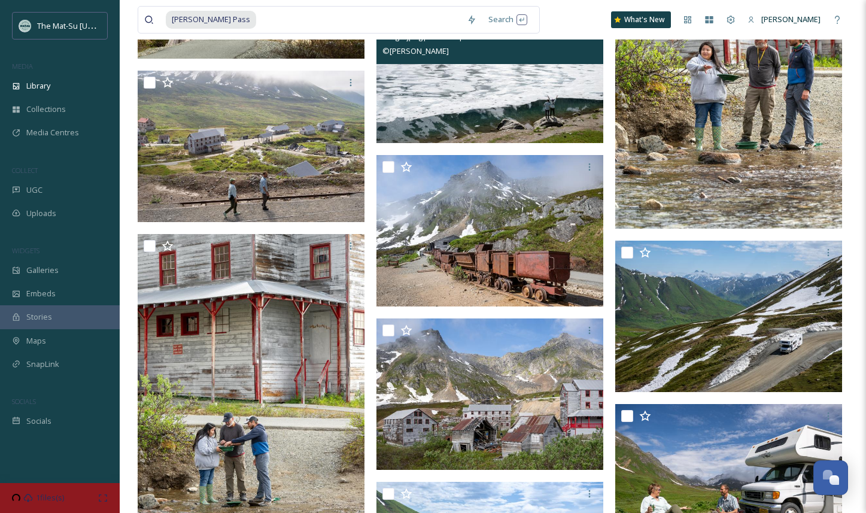
scroll to position [11001, 0]
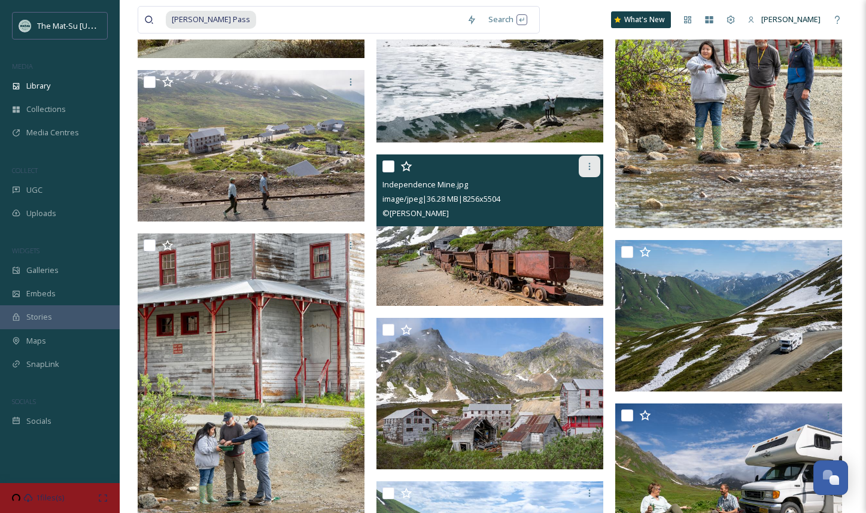
click at [591, 164] on icon at bounding box center [590, 167] width 10 height 10
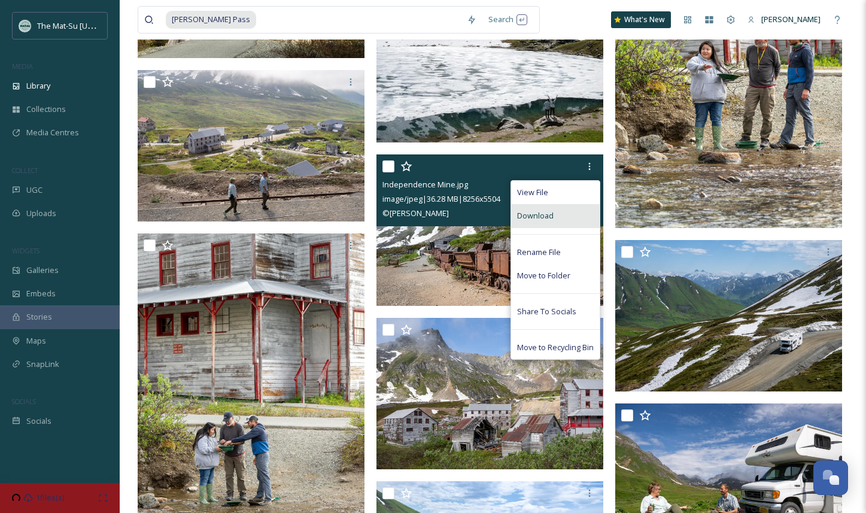
click at [559, 213] on div "Download" at bounding box center [555, 215] width 89 height 23
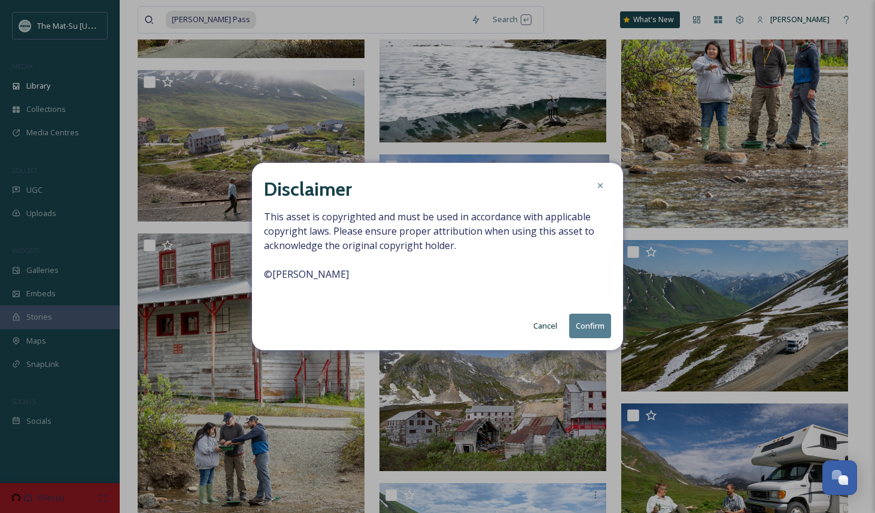
click at [591, 326] on button "Confirm" at bounding box center [590, 326] width 42 height 25
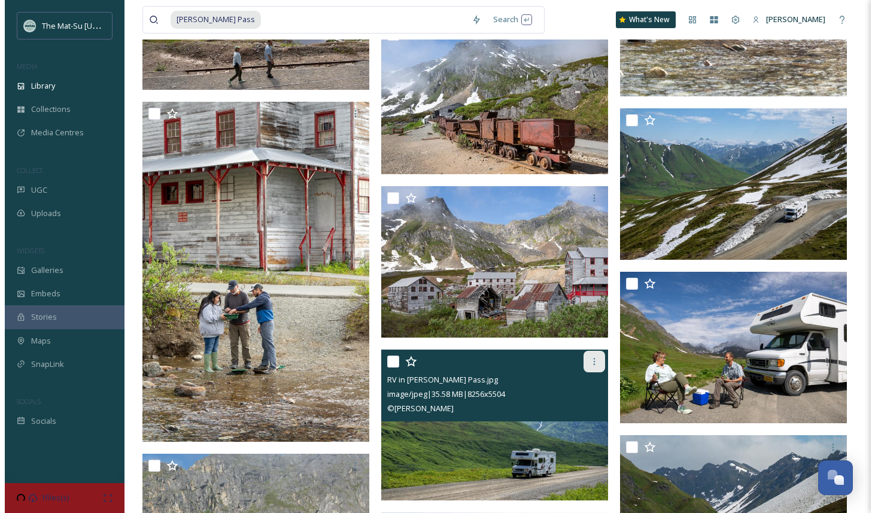
scroll to position [11134, 0]
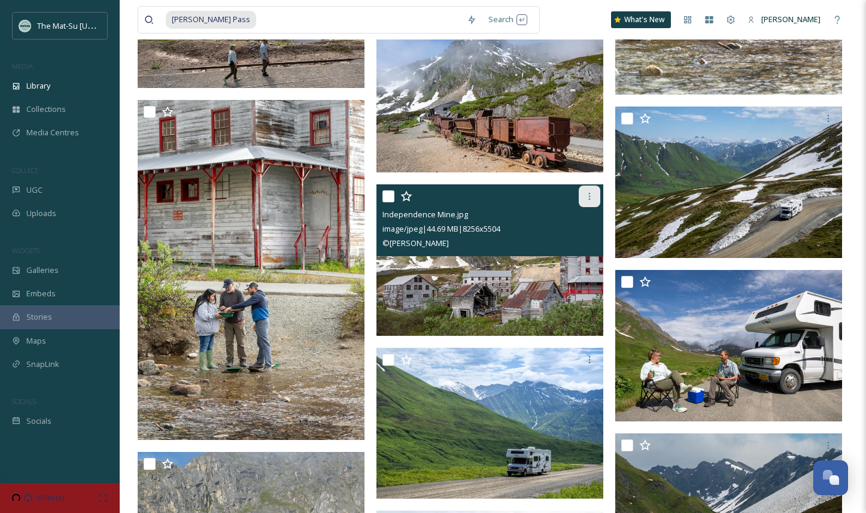
click at [589, 197] on icon at bounding box center [590, 197] width 10 height 10
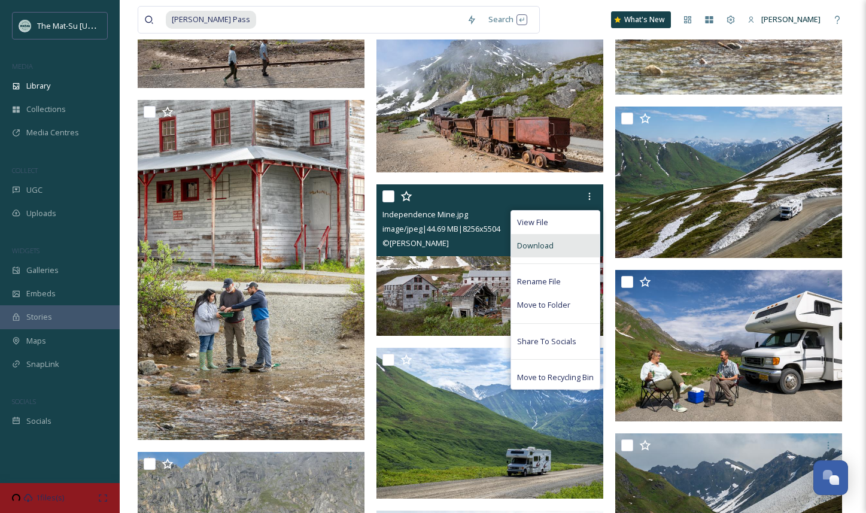
click at [542, 241] on span "Download" at bounding box center [535, 245] width 37 height 11
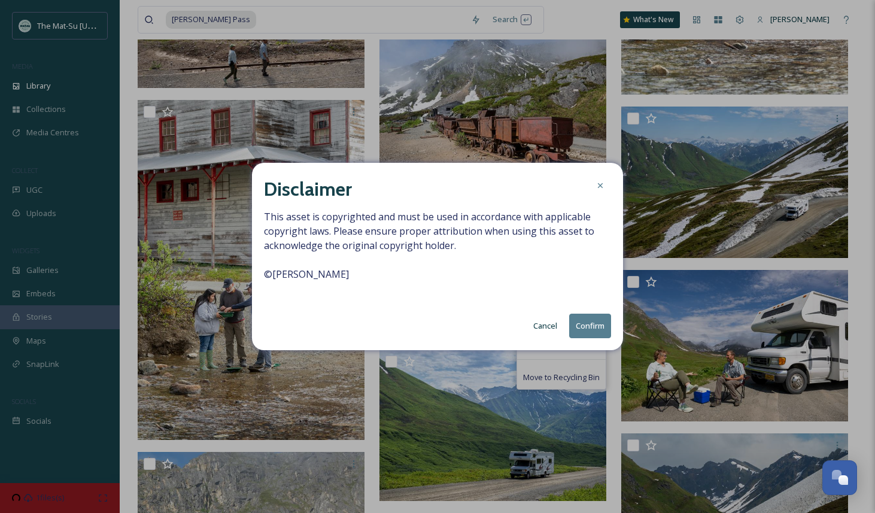
click at [598, 325] on button "Confirm" at bounding box center [590, 326] width 42 height 25
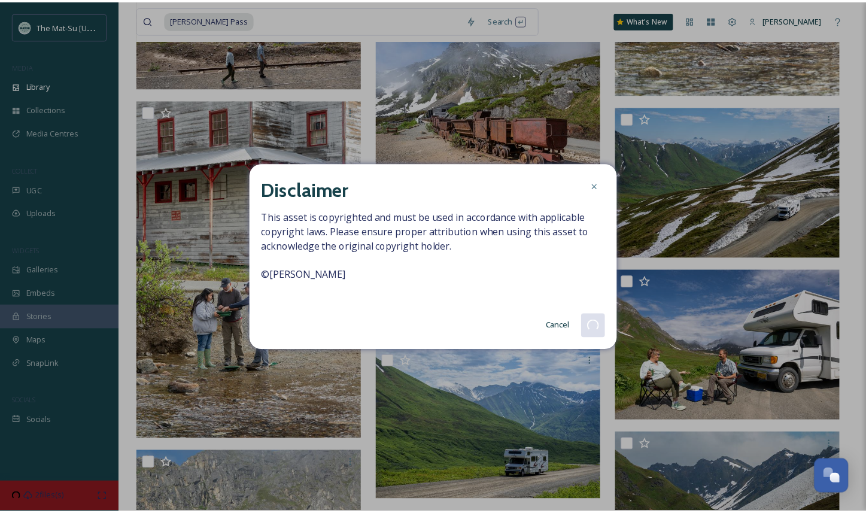
scroll to position [11136, 0]
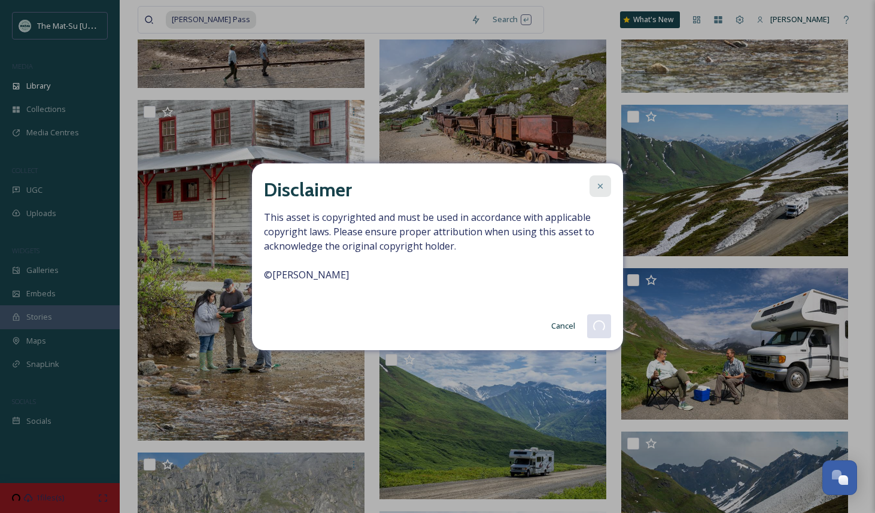
click at [598, 187] on icon at bounding box center [600, 185] width 5 height 5
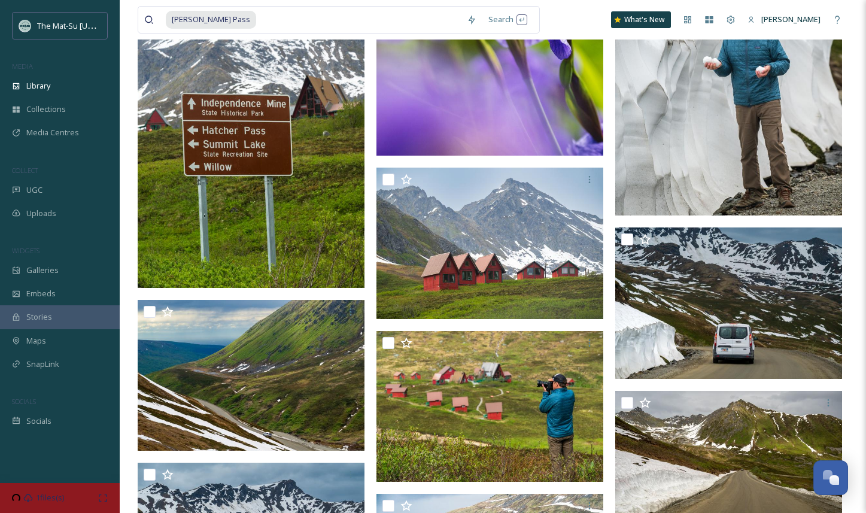
scroll to position [7486, 0]
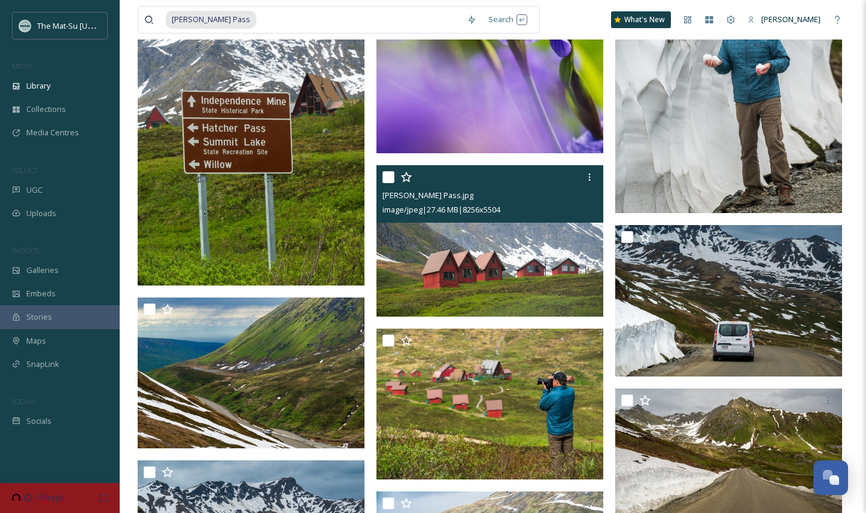
click at [528, 255] on img at bounding box center [489, 240] width 227 height 151
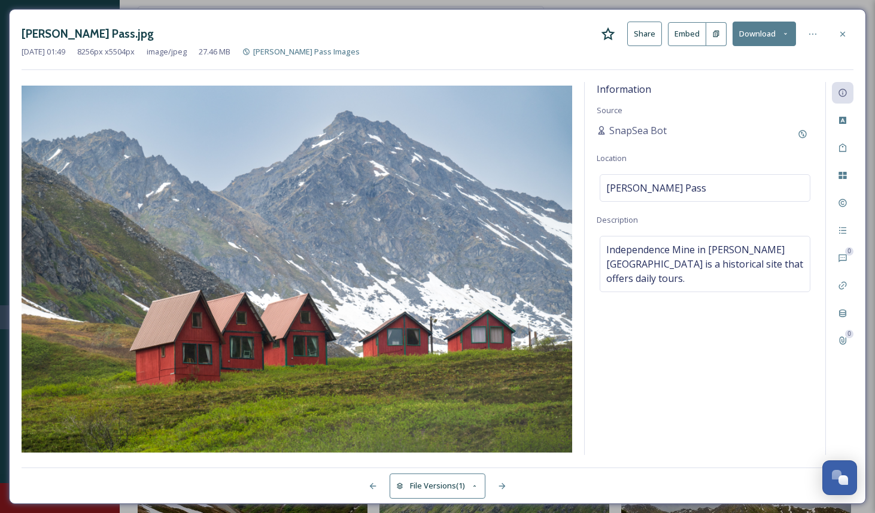
drag, startPoint x: 849, startPoint y: 36, endPoint x: 803, endPoint y: 60, distance: 51.4
click at [849, 36] on div at bounding box center [843, 34] width 22 height 22
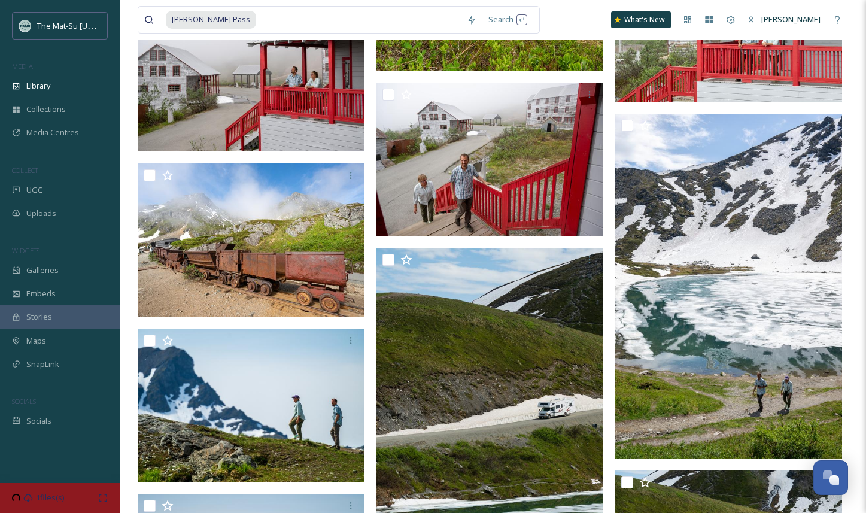
scroll to position [9696, 0]
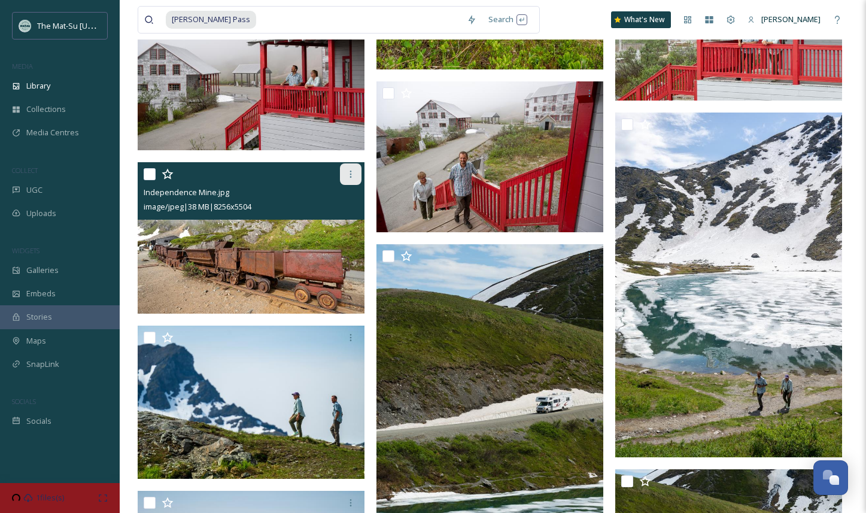
click at [348, 176] on icon at bounding box center [351, 174] width 10 height 10
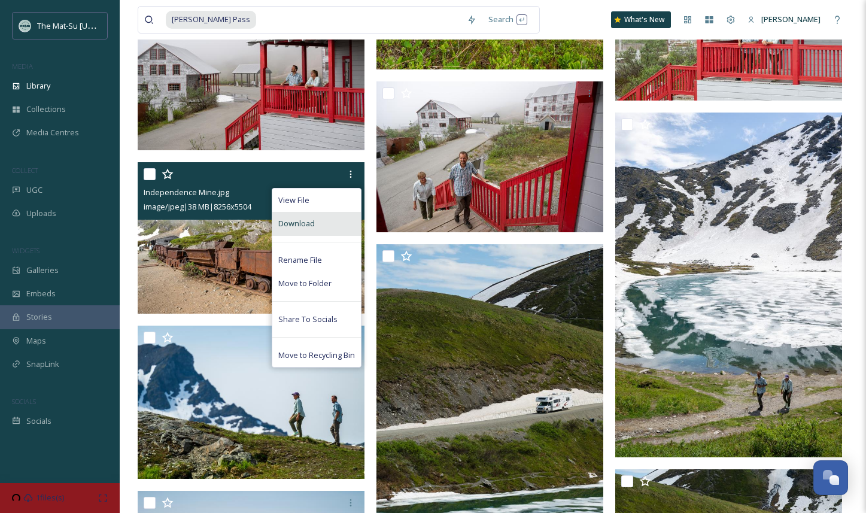
click at [309, 223] on span "Download" at bounding box center [296, 223] width 37 height 11
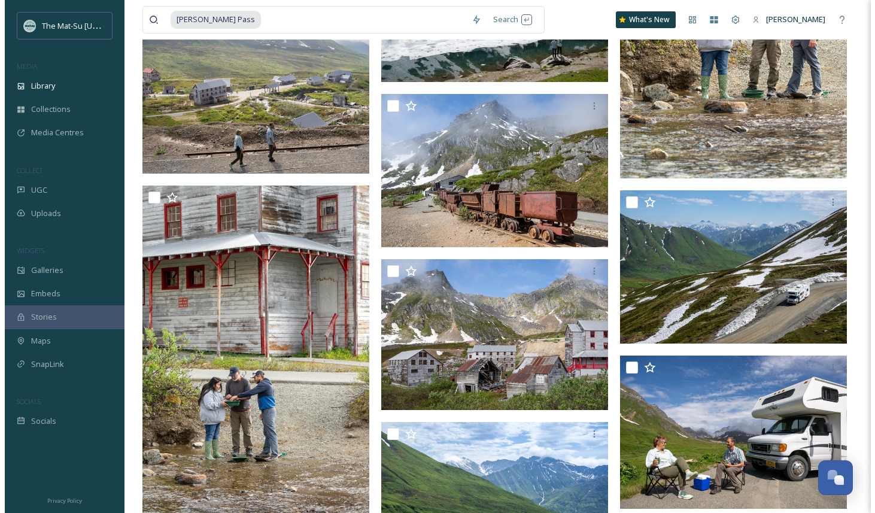
scroll to position [11185, 0]
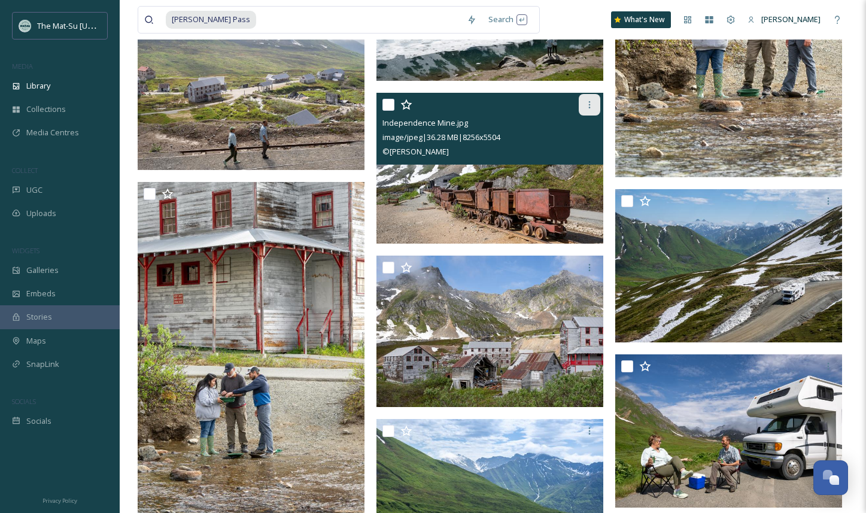
click at [590, 105] on icon at bounding box center [590, 105] width 10 height 10
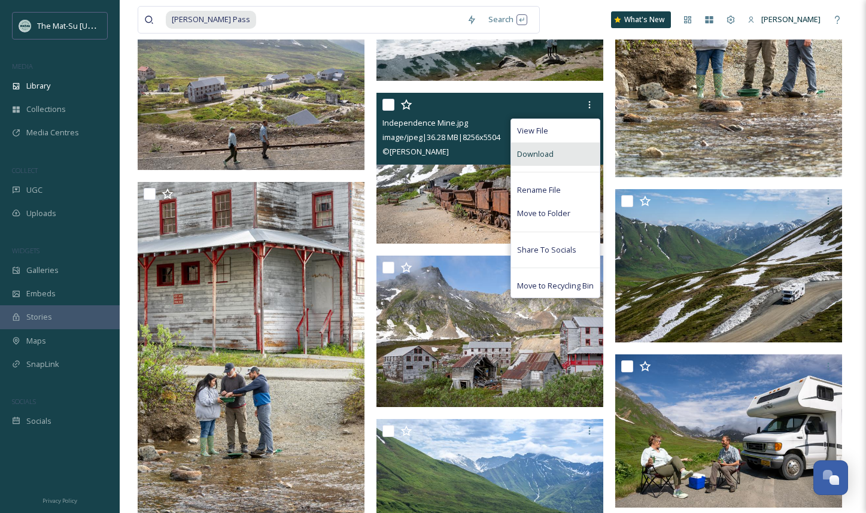
click at [545, 155] on span "Download" at bounding box center [535, 153] width 37 height 11
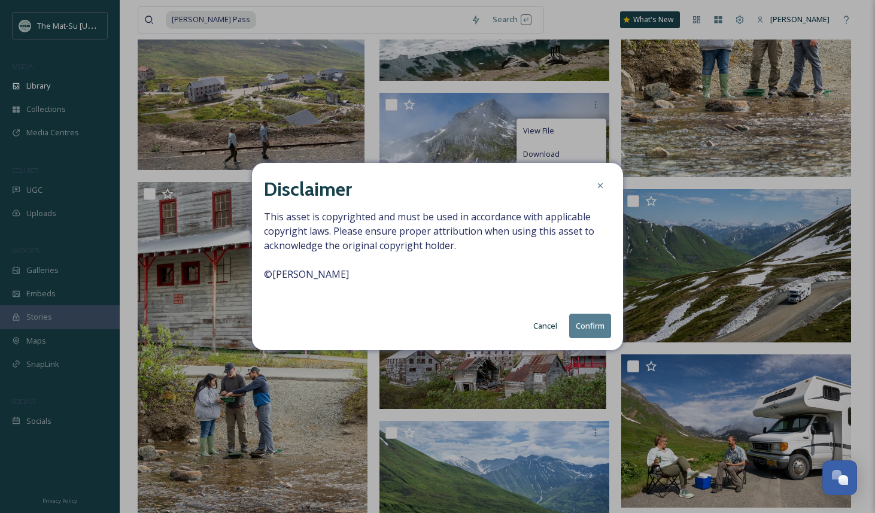
click at [582, 325] on button "Confirm" at bounding box center [590, 326] width 42 height 25
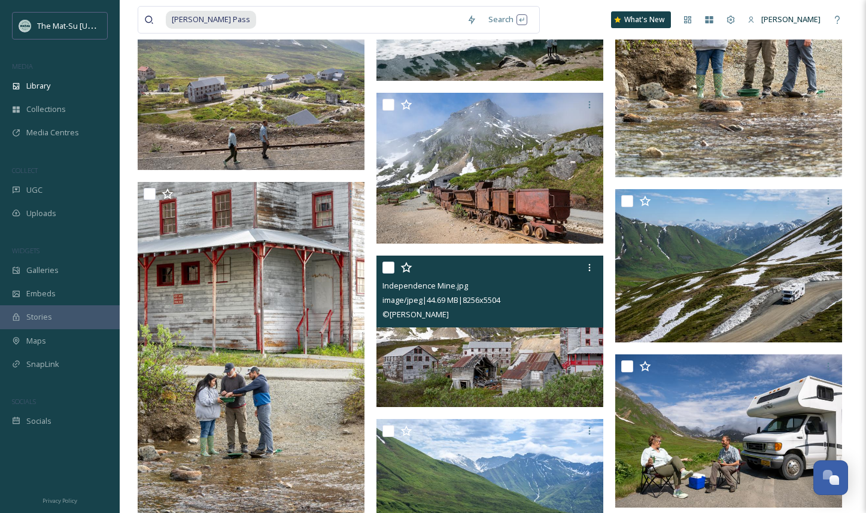
click at [558, 349] on img at bounding box center [489, 331] width 227 height 151
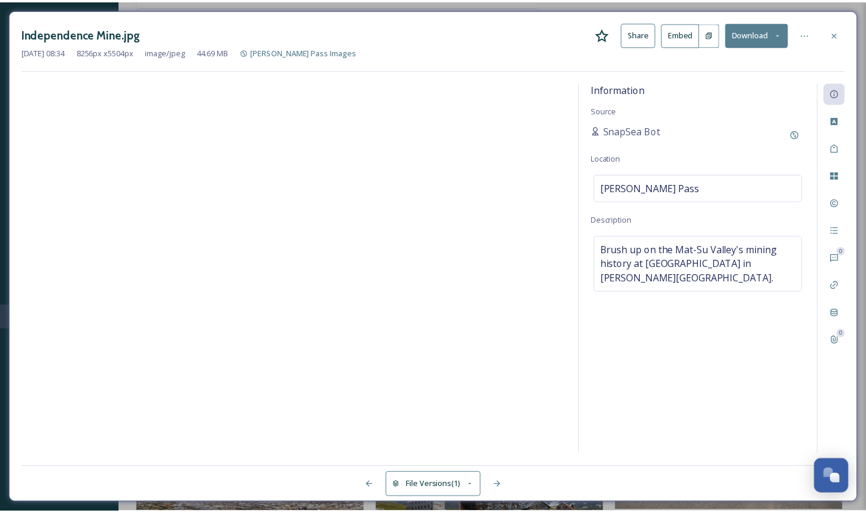
scroll to position [11186, 0]
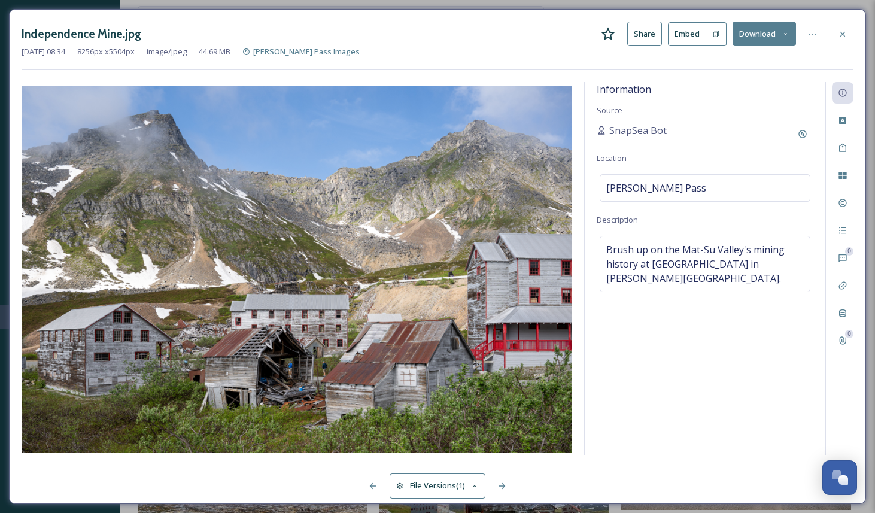
click at [753, 34] on button "Download" at bounding box center [764, 34] width 63 height 25
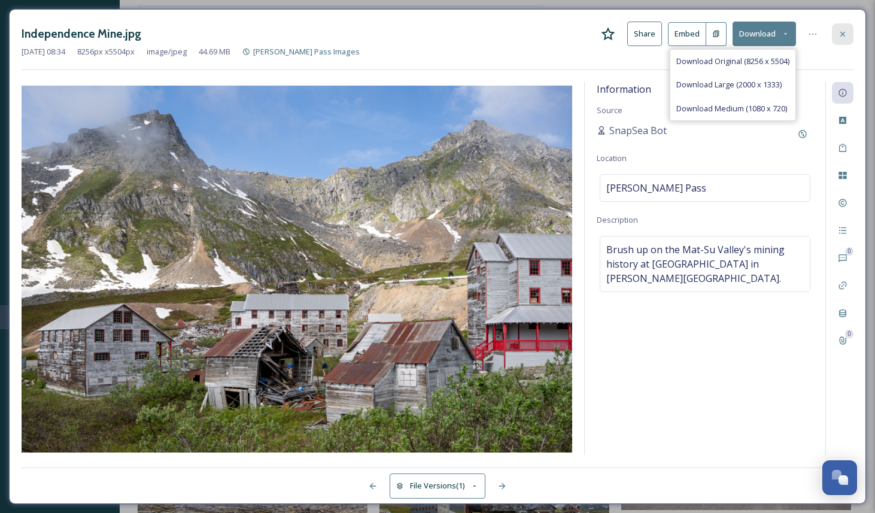
click at [843, 36] on icon at bounding box center [843, 34] width 10 height 10
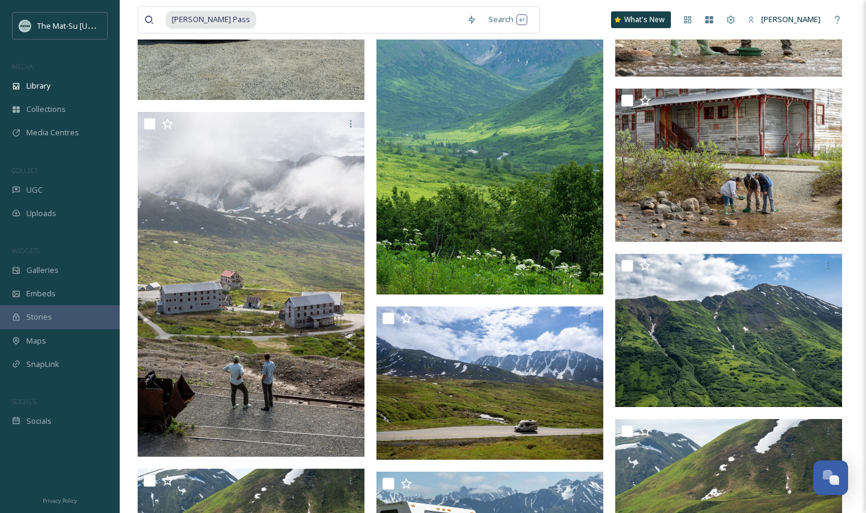
scroll to position [13320, 0]
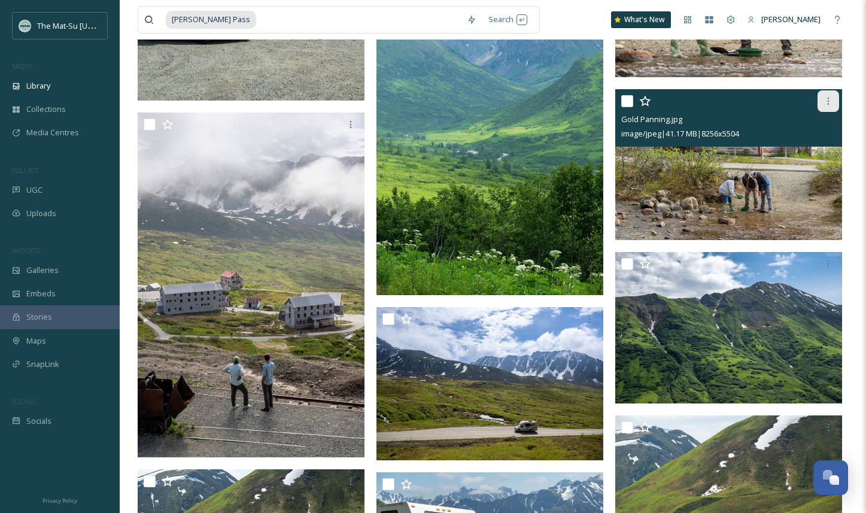
click at [827, 98] on icon at bounding box center [829, 101] width 10 height 10
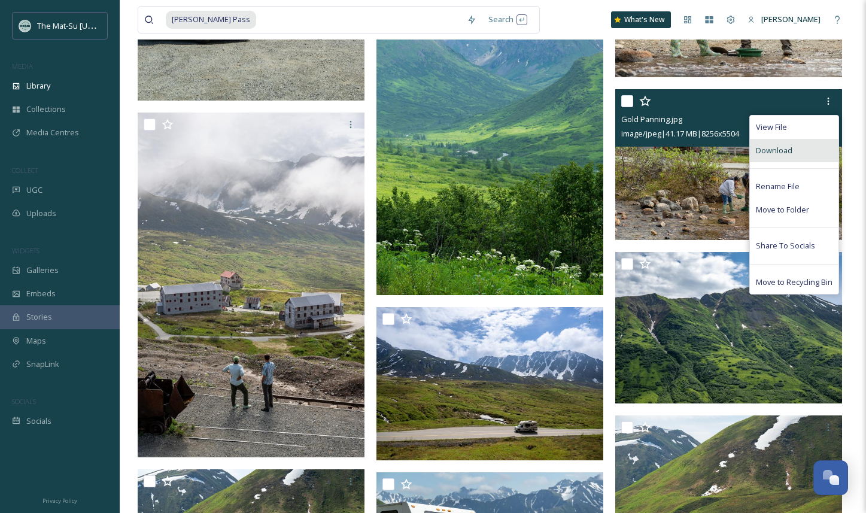
click at [780, 148] on span "Download" at bounding box center [774, 150] width 37 height 11
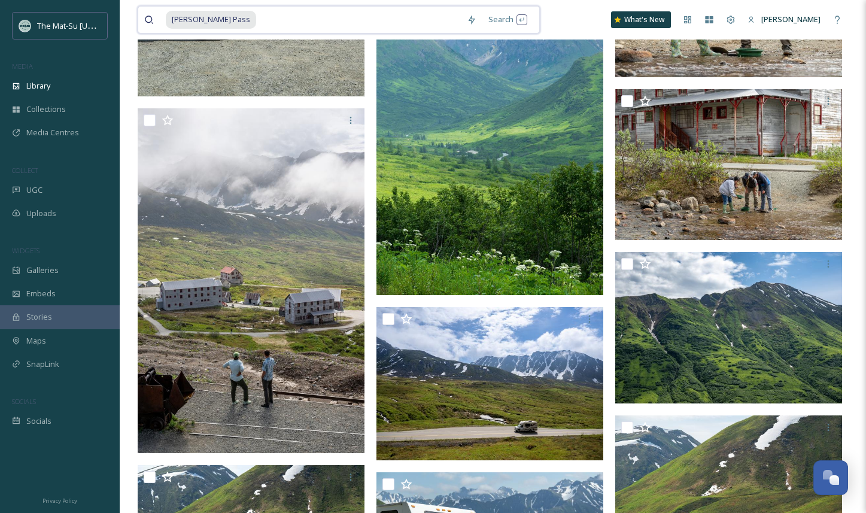
click at [257, 21] on input at bounding box center [358, 20] width 203 height 26
drag, startPoint x: 147, startPoint y: 19, endPoint x: 154, endPoint y: 20, distance: 7.3
click at [147, 19] on icon at bounding box center [149, 20] width 10 height 10
click at [200, 20] on span "[PERSON_NAME] Pass" at bounding box center [211, 19] width 90 height 17
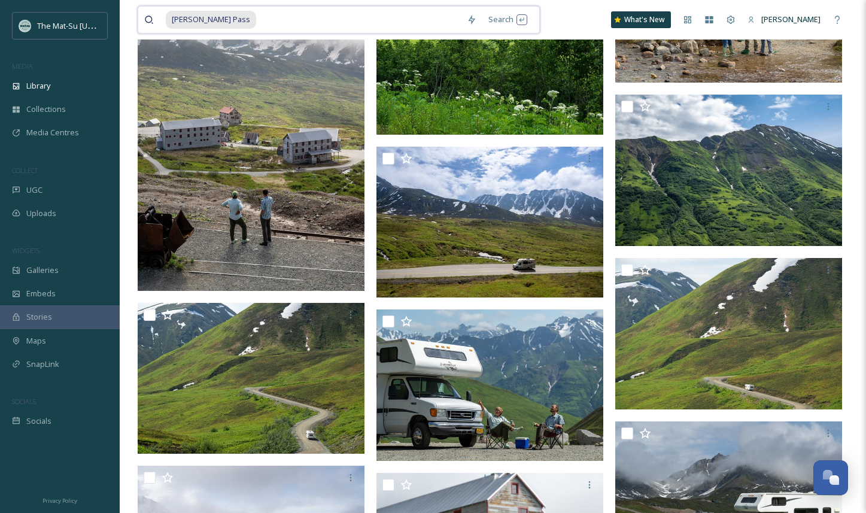
scroll to position [13162, 0]
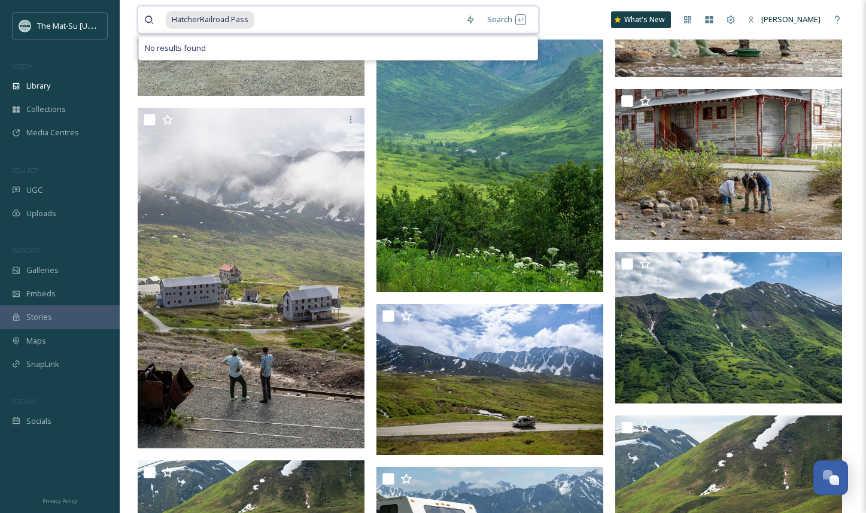
click at [187, 19] on div "HatcherRailroad Pass" at bounding box center [313, 20] width 294 height 26
click at [148, 17] on icon at bounding box center [149, 20] width 10 height 10
click at [167, 19] on span "HatcherRailroad Pass" at bounding box center [210, 19] width 89 height 17
click at [206, 17] on input at bounding box center [319, 20] width 229 height 26
drag, startPoint x: 172, startPoint y: 19, endPoint x: 245, endPoint y: 22, distance: 73.7
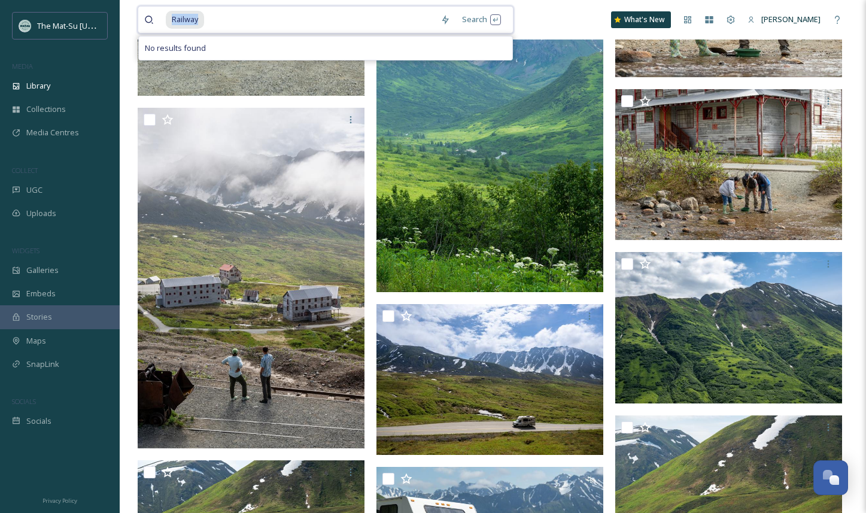
click at [245, 22] on div "Railway" at bounding box center [300, 20] width 269 height 26
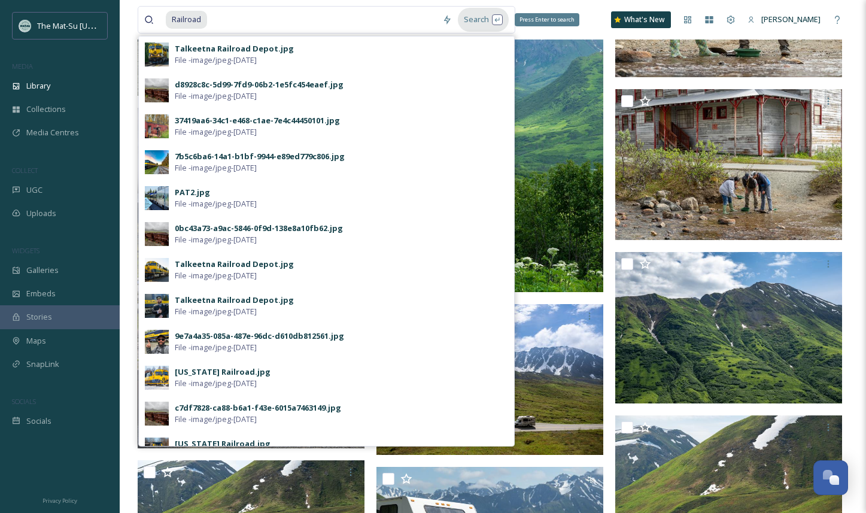
click at [482, 19] on div "Search Press Enter to search" at bounding box center [483, 19] width 51 height 23
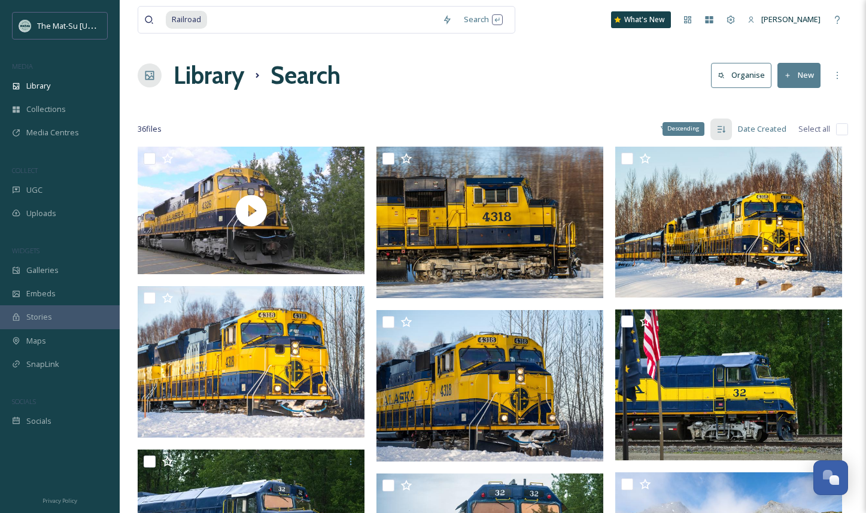
click at [684, 129] on div "Descending" at bounding box center [684, 128] width 42 height 13
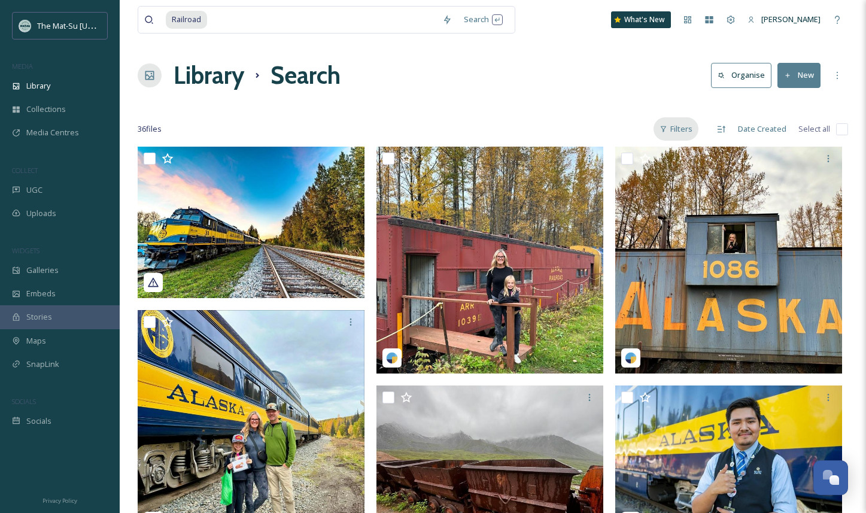
click at [690, 130] on div "Filters" at bounding box center [676, 128] width 45 height 23
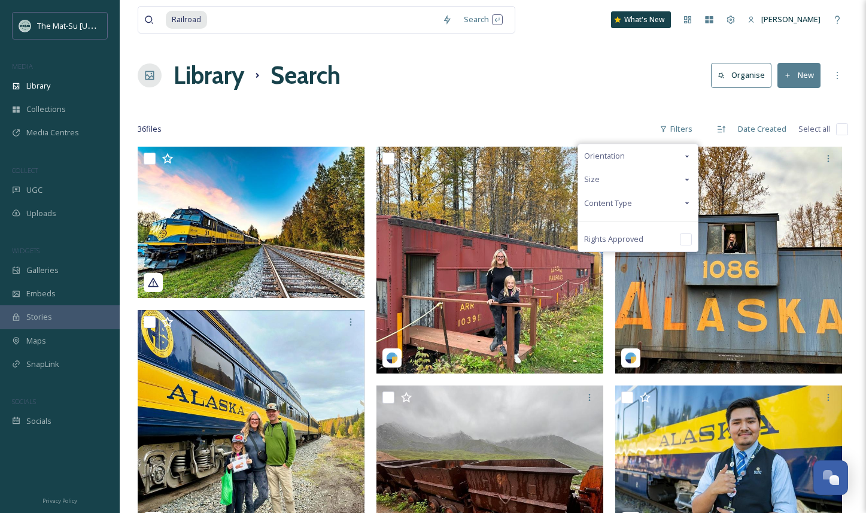
click at [627, 205] on span "Content Type" at bounding box center [608, 203] width 48 height 11
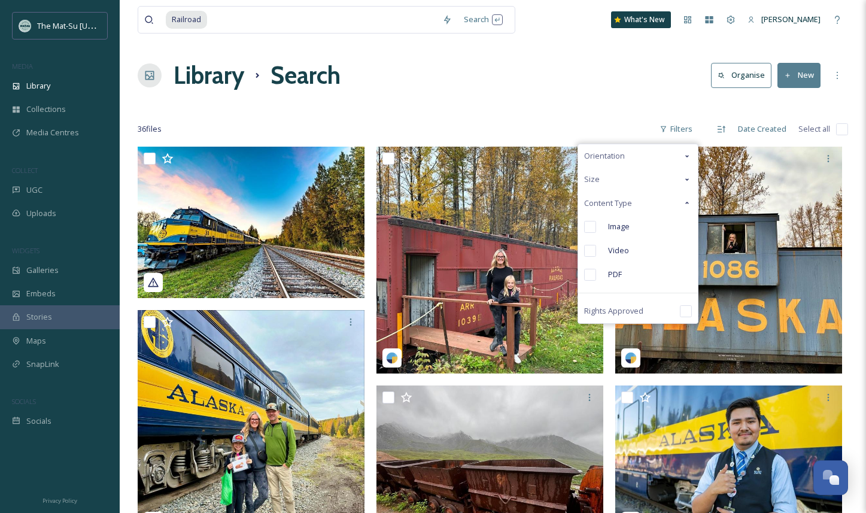
click at [592, 227] on input "checkbox" at bounding box center [590, 227] width 12 height 12
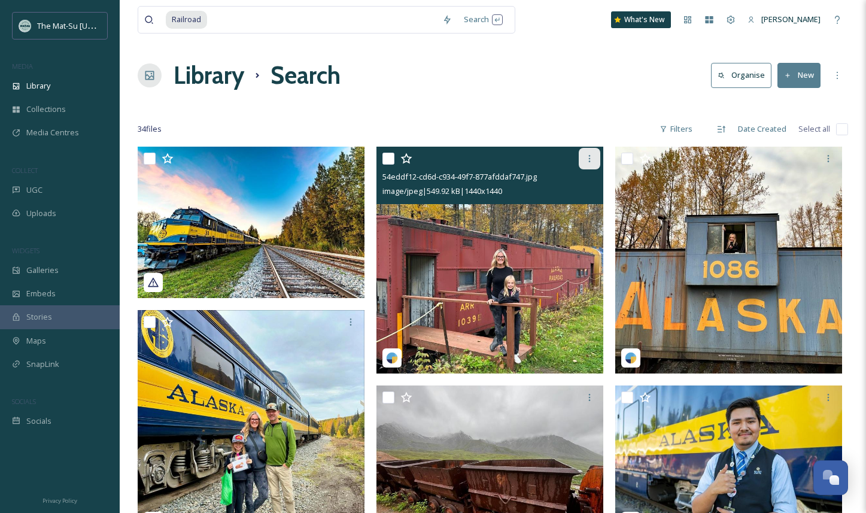
click at [590, 157] on icon at bounding box center [590, 159] width 10 height 10
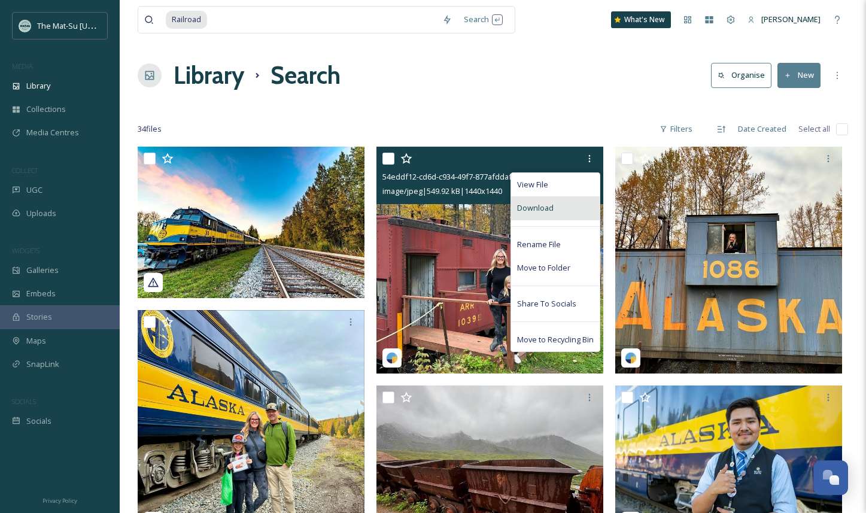
click at [537, 209] on span "Download" at bounding box center [535, 207] width 37 height 11
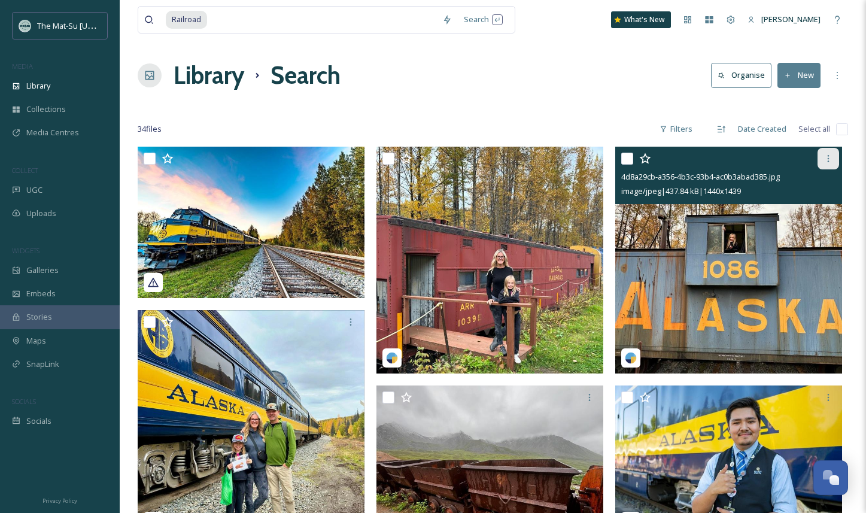
click at [829, 159] on icon at bounding box center [829, 159] width 10 height 10
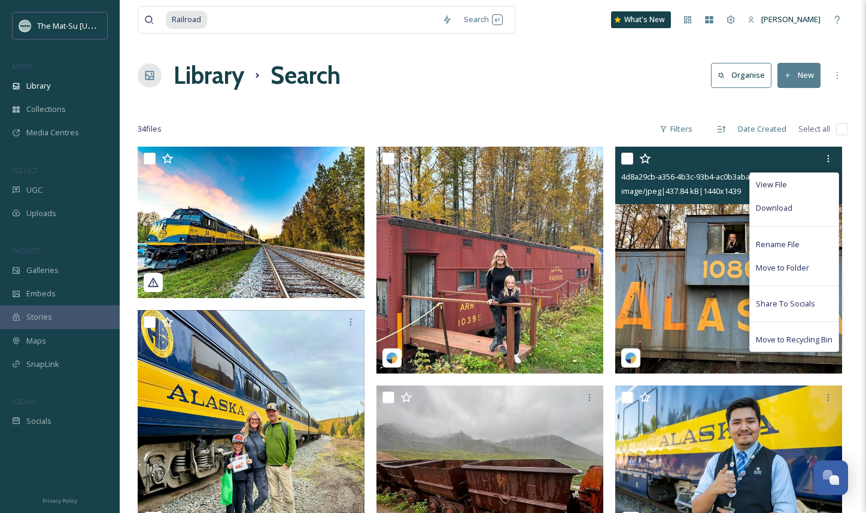
click at [762, 208] on span "Download" at bounding box center [774, 207] width 37 height 11
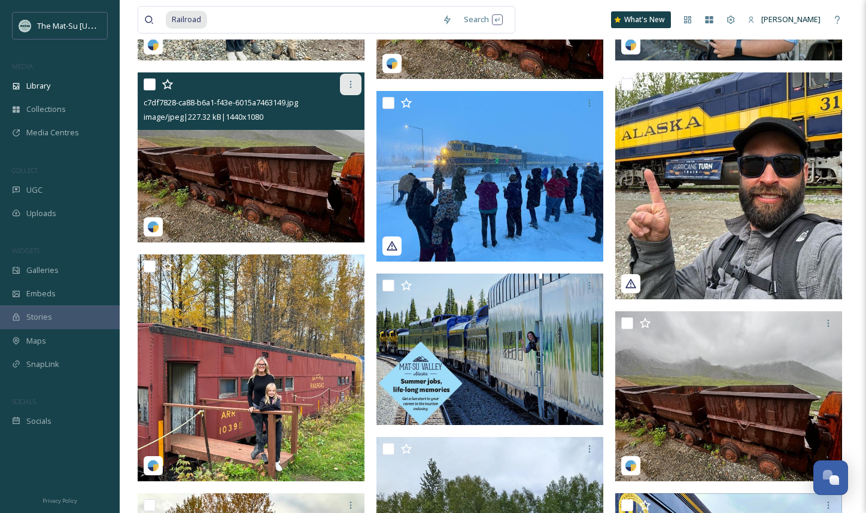
scroll to position [479, 0]
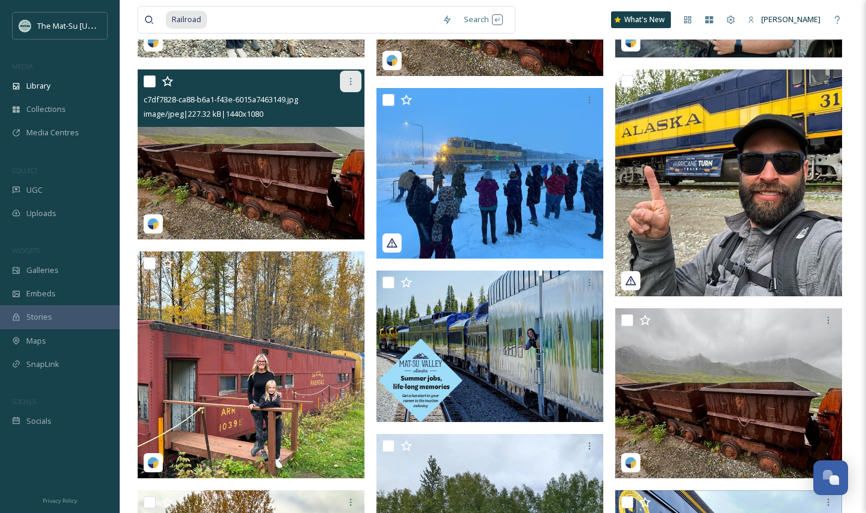
click at [352, 84] on icon at bounding box center [351, 82] width 10 height 10
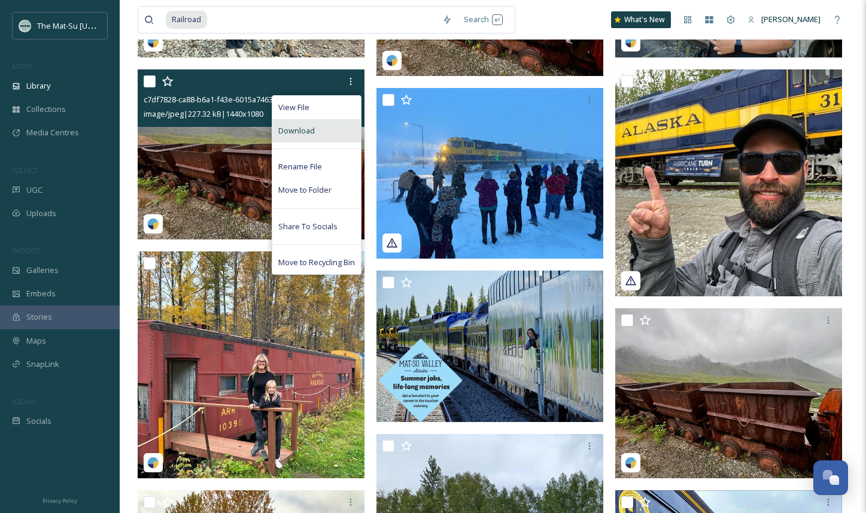
click at [326, 129] on div "Download" at bounding box center [316, 130] width 89 height 23
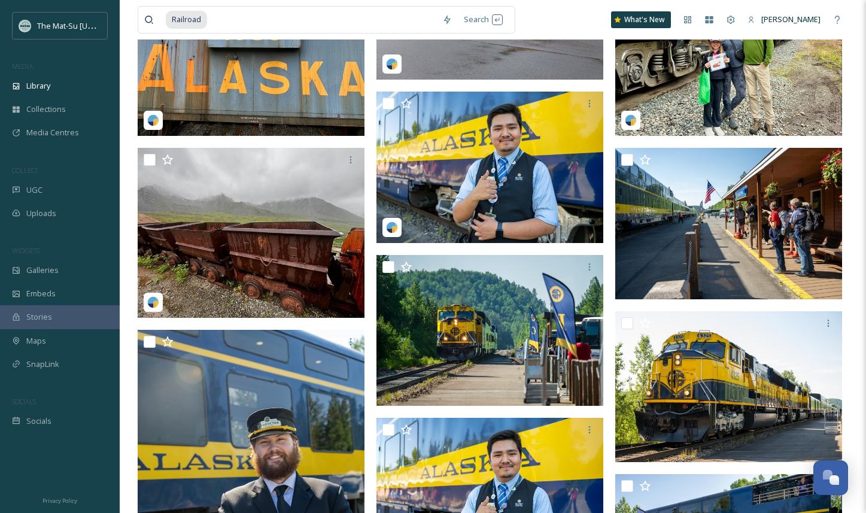
scroll to position [1058, 0]
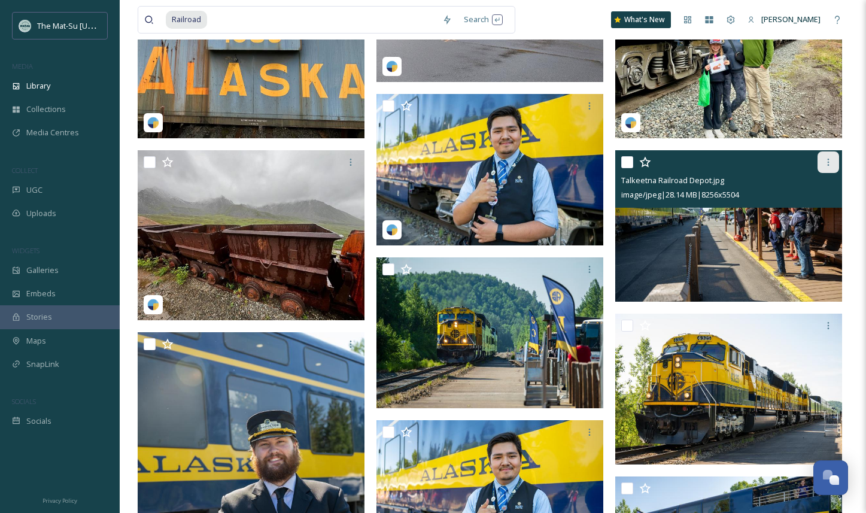
click at [828, 162] on icon at bounding box center [829, 162] width 2 height 7
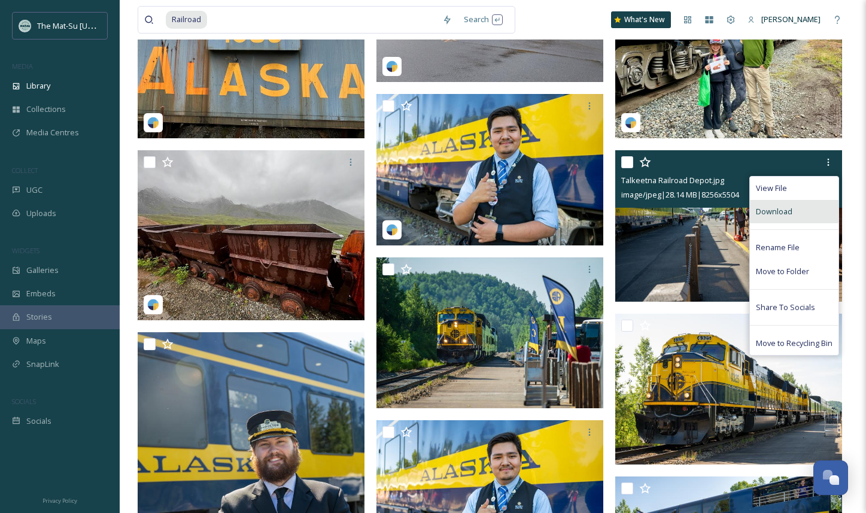
click at [781, 213] on span "Download" at bounding box center [774, 211] width 37 height 11
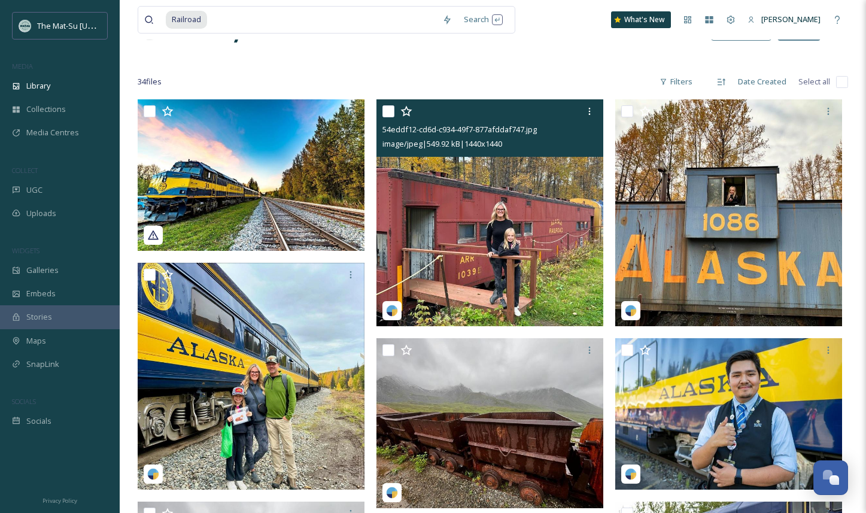
scroll to position [0, 0]
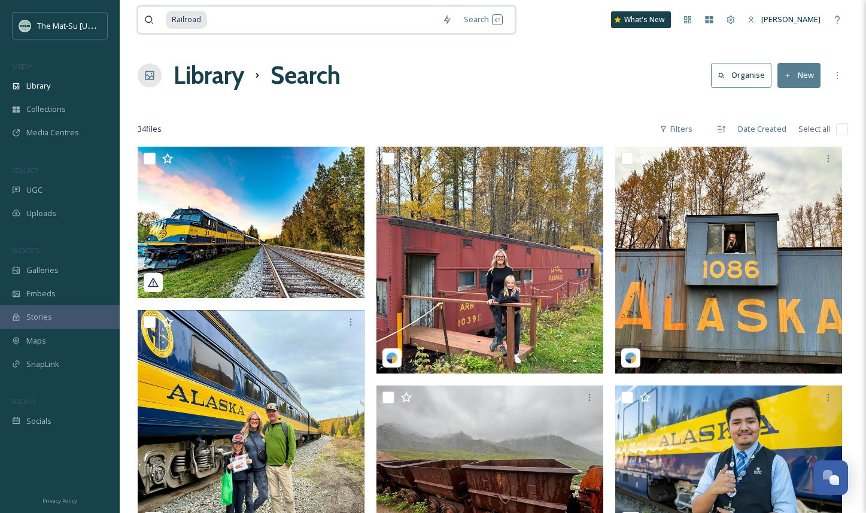
drag, startPoint x: 211, startPoint y: 16, endPoint x: 164, endPoint y: 19, distance: 47.3
click at [164, 19] on div "Railroad" at bounding box center [290, 20] width 292 height 26
type input "R"
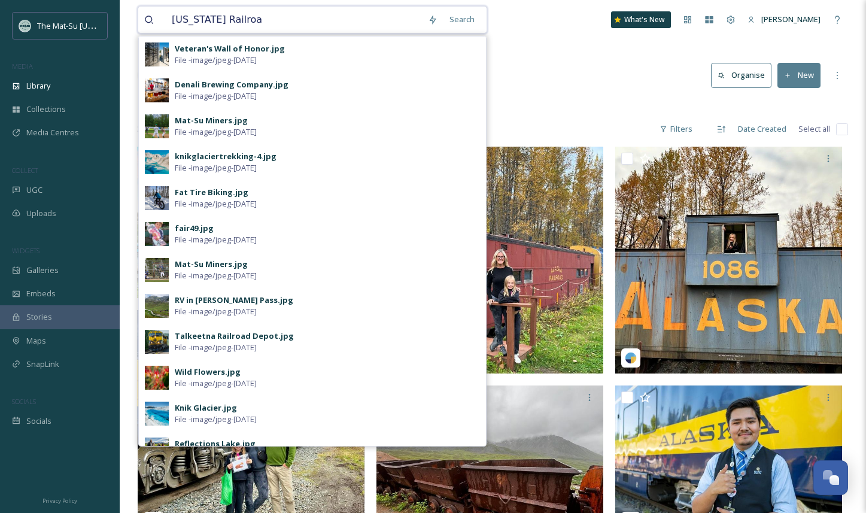
type input "[US_STATE] Railroad"
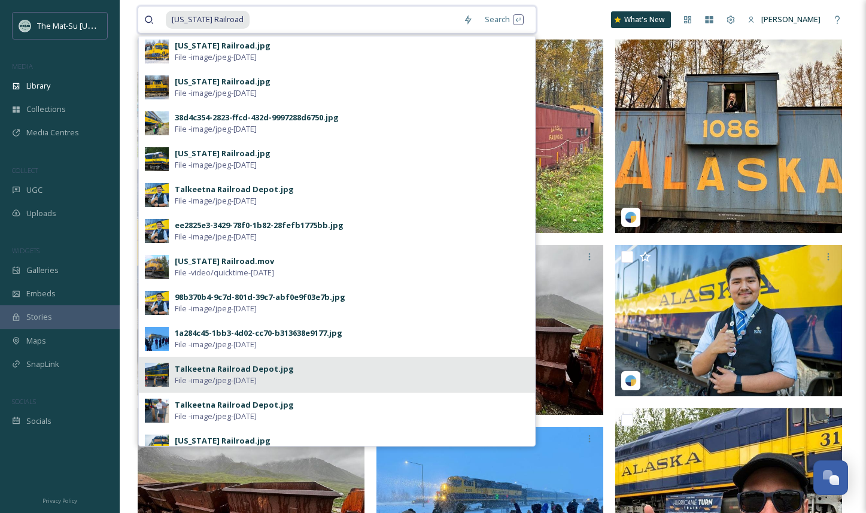
scroll to position [308, 0]
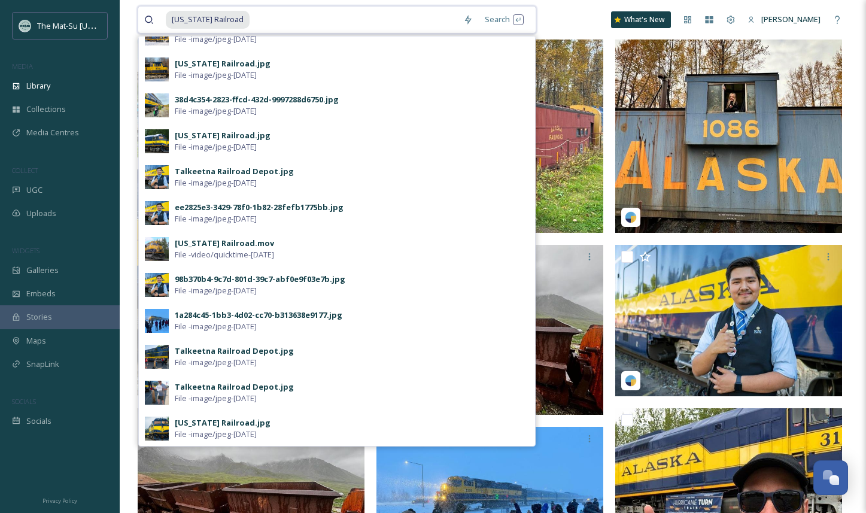
drag, startPoint x: 247, startPoint y: 15, endPoint x: 215, endPoint y: 16, distance: 32.3
click at [215, 16] on div "[US_STATE] Railroad" at bounding box center [311, 20] width 291 height 26
click at [173, 19] on span "[US_STATE] Railroad" at bounding box center [208, 19] width 84 height 17
drag, startPoint x: 172, startPoint y: 19, endPoint x: 268, endPoint y: 13, distance: 95.9
click at [268, 13] on div "[US_STATE] Railroad" at bounding box center [311, 20] width 291 height 26
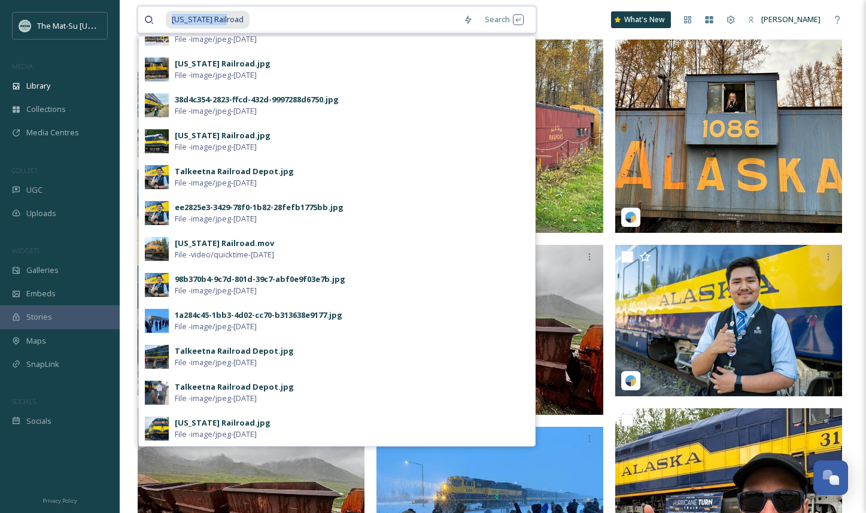
drag, startPoint x: 174, startPoint y: 21, endPoint x: 230, endPoint y: 21, distance: 56.9
click at [230, 21] on span "[US_STATE] Railroad" at bounding box center [208, 19] width 84 height 17
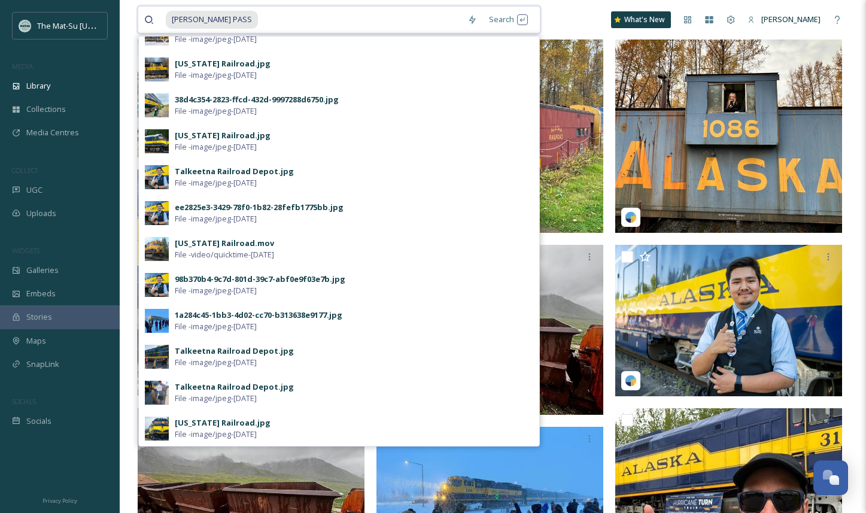
scroll to position [0, 0]
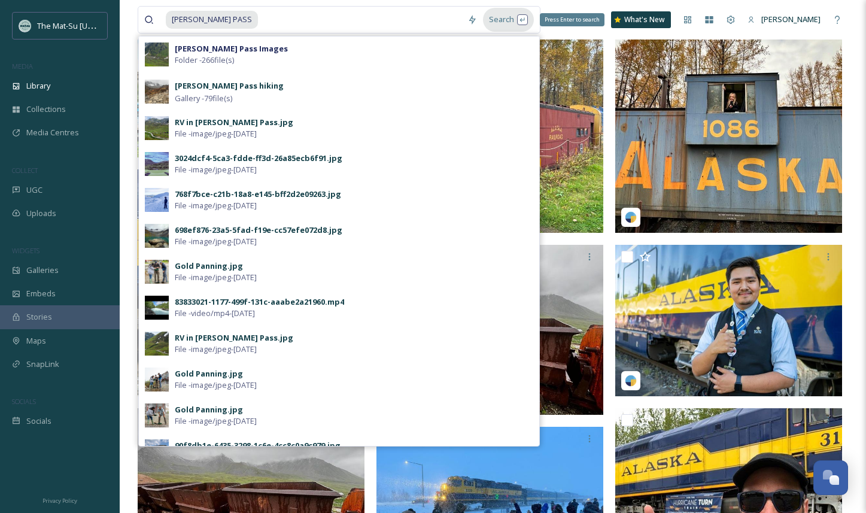
click at [494, 19] on div "Search Press Enter to search" at bounding box center [508, 19] width 51 height 23
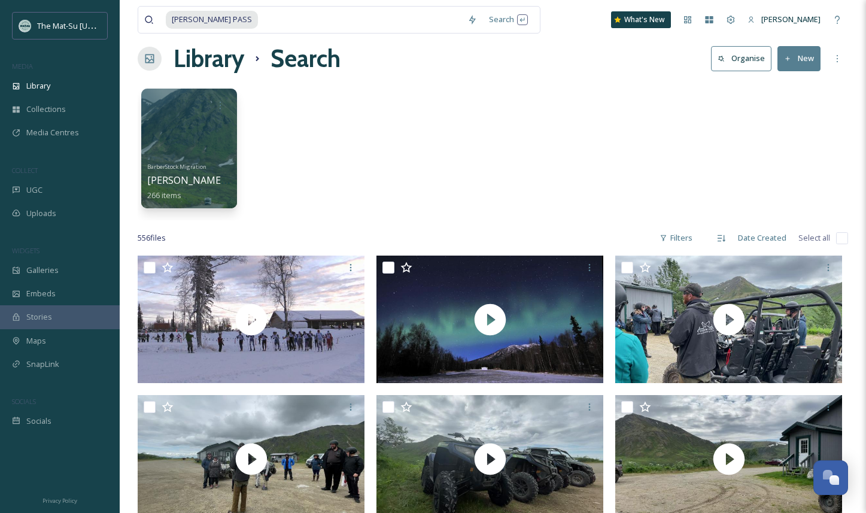
scroll to position [19, 0]
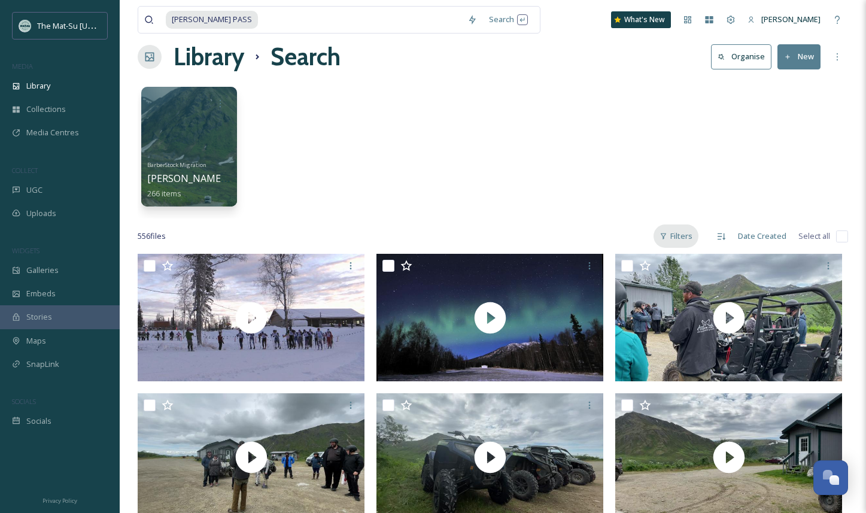
click at [682, 236] on div "Filters" at bounding box center [676, 235] width 45 height 23
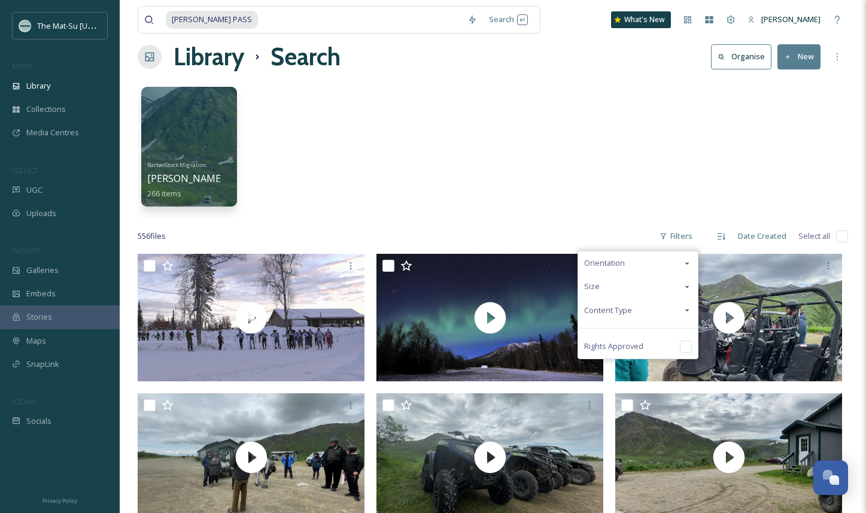
click at [620, 308] on span "Content Type" at bounding box center [608, 310] width 48 height 11
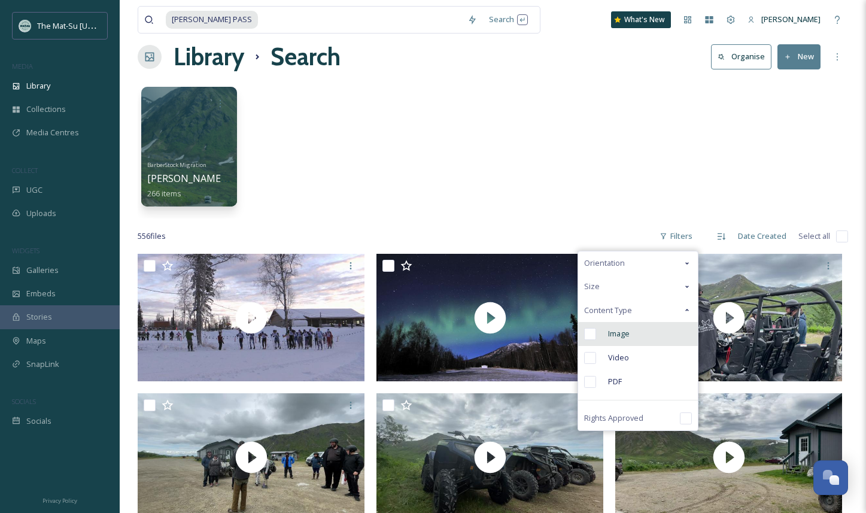
click at [591, 332] on input "checkbox" at bounding box center [590, 334] width 12 height 12
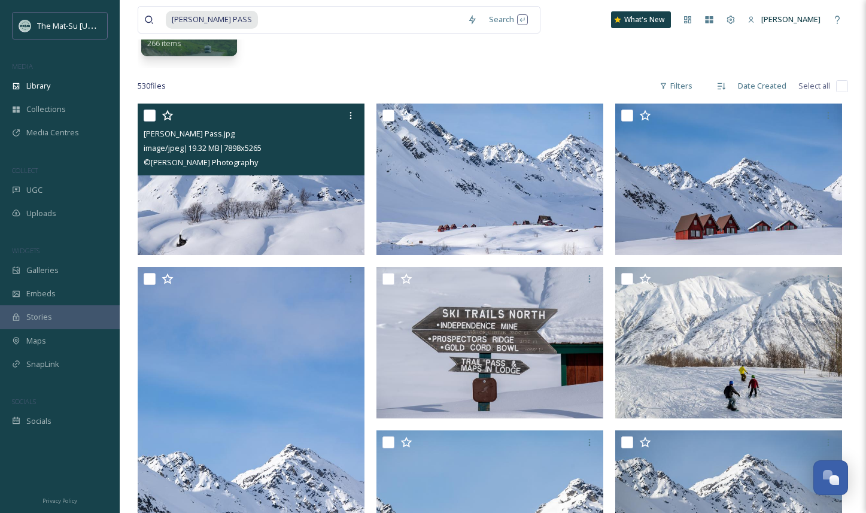
scroll to position [311, 0]
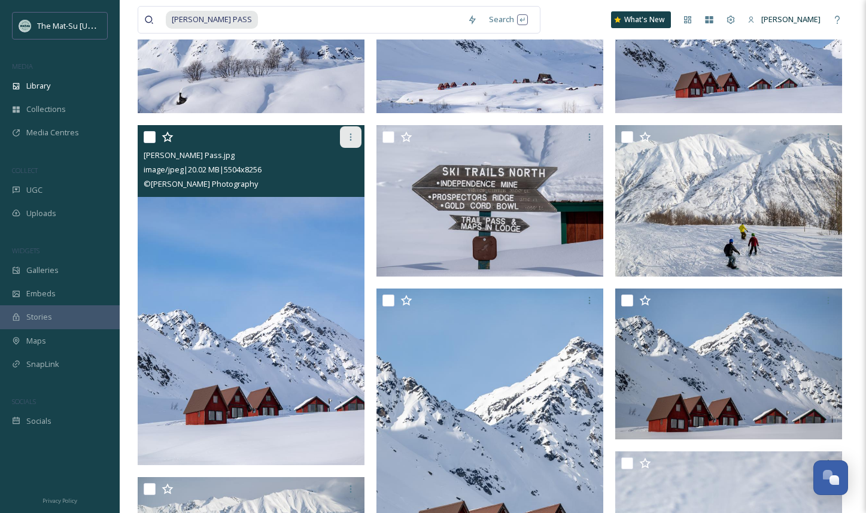
click at [352, 133] on icon at bounding box center [351, 137] width 10 height 10
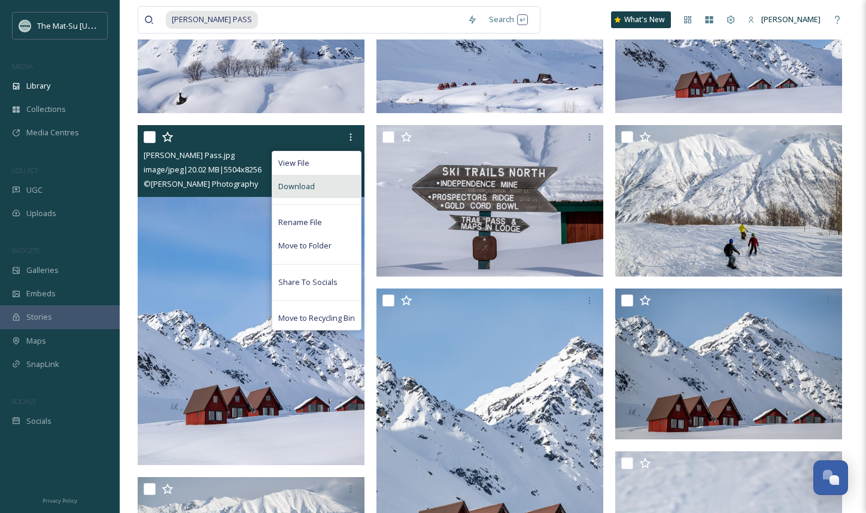
click at [310, 184] on span "Download" at bounding box center [296, 186] width 37 height 11
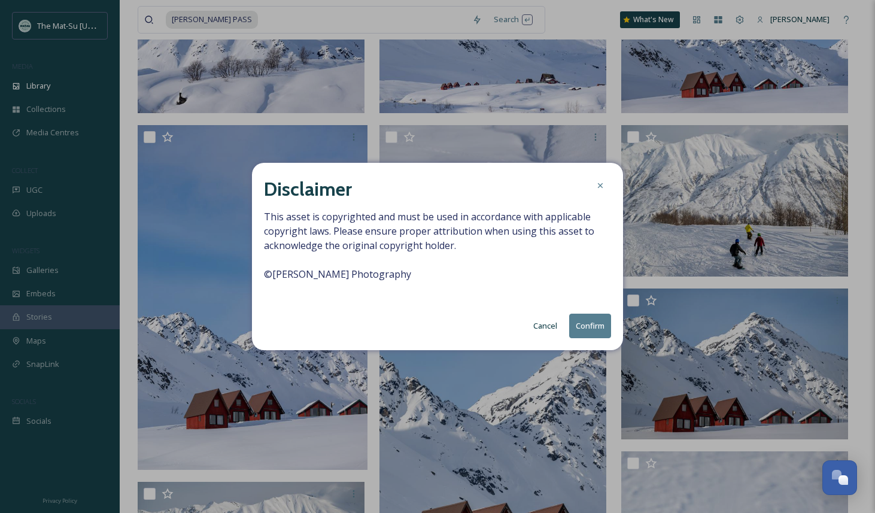
click at [593, 329] on button "Confirm" at bounding box center [590, 326] width 42 height 25
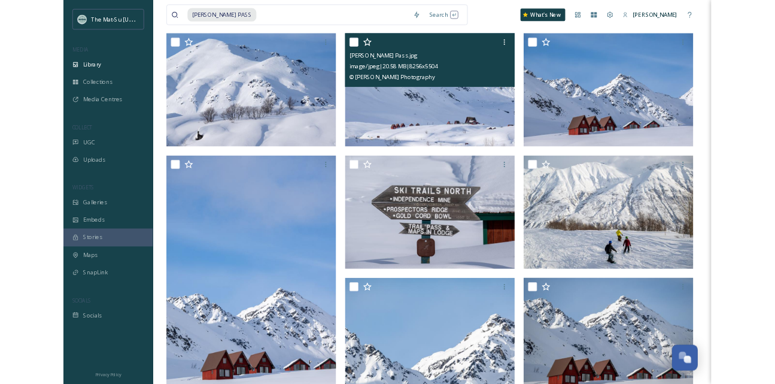
scroll to position [227, 0]
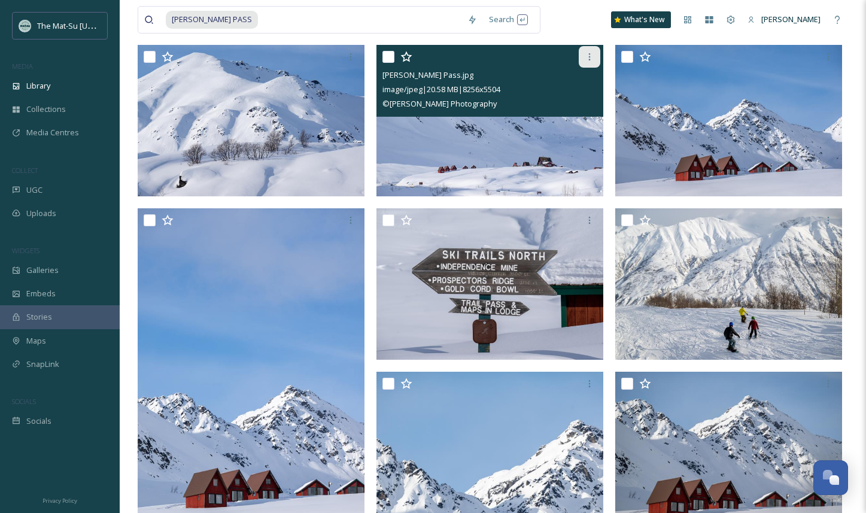
click at [593, 54] on icon at bounding box center [590, 57] width 10 height 10
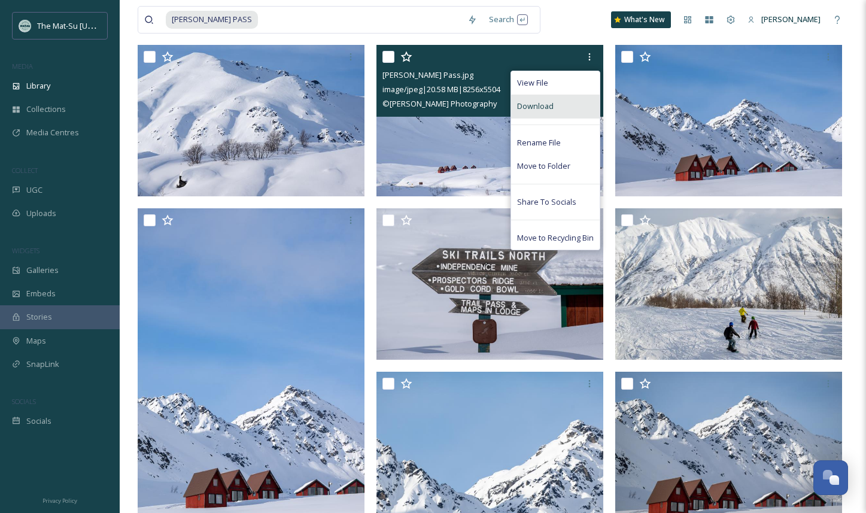
click at [548, 109] on span "Download" at bounding box center [535, 106] width 37 height 11
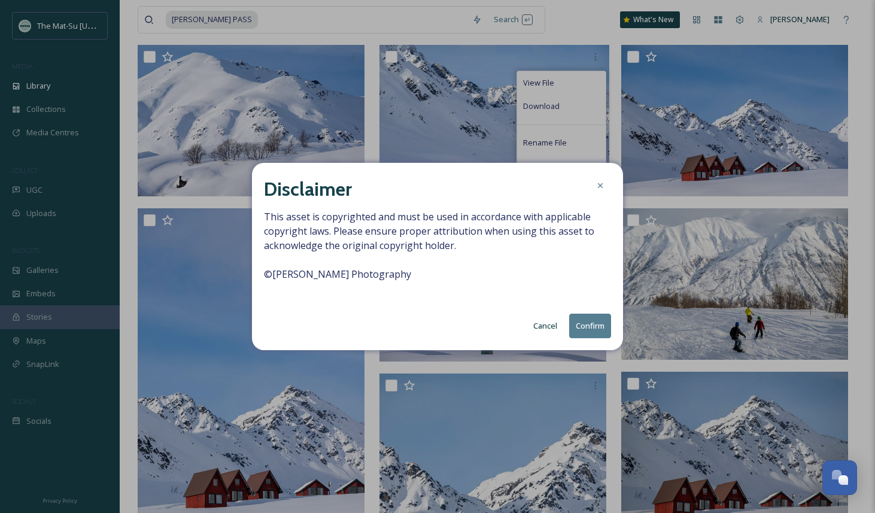
click at [589, 323] on button "Confirm" at bounding box center [590, 326] width 42 height 25
